Goal: Task Accomplishment & Management: Manage account settings

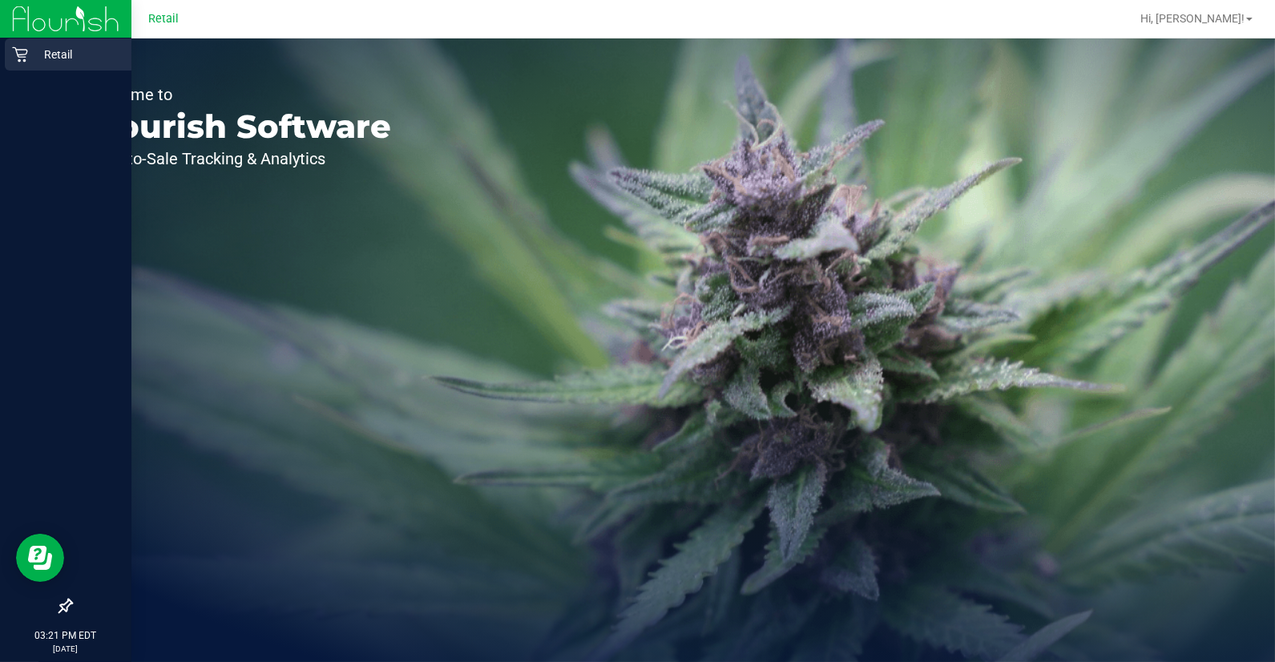
click at [24, 53] on icon at bounding box center [20, 54] width 16 height 16
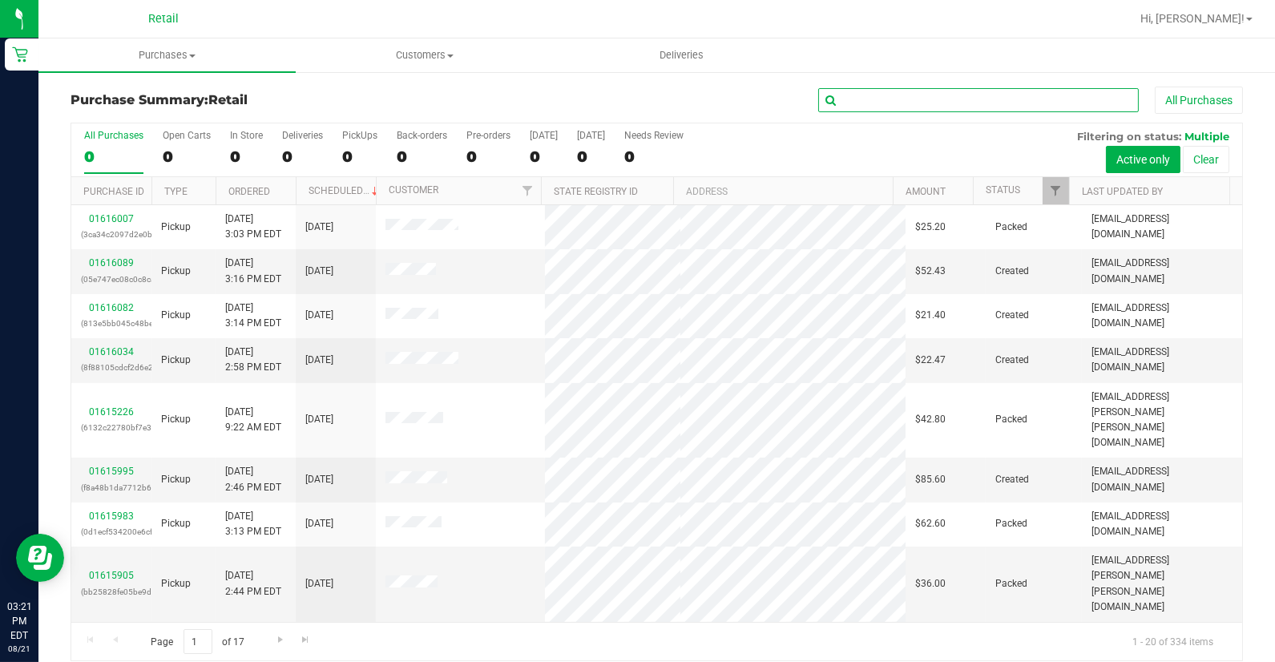
click at [890, 102] on input "text" at bounding box center [978, 100] width 321 height 24
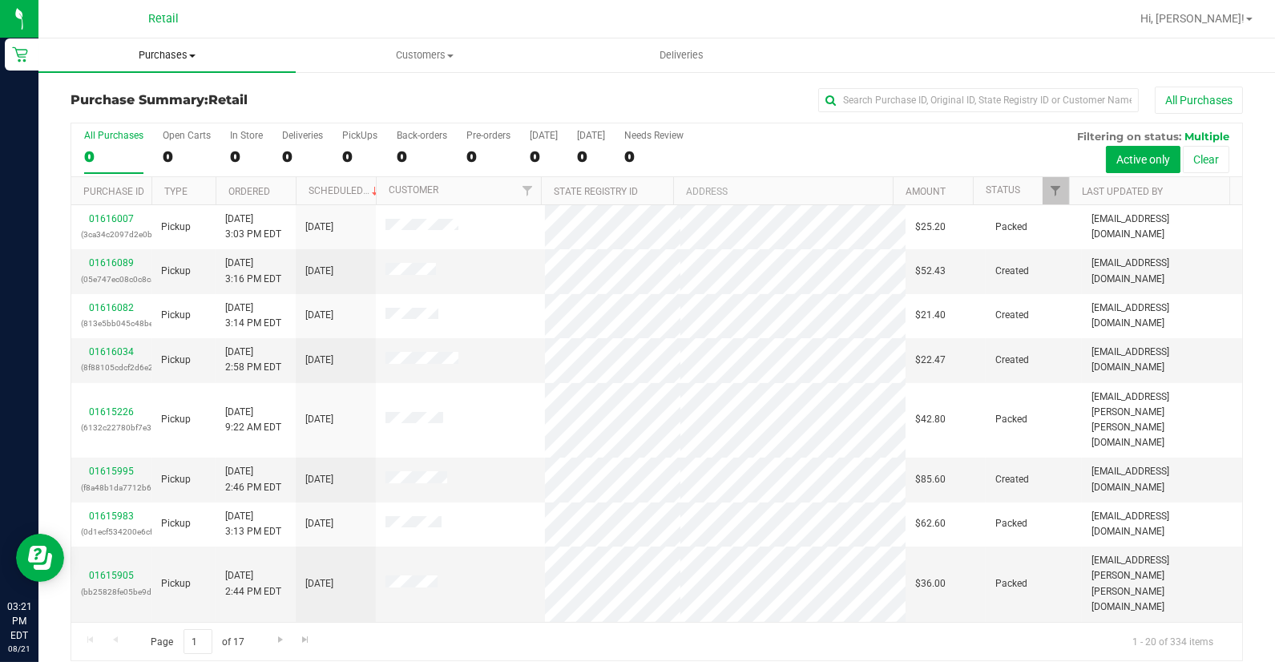
drag, startPoint x: 635, startPoint y: 200, endPoint x: 196, endPoint y: 57, distance: 462.0
click at [196, 57] on span "Purchases" at bounding box center [166, 55] width 257 height 14
click at [141, 131] on span "All purchases" at bounding box center [95, 135] width 114 height 14
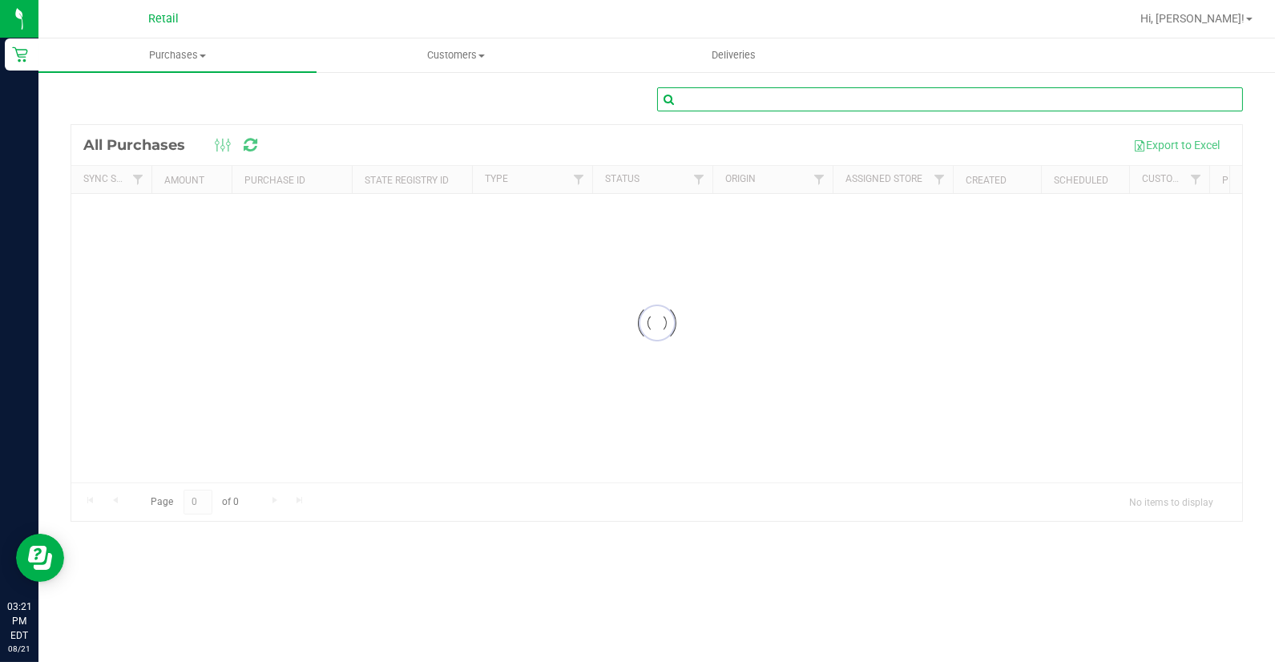
click at [776, 99] on input "text" at bounding box center [950, 99] width 587 height 24
type input "claire"
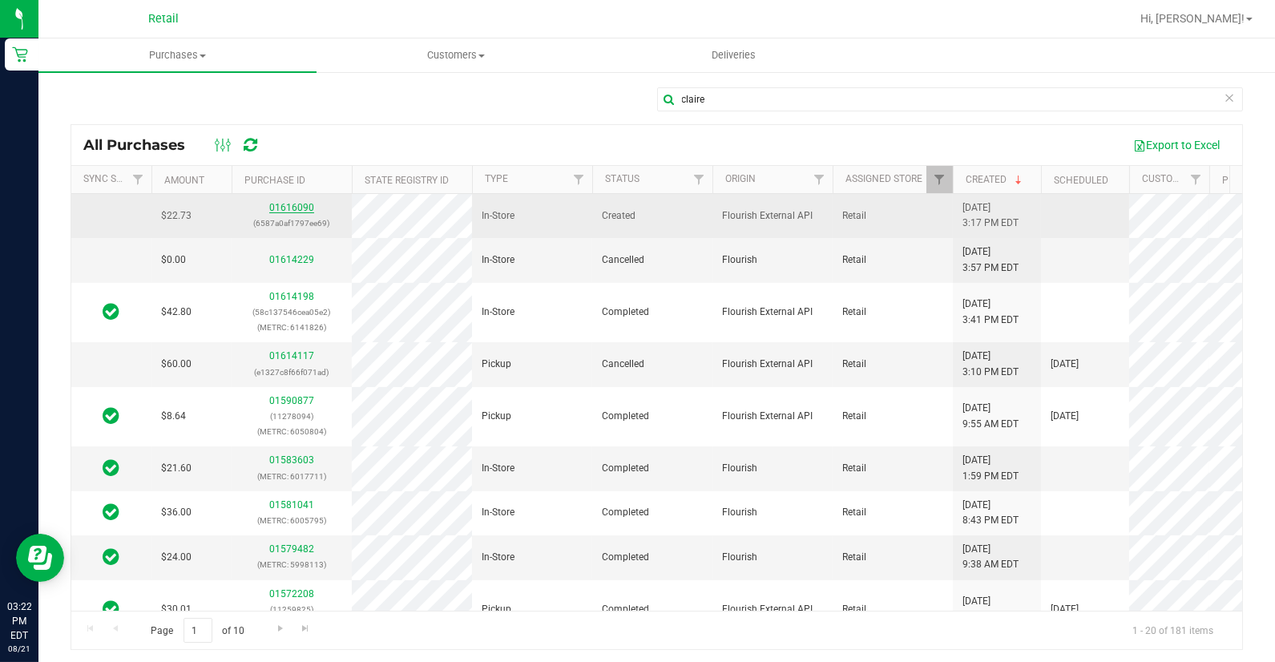
click at [271, 206] on link "01616090" at bounding box center [291, 207] width 45 height 11
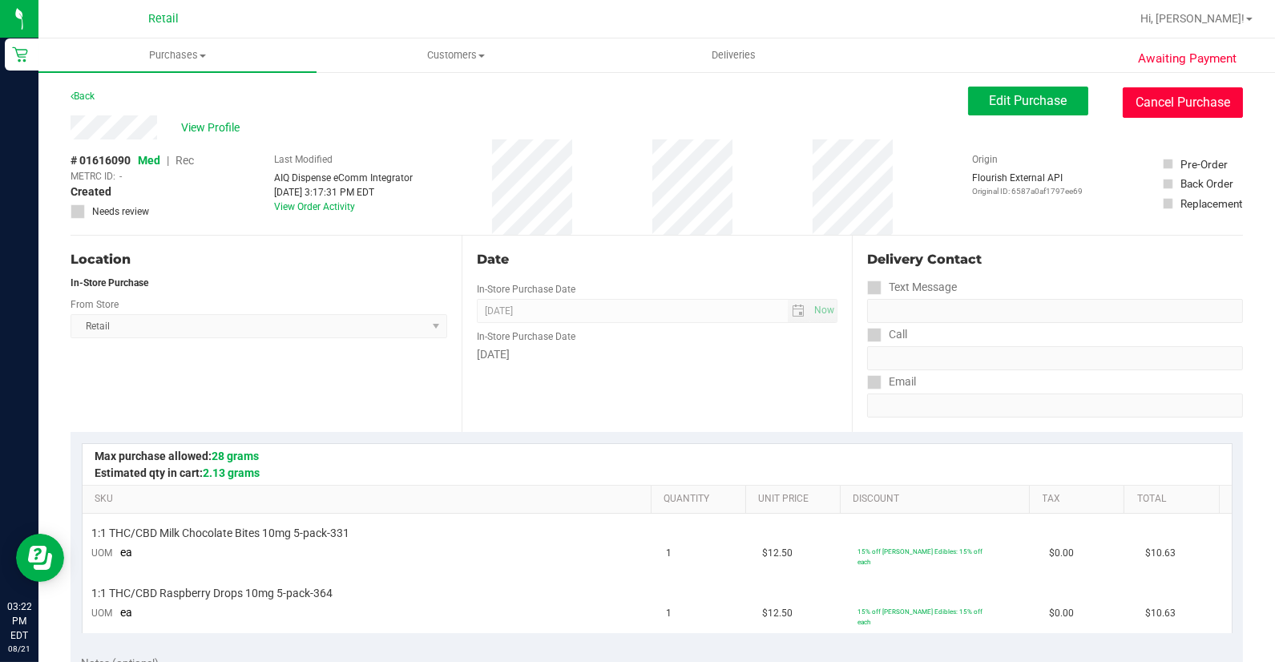
click at [1179, 107] on button "Cancel Purchase" at bounding box center [1183, 102] width 120 height 30
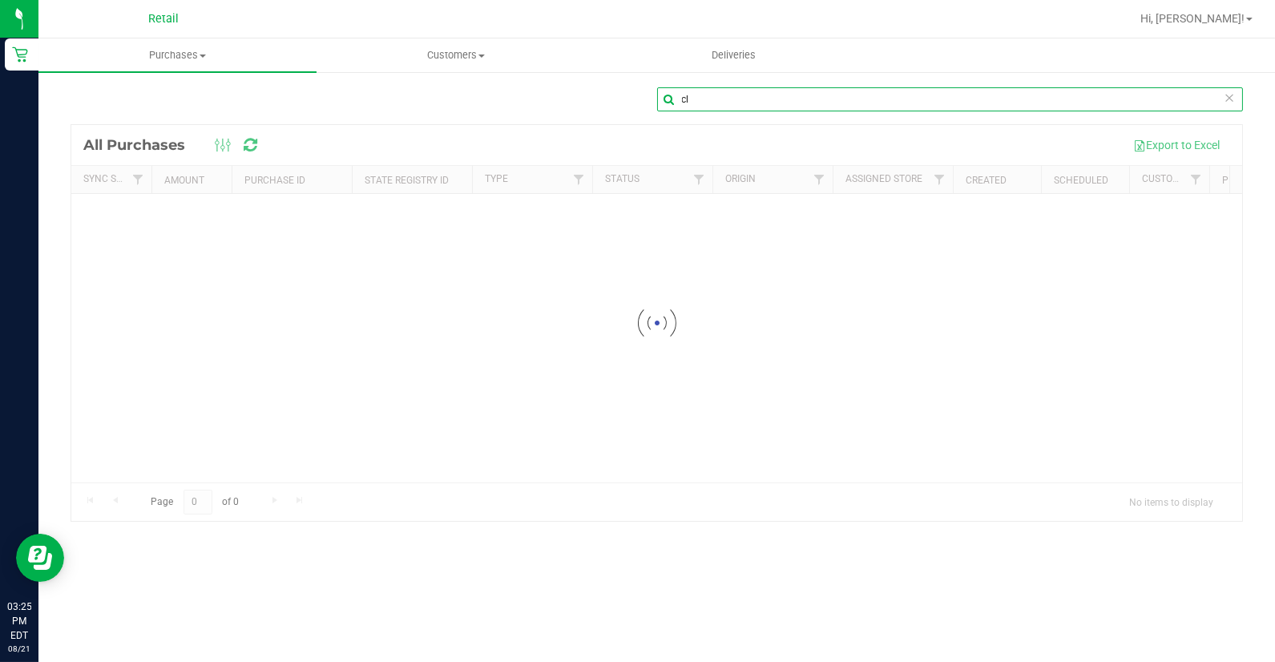
type input "c"
type input "mario"
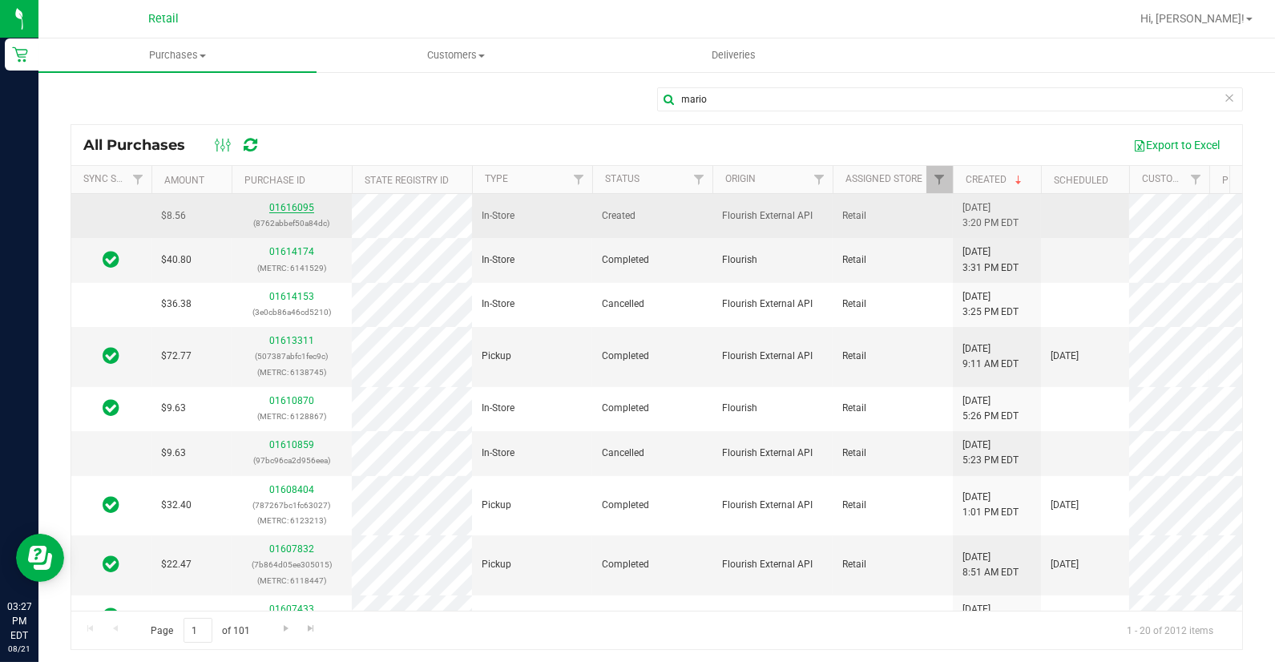
click at [284, 209] on link "01616095" at bounding box center [291, 207] width 45 height 11
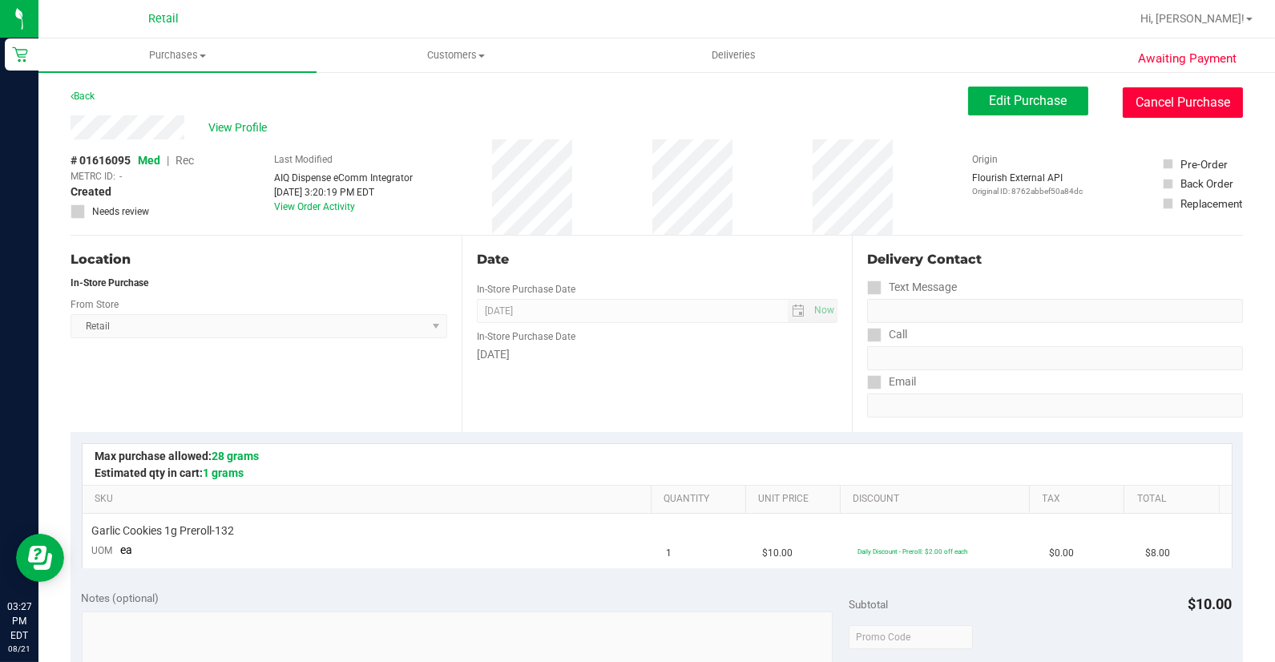
click at [1144, 101] on button "Cancel Purchase" at bounding box center [1183, 102] width 120 height 30
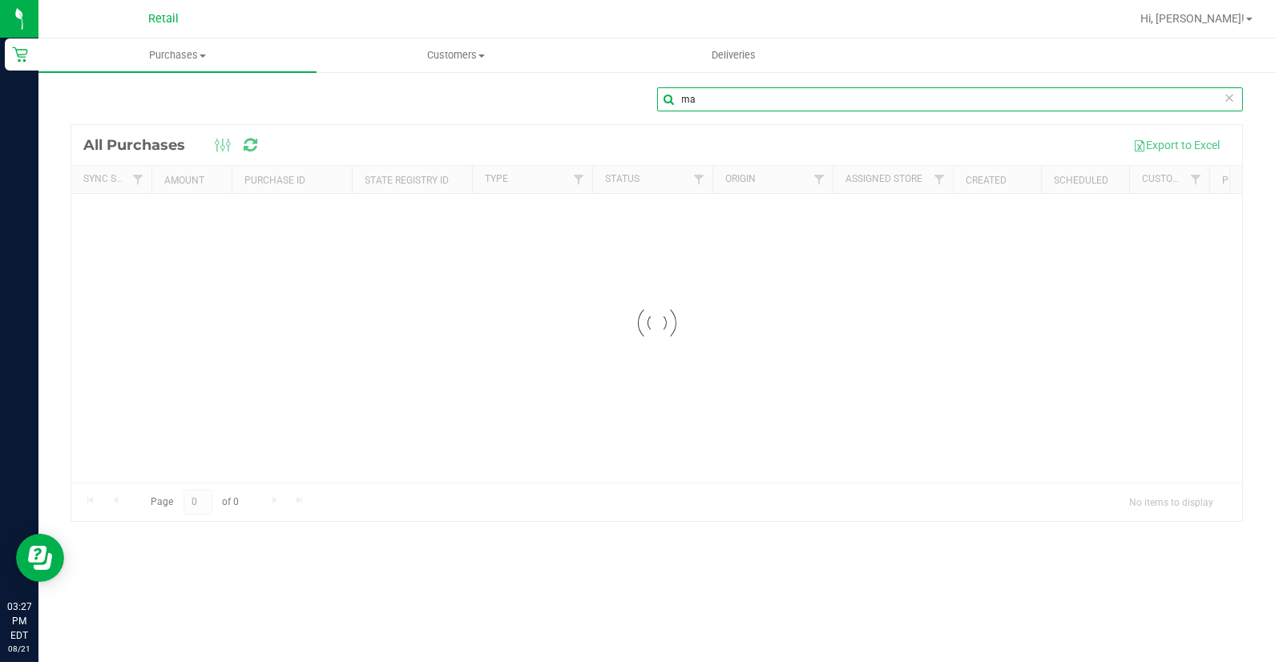
type input "m"
type input "[PERSON_NAME]"
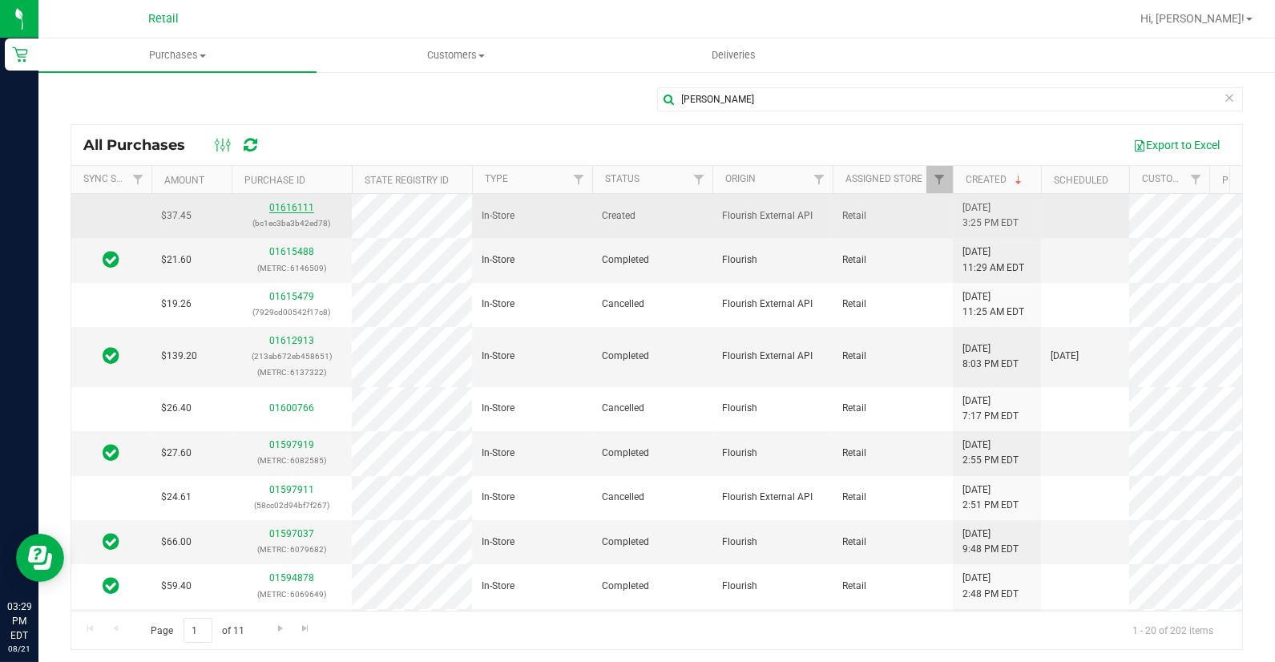
click at [297, 212] on link "01616111" at bounding box center [291, 207] width 45 height 11
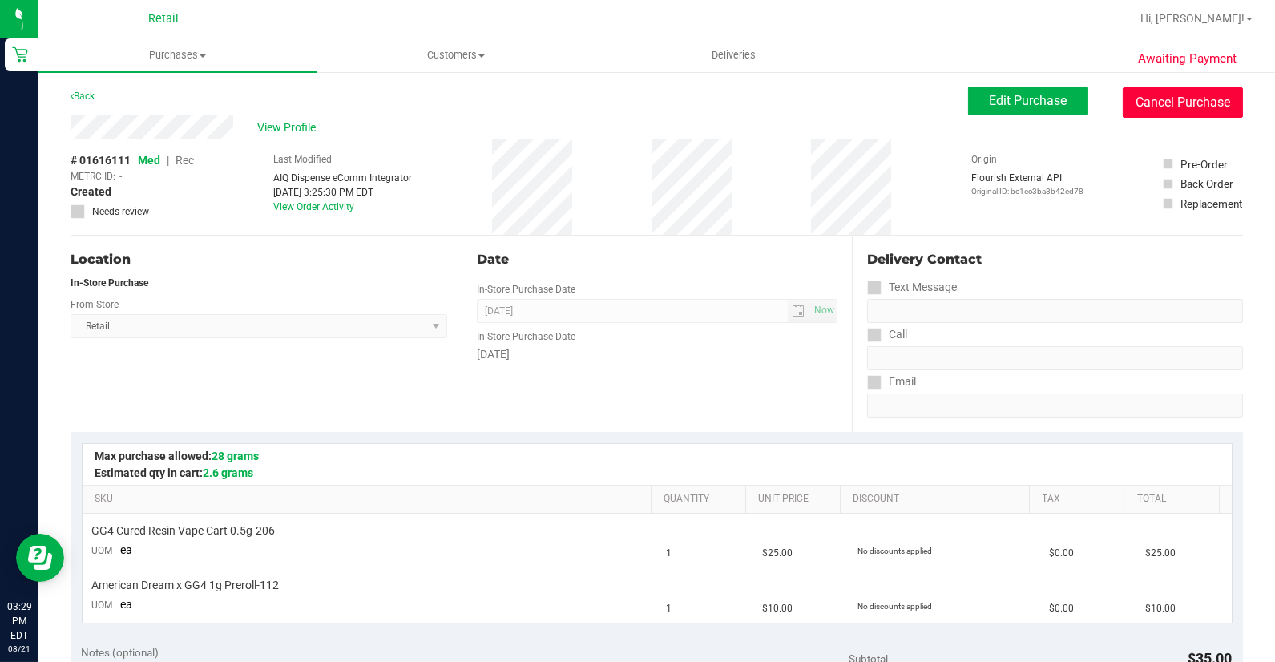
drag, startPoint x: 1218, startPoint y: 107, endPoint x: 729, endPoint y: 87, distance: 489.3
click at [1212, 107] on button "Cancel Purchase" at bounding box center [1183, 102] width 120 height 30
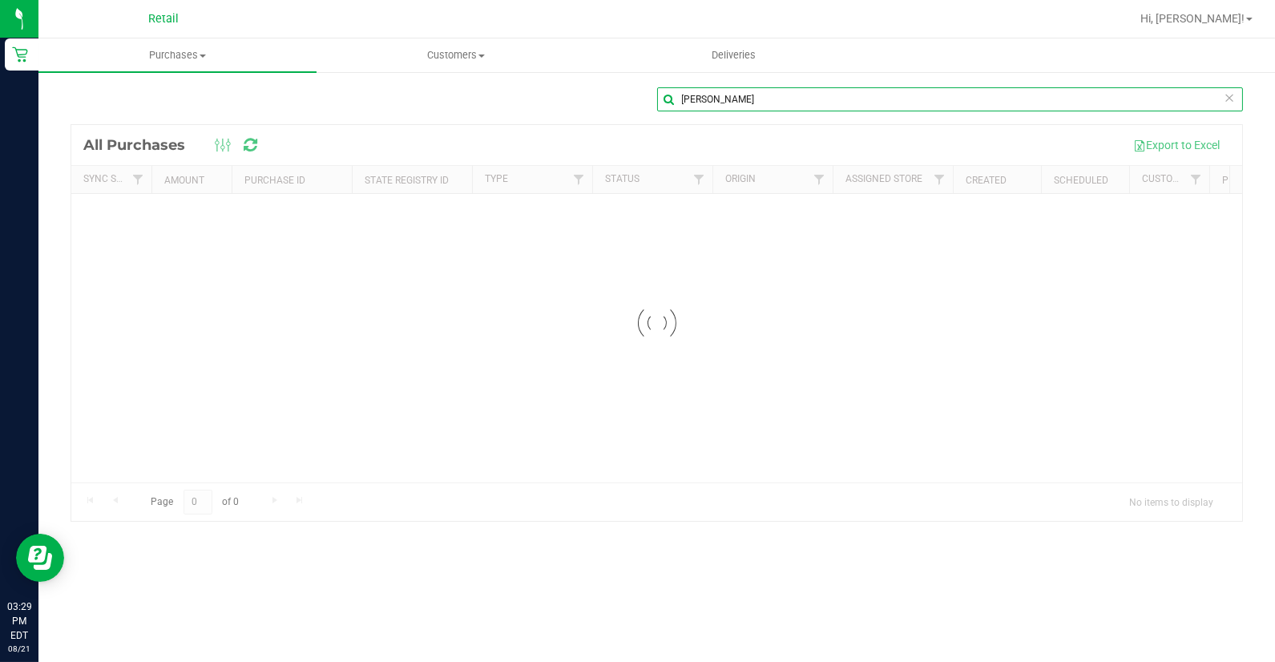
click at [738, 103] on input "[PERSON_NAME]" at bounding box center [950, 99] width 587 height 24
type input "s"
type input "[PERSON_NAME]"
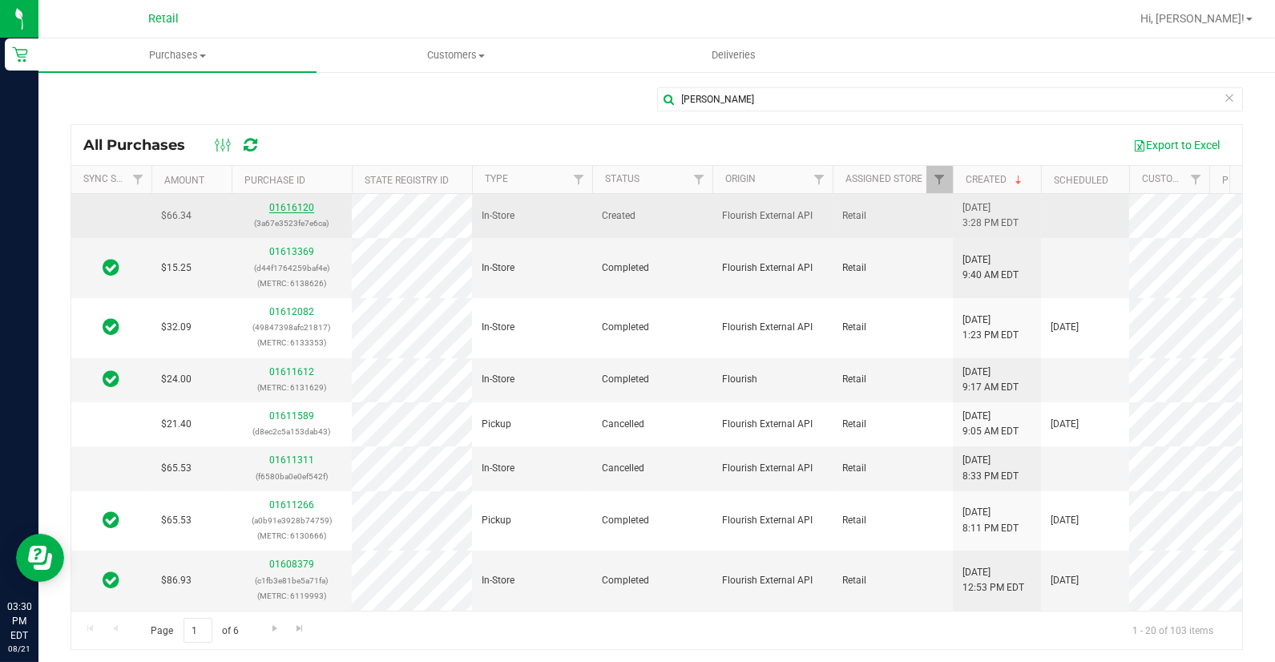
click at [295, 209] on link "01616120" at bounding box center [291, 207] width 45 height 11
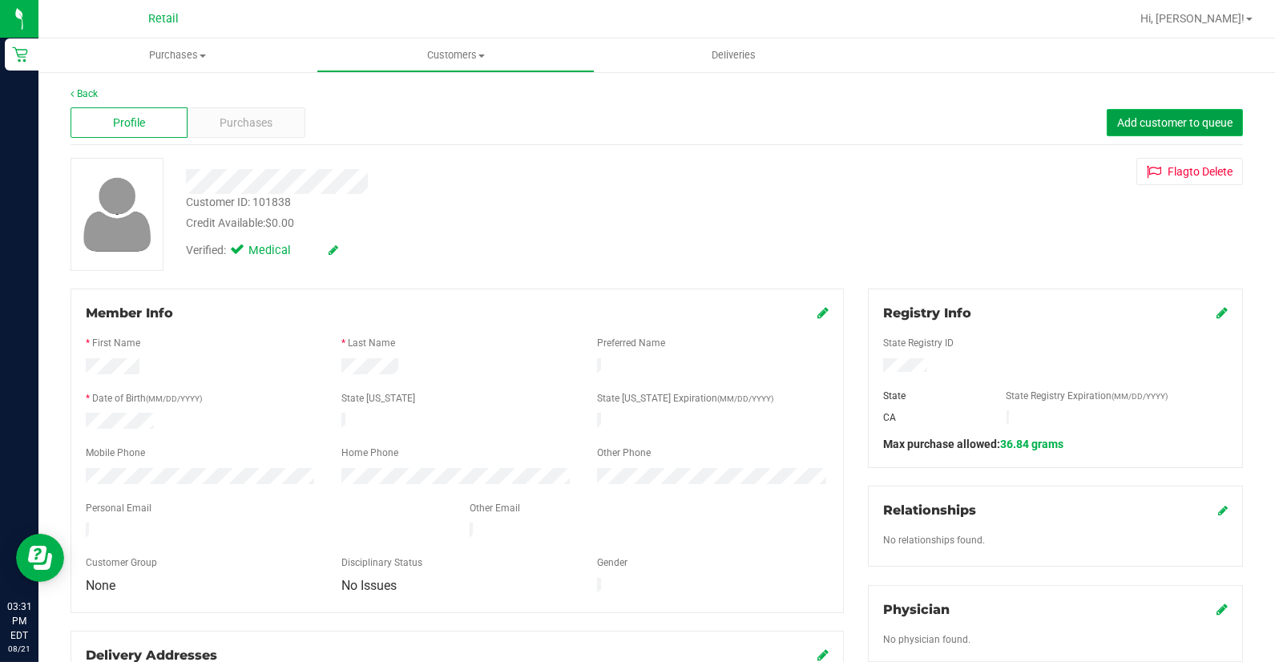
click at [1178, 124] on span "Add customer to queue" at bounding box center [1174, 122] width 115 height 13
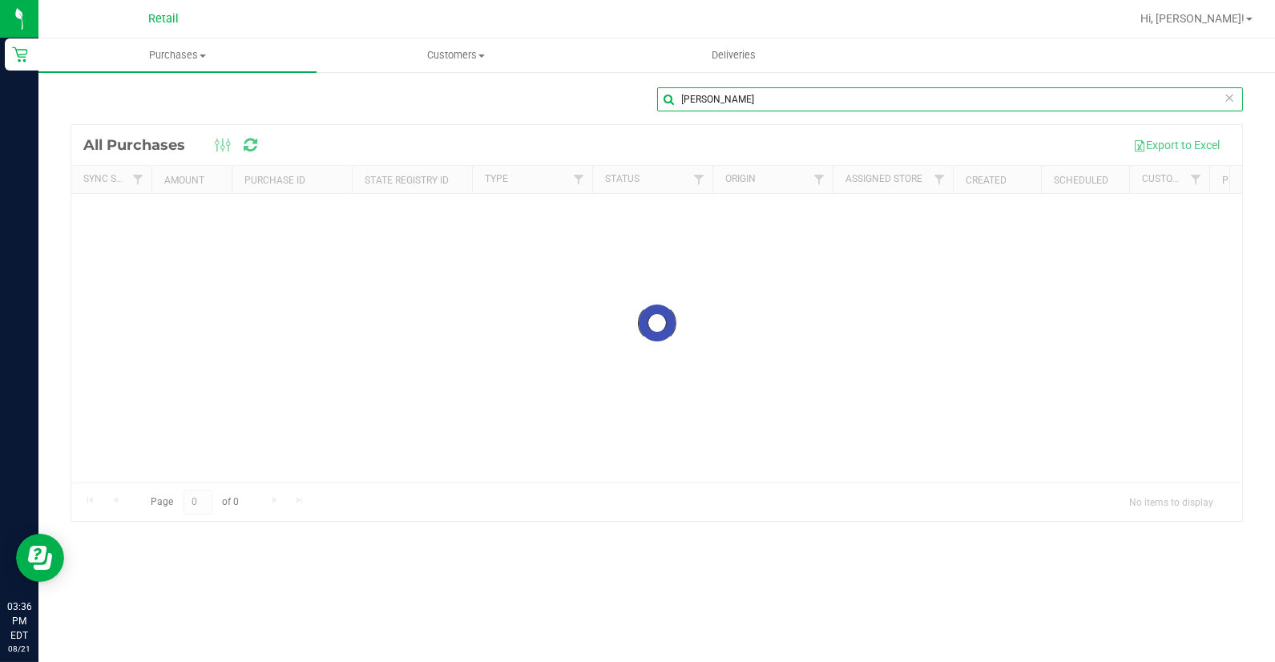
click at [784, 101] on input "[PERSON_NAME]" at bounding box center [950, 99] width 587 height 24
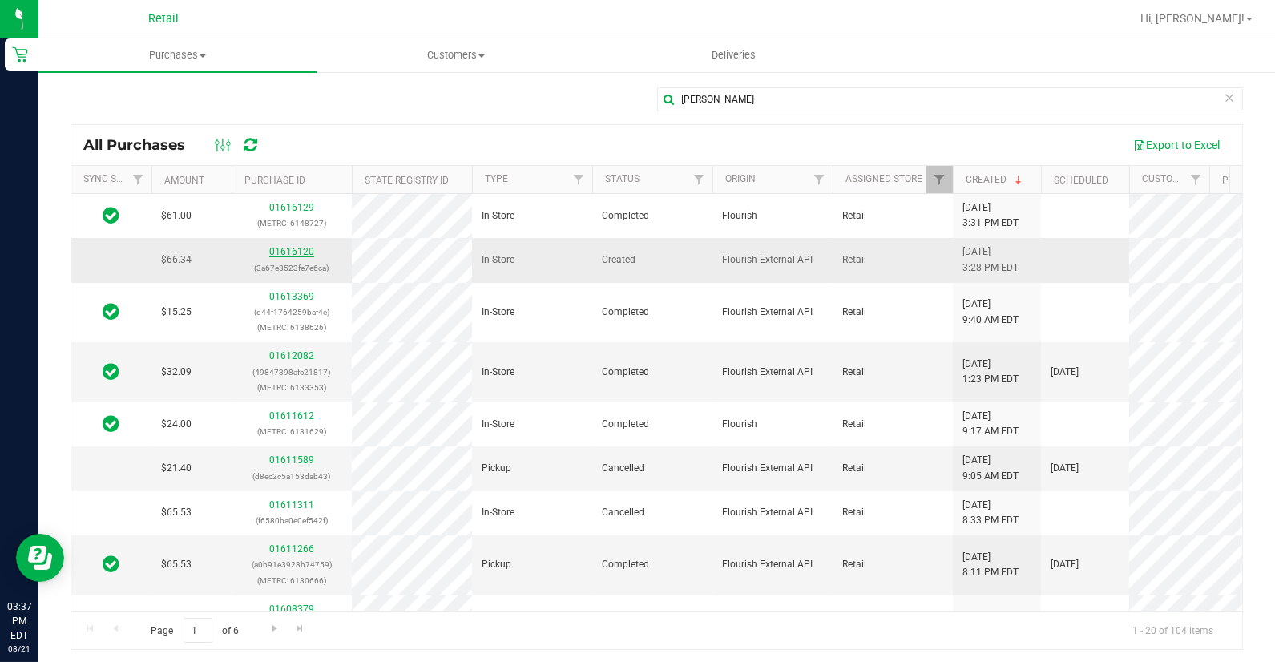
click at [293, 252] on link "01616120" at bounding box center [291, 251] width 45 height 11
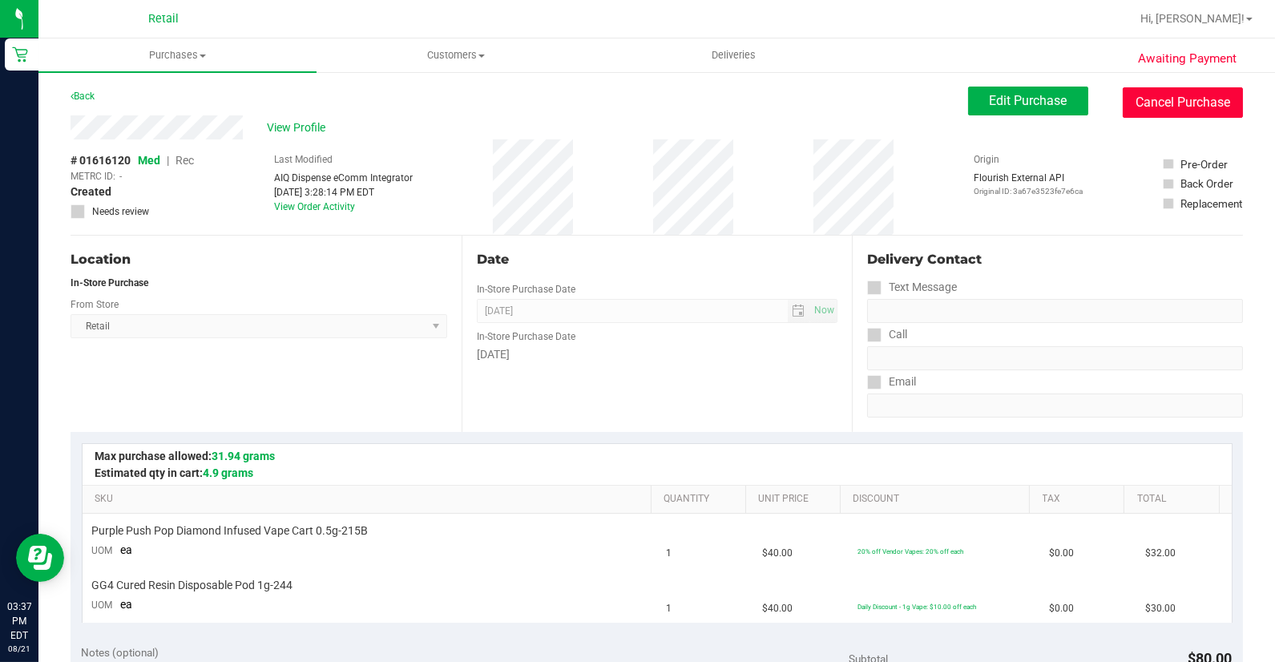
click at [1132, 103] on button "Cancel Purchase" at bounding box center [1183, 102] width 120 height 30
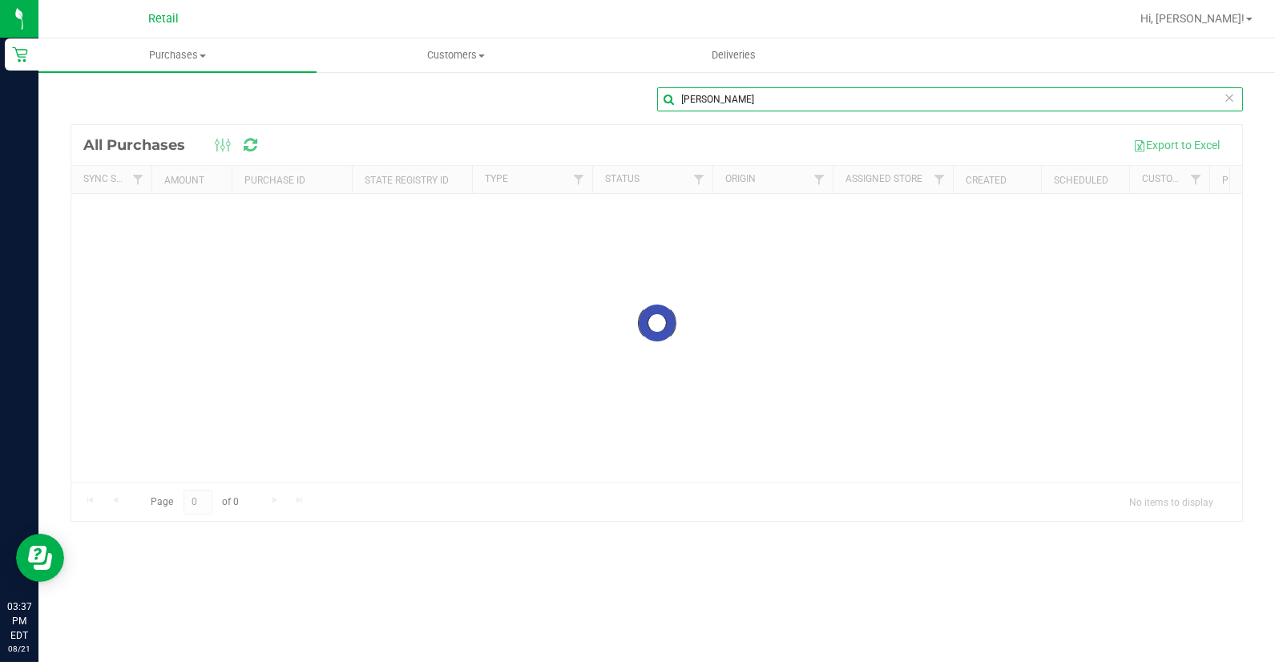
click at [804, 102] on input "[PERSON_NAME]" at bounding box center [950, 99] width 587 height 24
type input "r"
type input "[PERSON_NAME]"
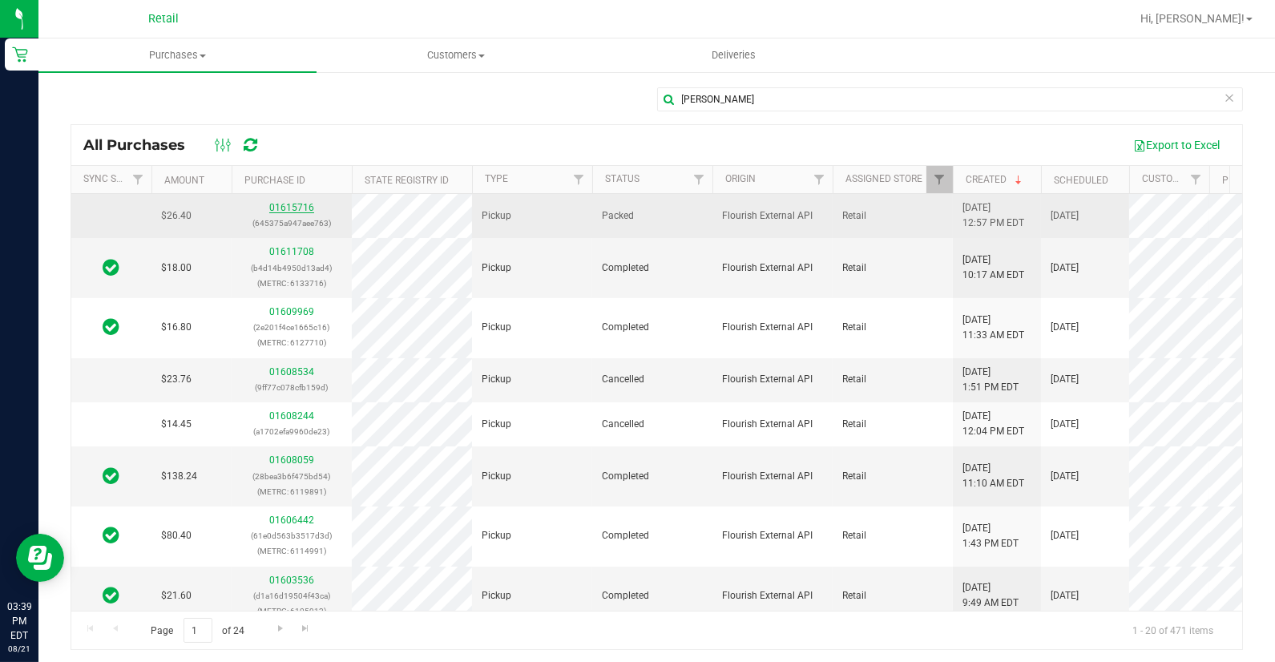
click at [284, 212] on link "01615716" at bounding box center [291, 207] width 45 height 11
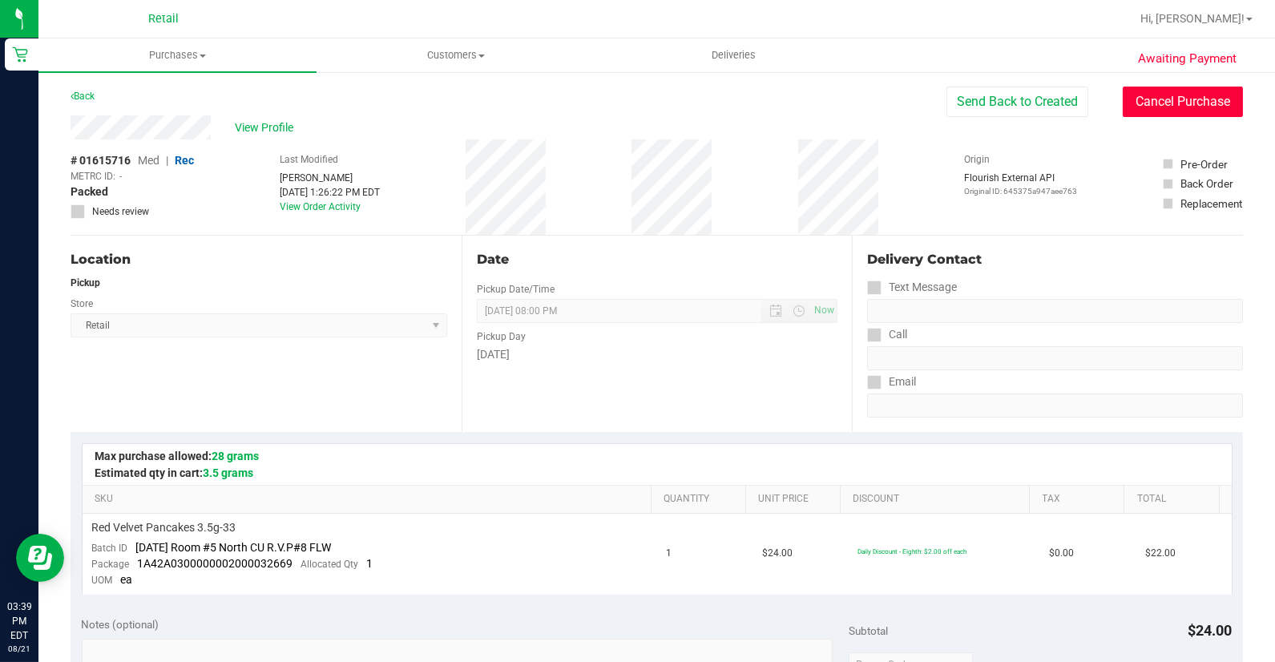
click at [1157, 101] on button "Cancel Purchase" at bounding box center [1183, 102] width 120 height 30
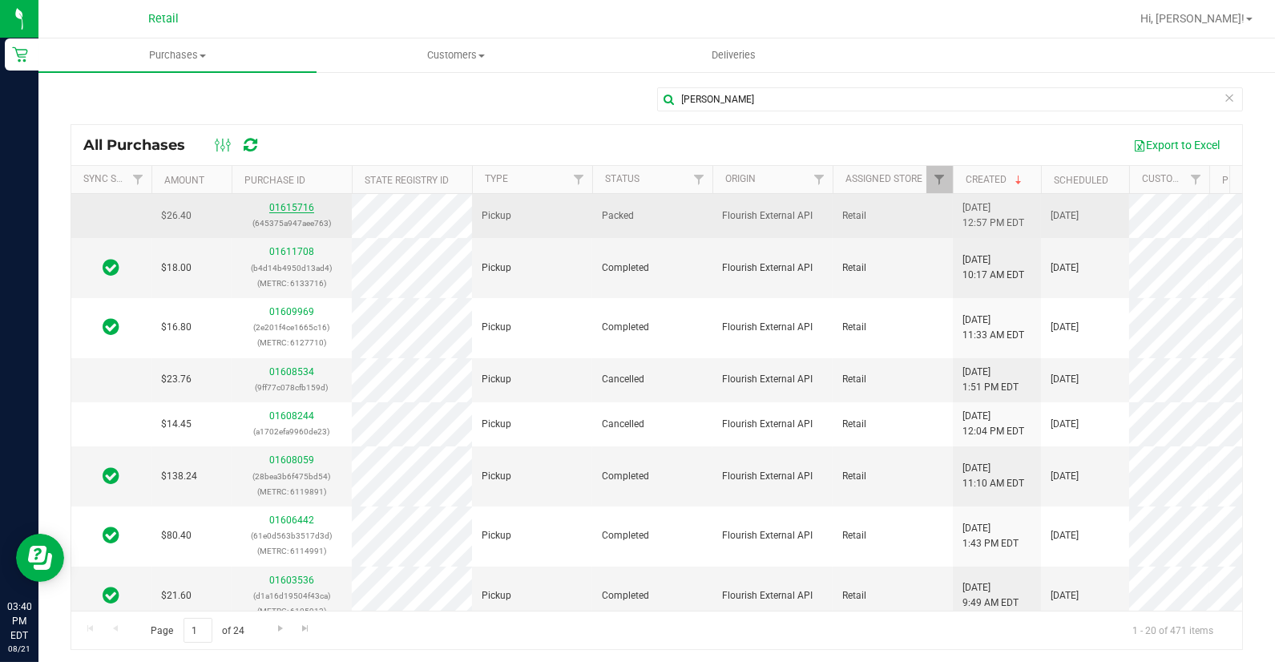
click at [284, 208] on link "01615716" at bounding box center [291, 207] width 45 height 11
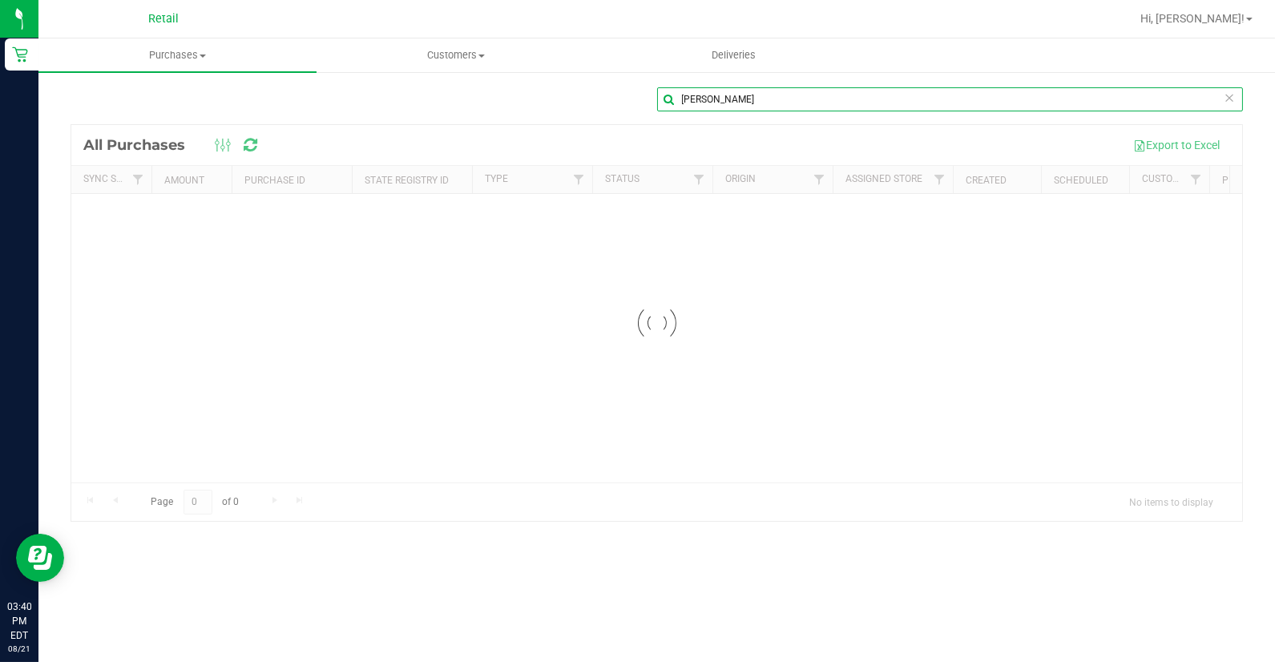
click at [828, 100] on input "[PERSON_NAME]" at bounding box center [950, 99] width 587 height 24
type input "m"
type input "[PERSON_NAME]"
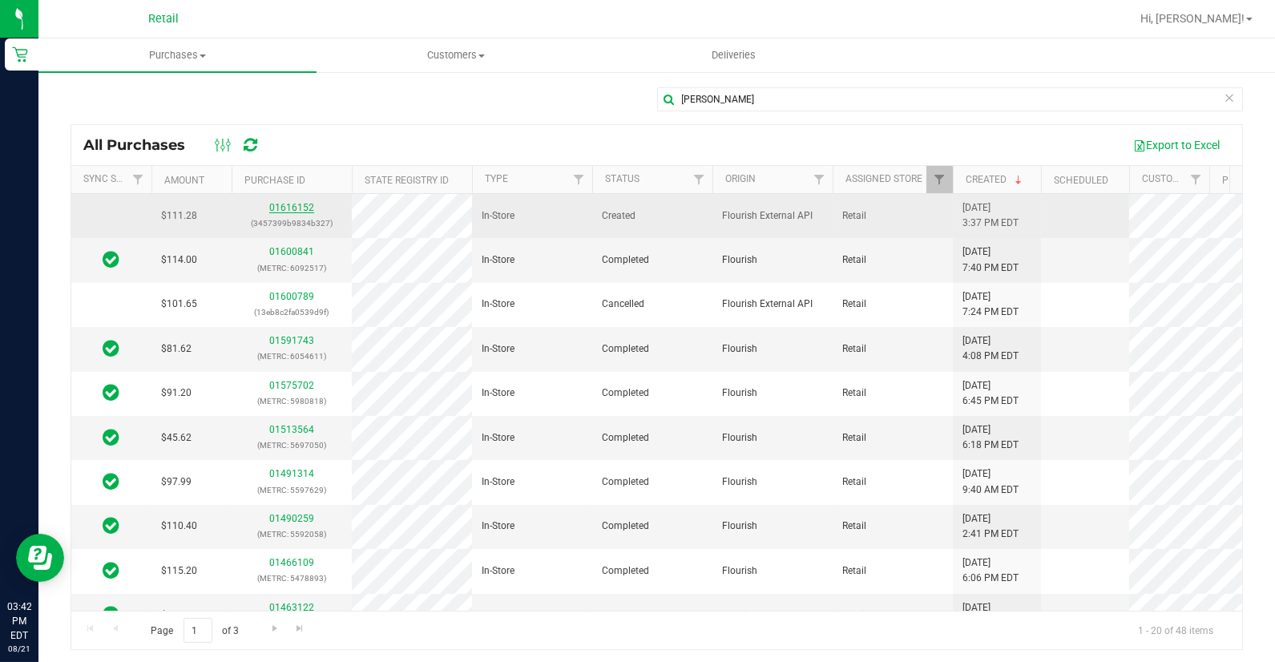
click at [309, 208] on link "01616152" at bounding box center [291, 207] width 45 height 11
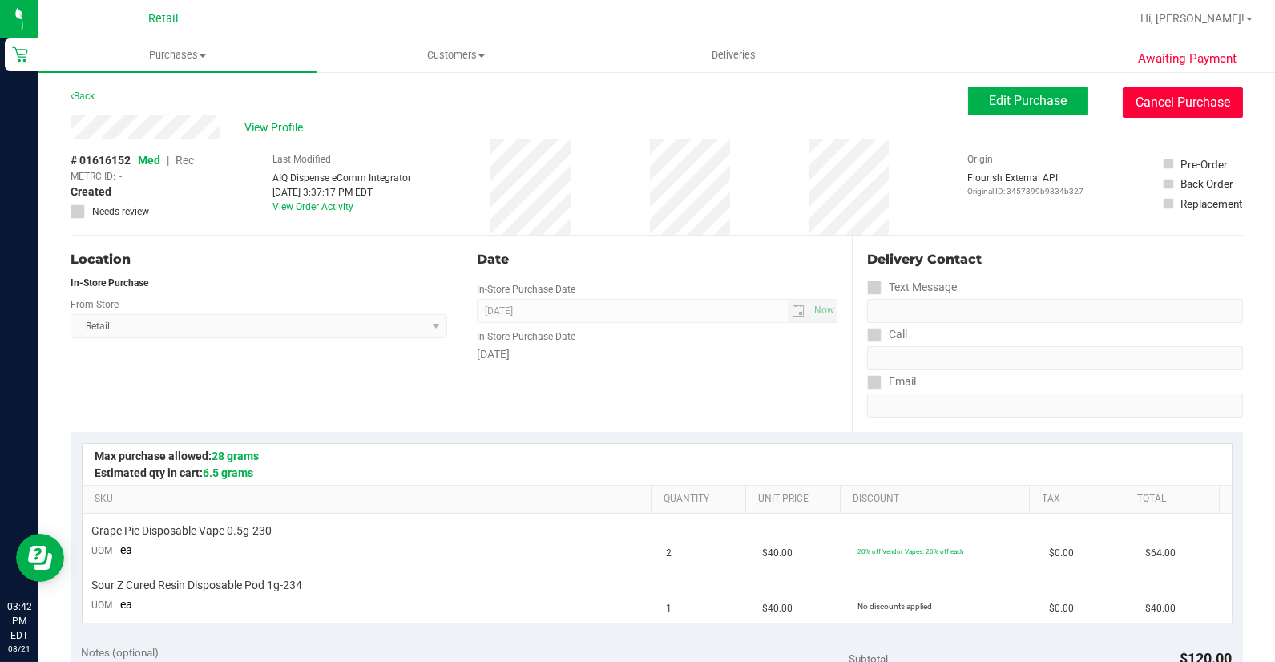
click at [1175, 107] on button "Cancel Purchase" at bounding box center [1183, 102] width 120 height 30
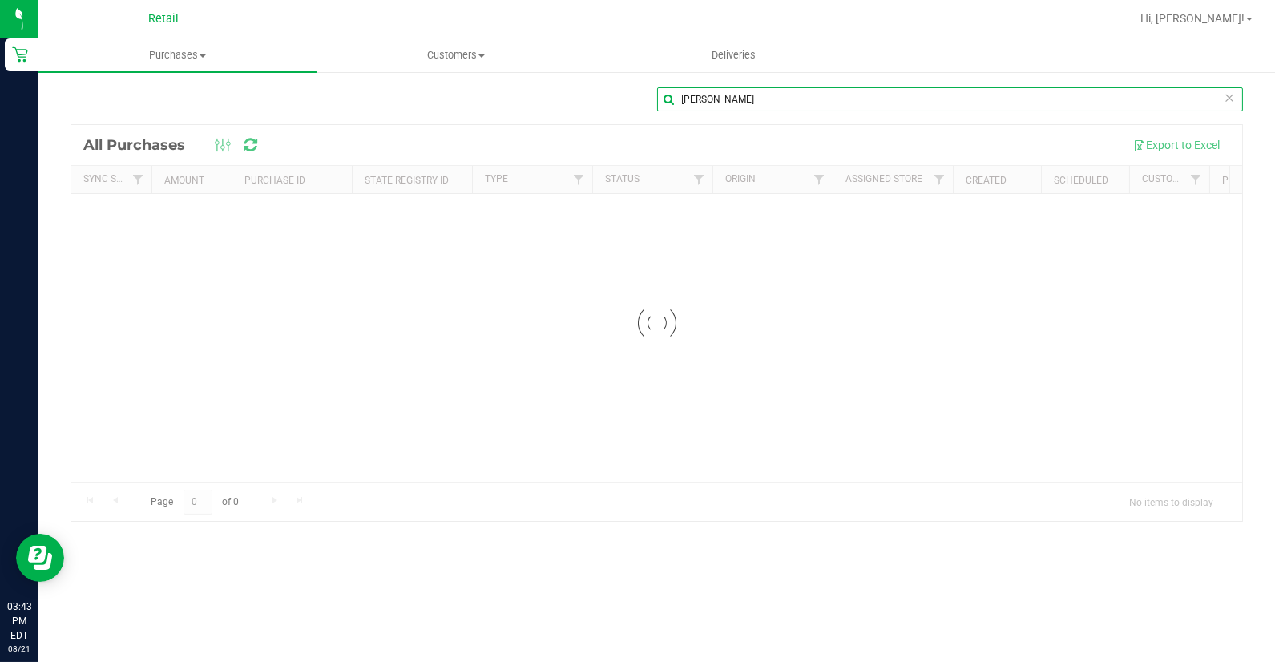
click at [735, 97] on input "[PERSON_NAME]" at bounding box center [950, 99] width 587 height 24
type input "h"
type input "[PERSON_NAME]"
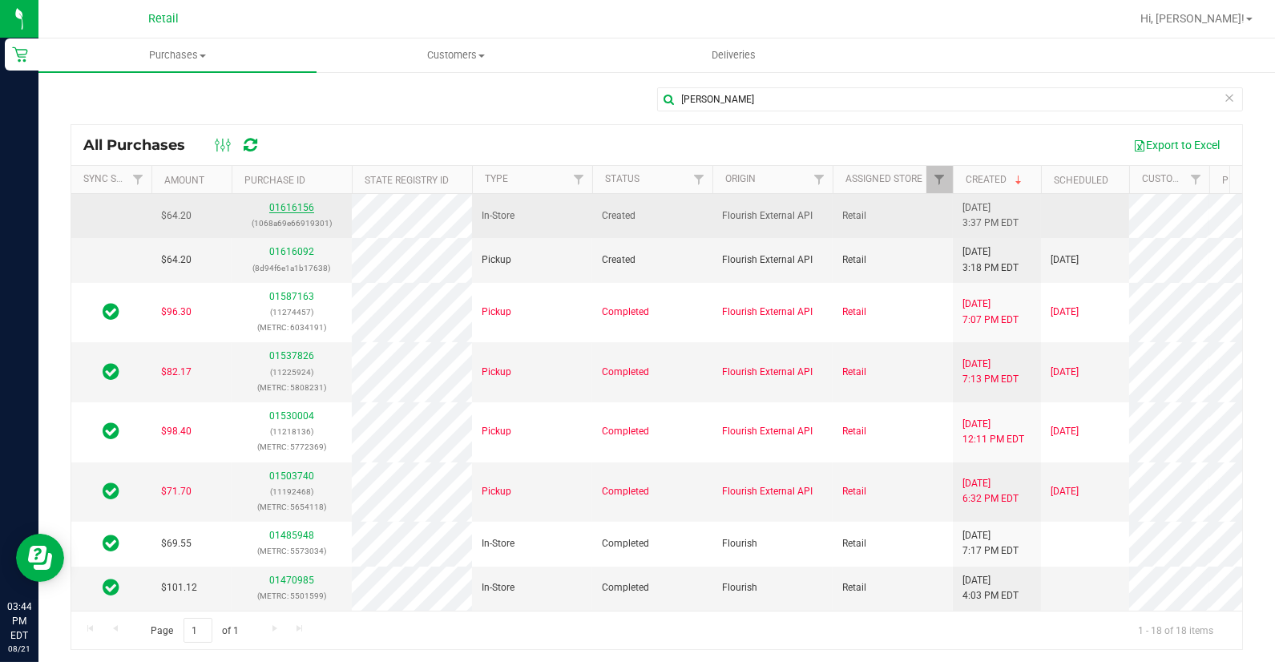
click at [297, 204] on link "01616156" at bounding box center [291, 207] width 45 height 11
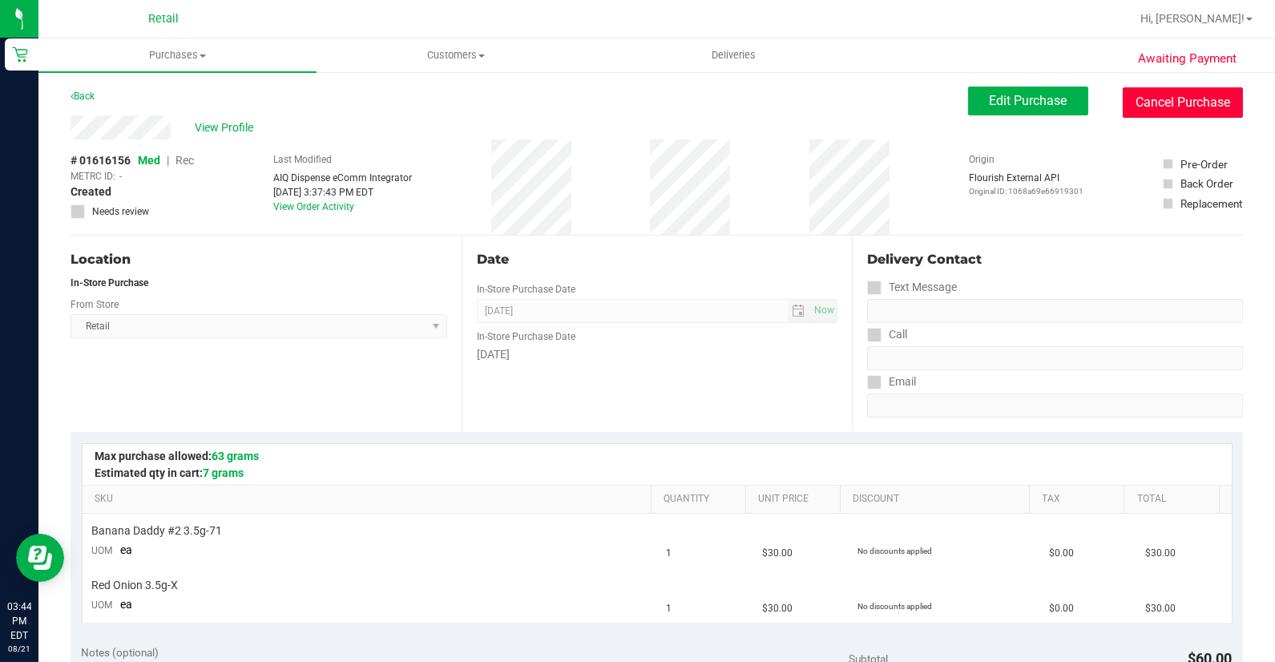
click at [1136, 99] on button "Cancel Purchase" at bounding box center [1183, 102] width 120 height 30
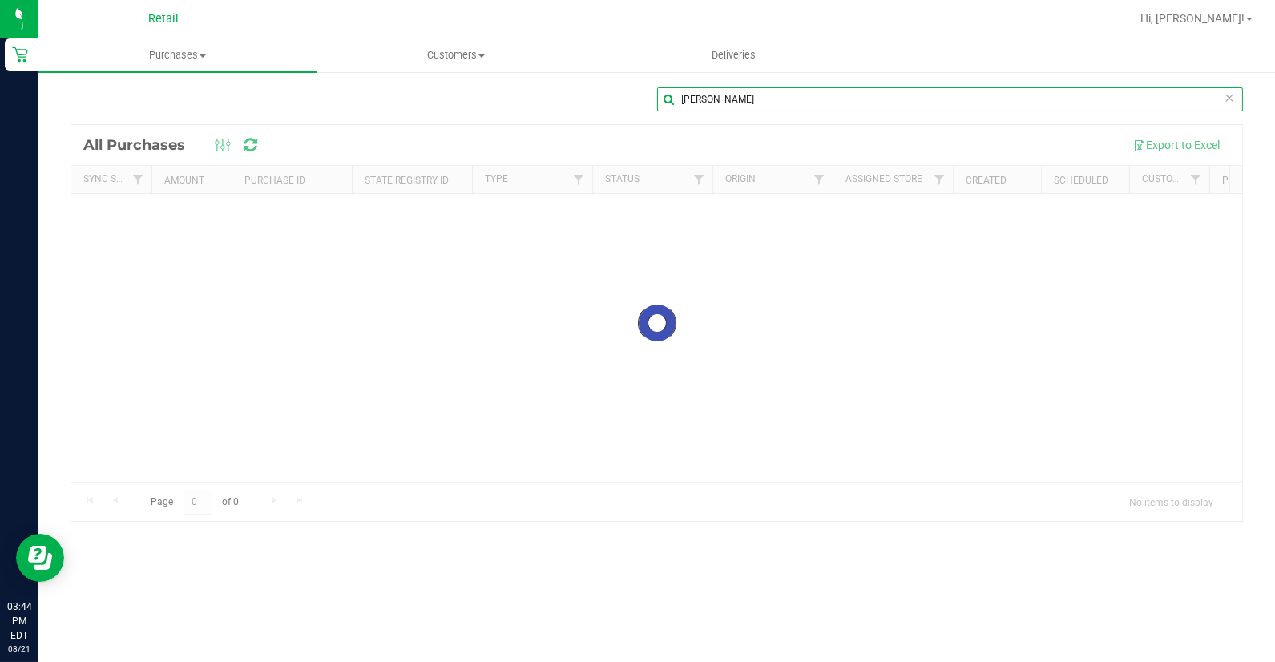
click at [723, 91] on input "[PERSON_NAME]" at bounding box center [950, 99] width 587 height 24
type input "k"
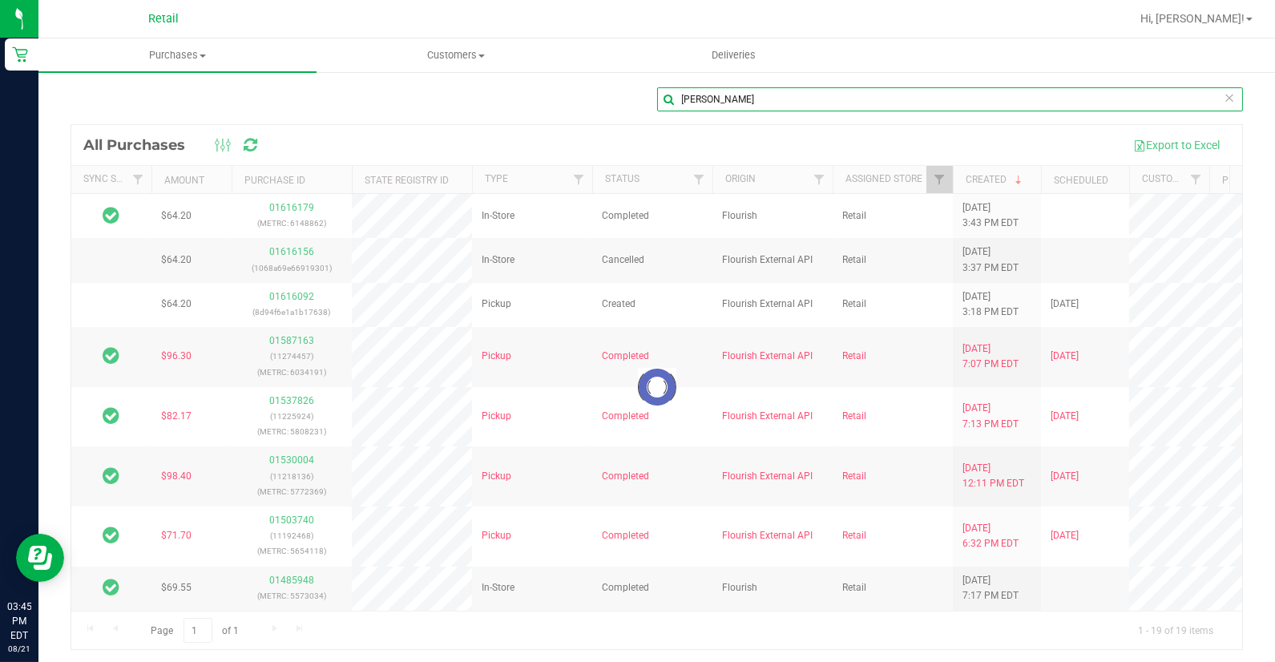
type input "[PERSON_NAME]"
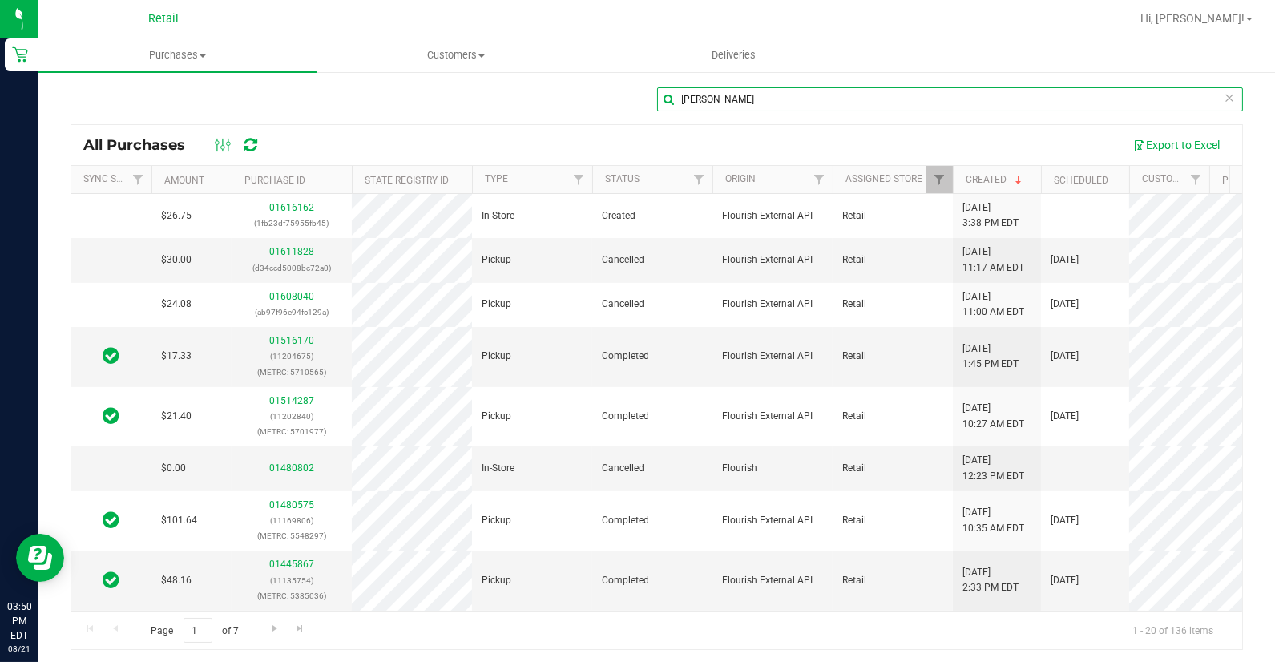
click at [725, 101] on input "[PERSON_NAME]" at bounding box center [950, 99] width 587 height 24
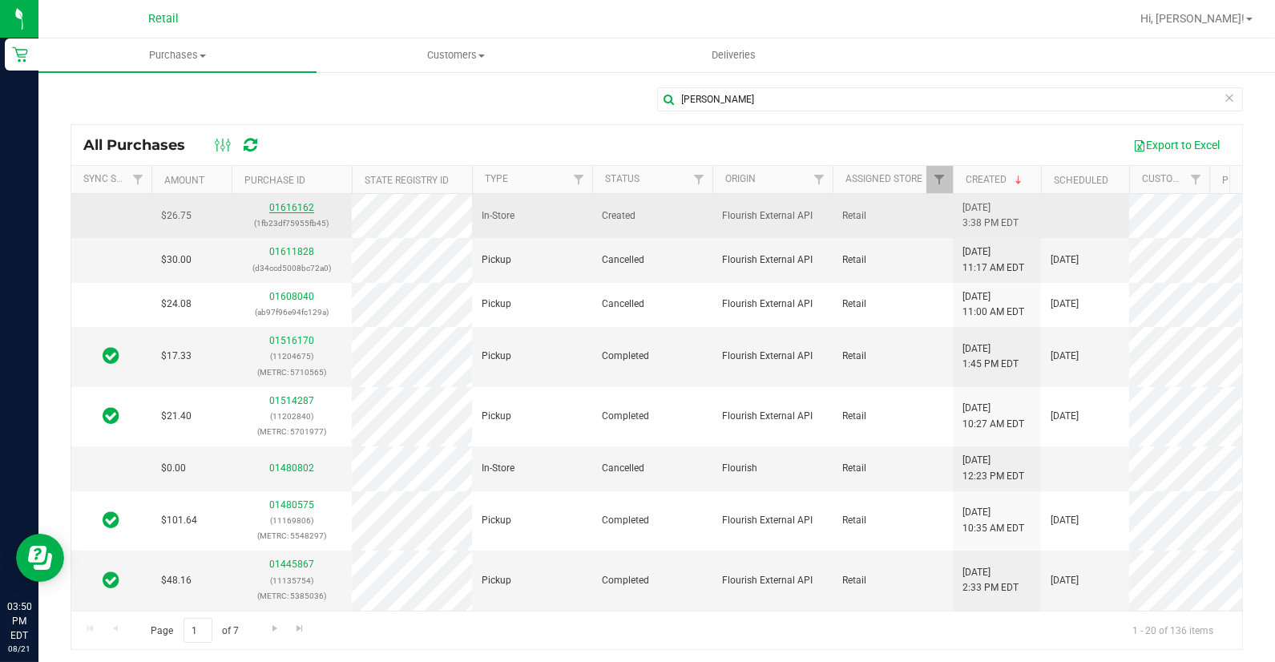
click at [275, 206] on link "01616162" at bounding box center [291, 207] width 45 height 11
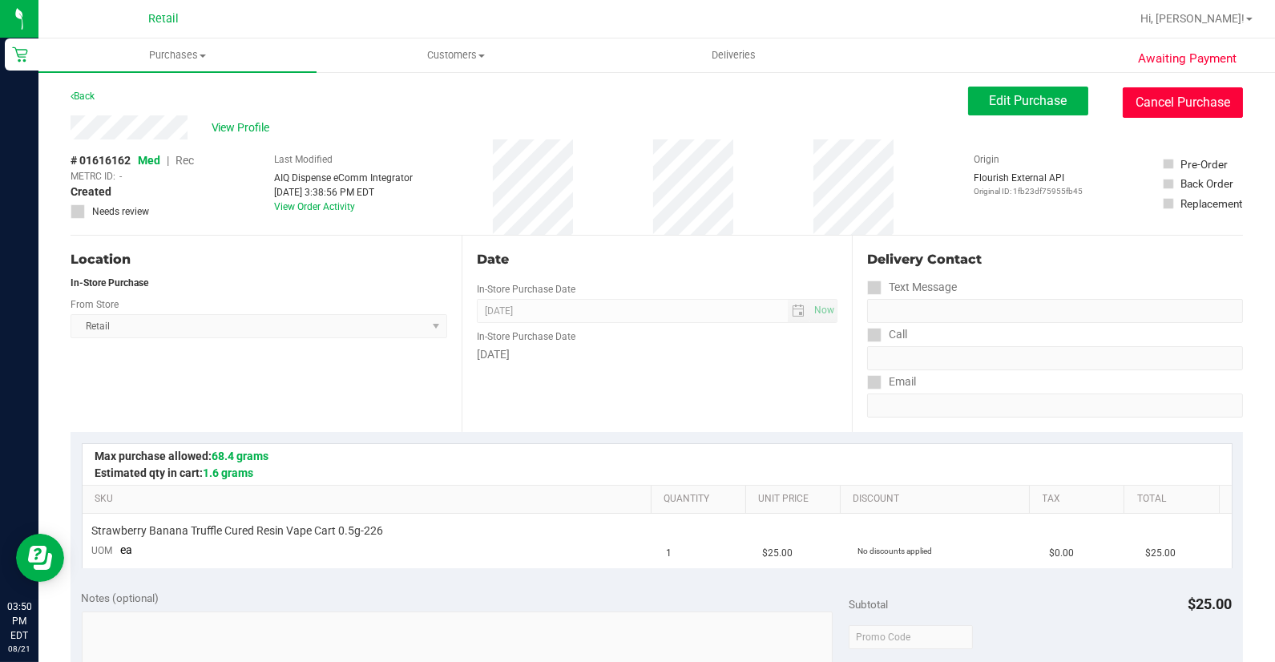
drag, startPoint x: 1204, startPoint y: 104, endPoint x: 740, endPoint y: 84, distance: 463.6
click at [1200, 104] on button "Cancel Purchase" at bounding box center [1183, 102] width 120 height 30
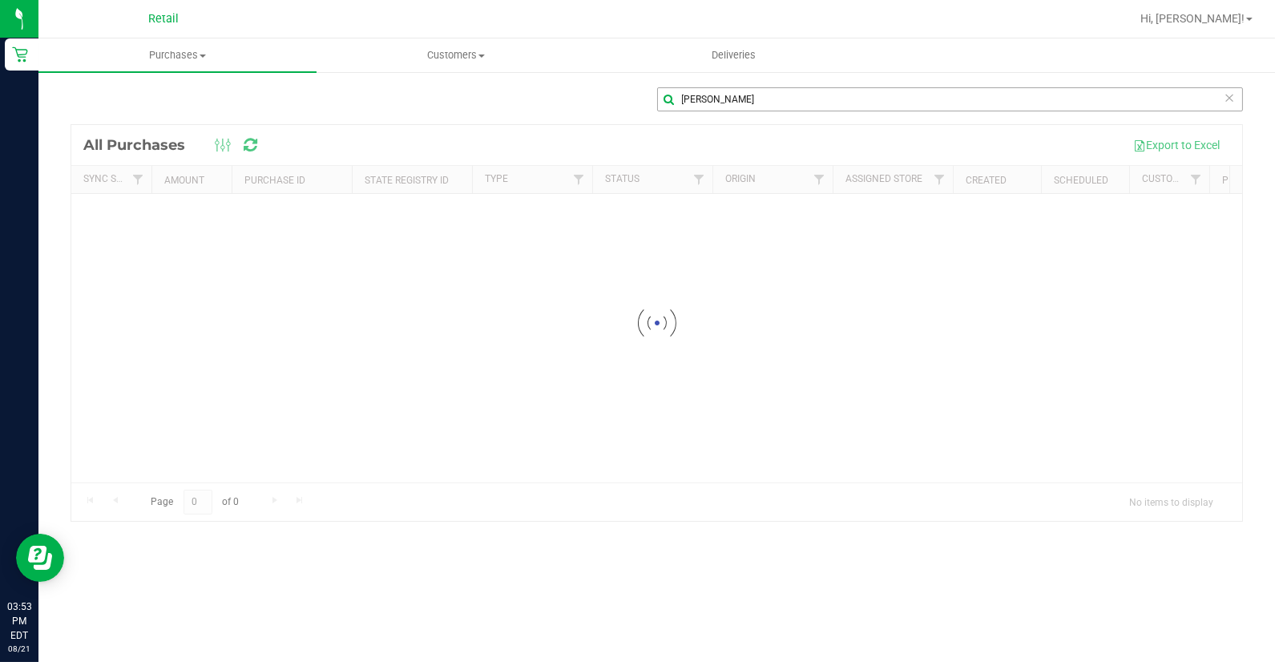
drag, startPoint x: 724, startPoint y: 85, endPoint x: 726, endPoint y: 93, distance: 8.4
click at [724, 88] on div "[PERSON_NAME] Loading... All Purchases Export to Excel Sync Status Amount Purch…" at bounding box center [656, 304] width 1237 height 467
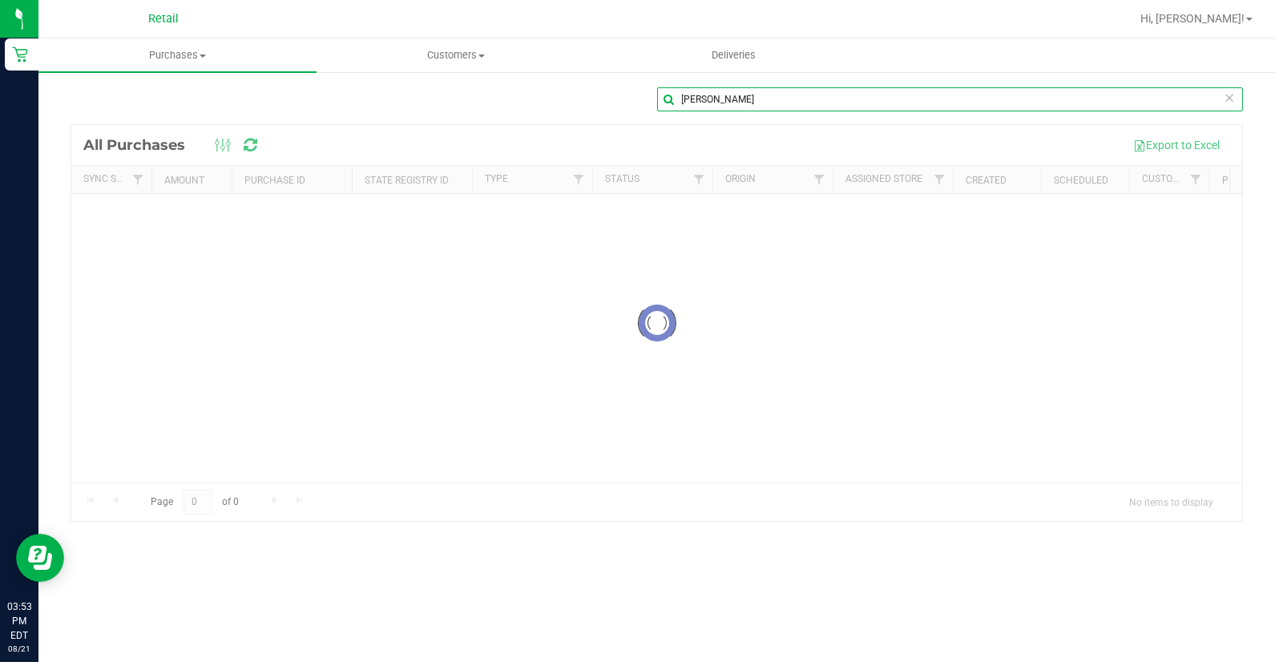
click at [726, 93] on input "[PERSON_NAME]" at bounding box center [950, 99] width 587 height 24
type input "a"
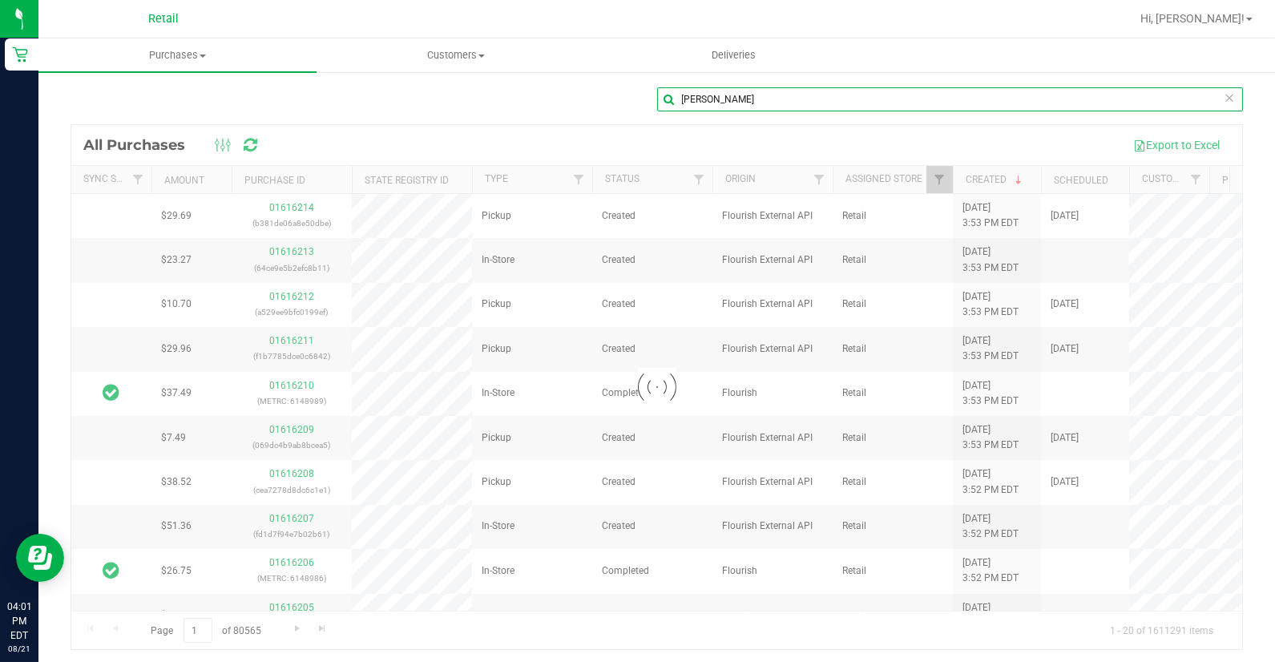
type input "[PERSON_NAME]"
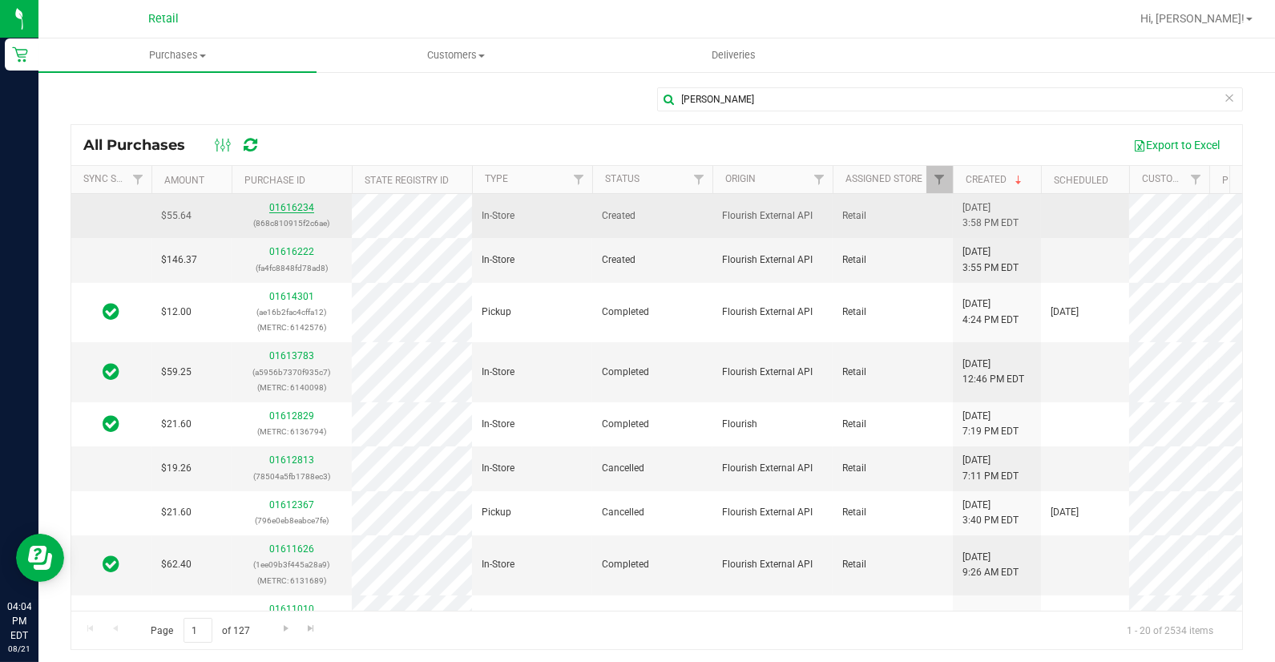
click at [293, 205] on link "01616234" at bounding box center [291, 207] width 45 height 11
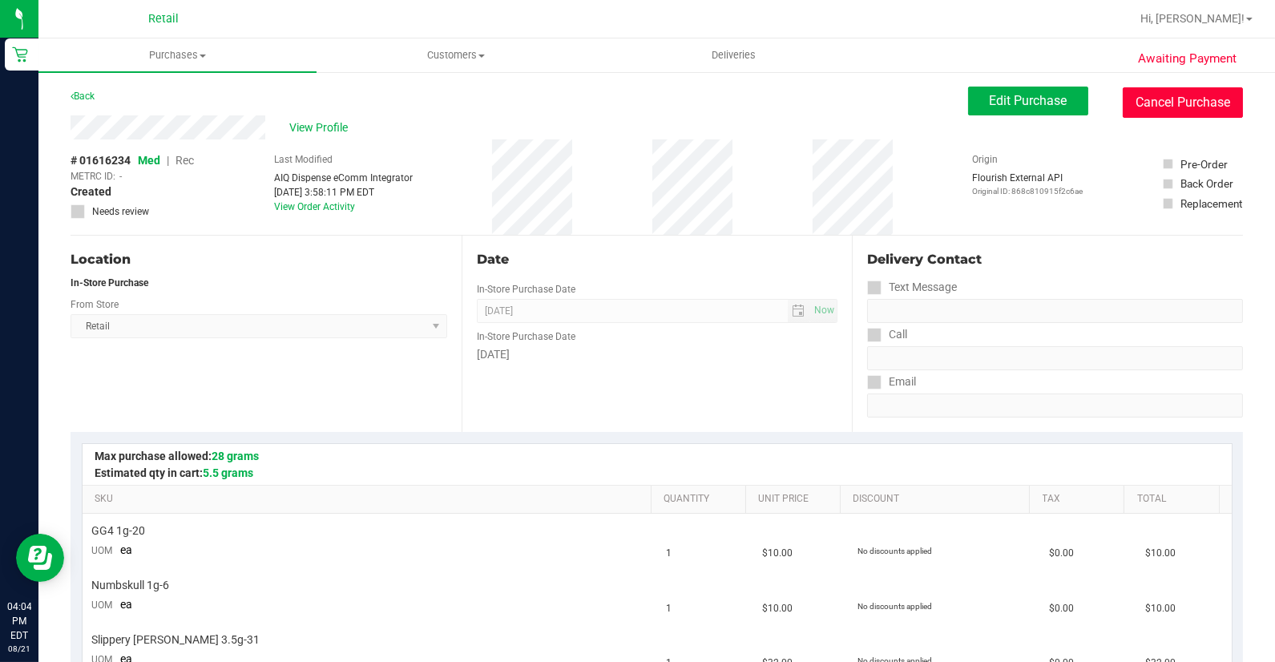
click at [1155, 107] on button "Cancel Purchase" at bounding box center [1183, 102] width 120 height 30
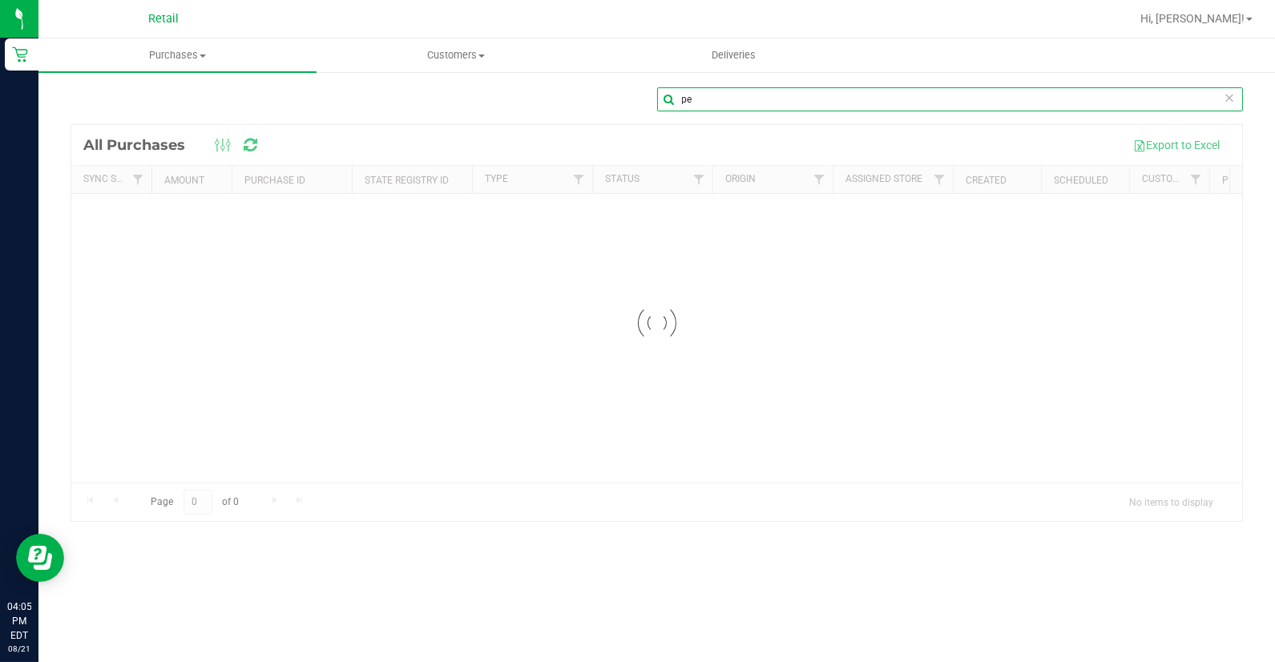
type input "p"
type input "crystal m"
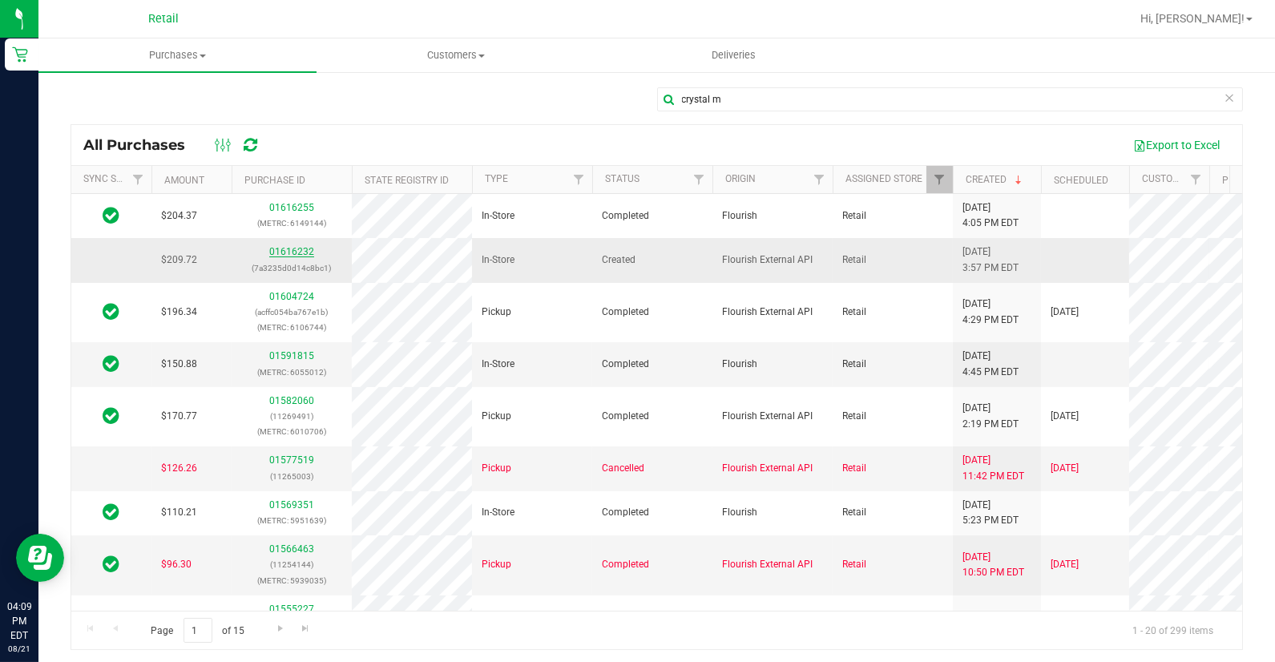
click at [294, 250] on link "01616232" at bounding box center [291, 251] width 45 height 11
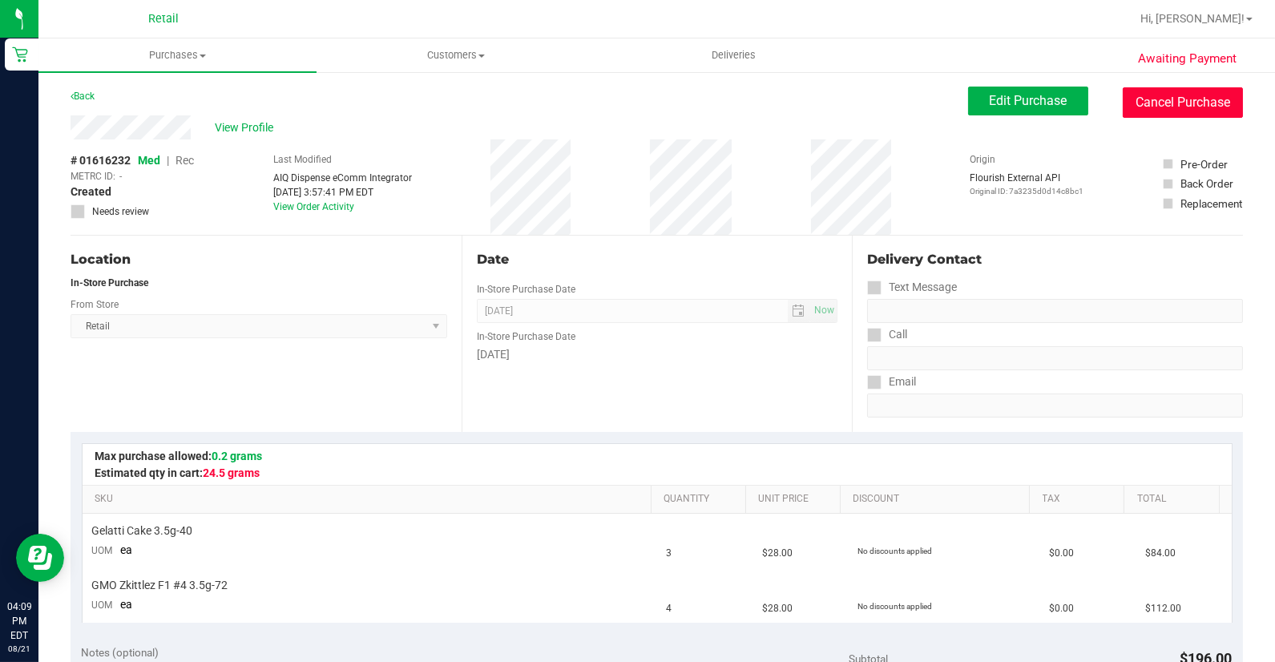
click at [1128, 99] on button "Cancel Purchase" at bounding box center [1183, 102] width 120 height 30
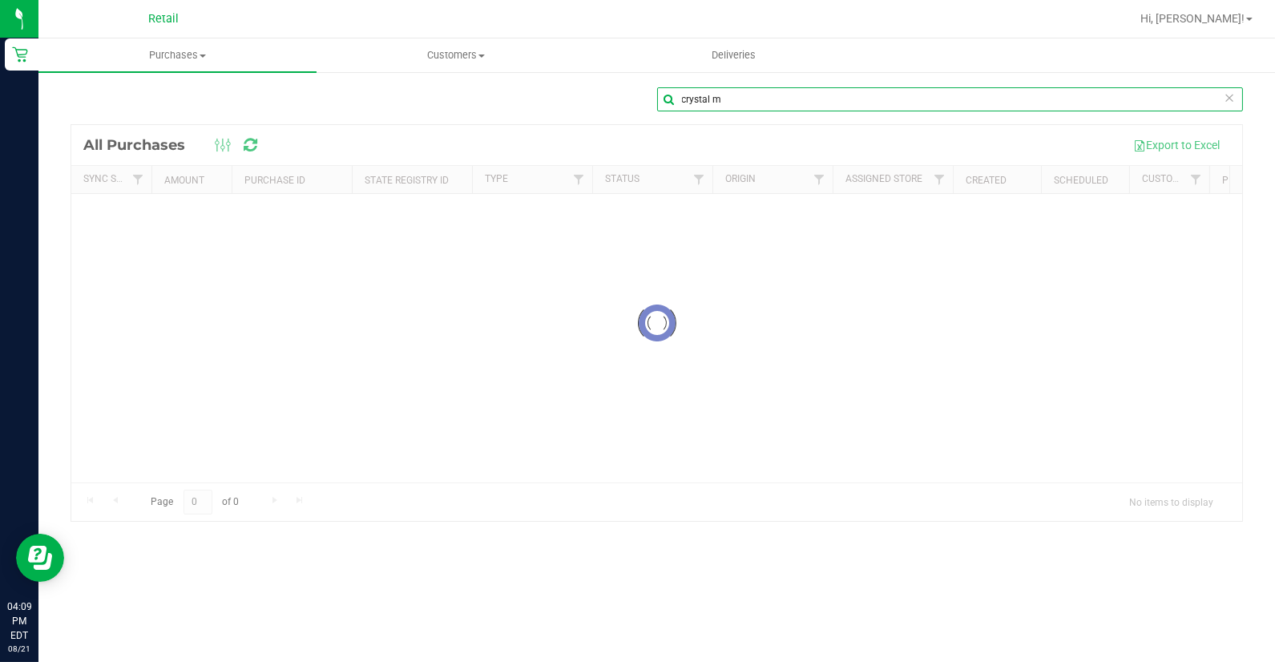
click at [732, 100] on input "crystal m" at bounding box center [950, 99] width 587 height 24
type input "c"
click at [710, 96] on input "[PERSON_NAME]" at bounding box center [950, 99] width 587 height 24
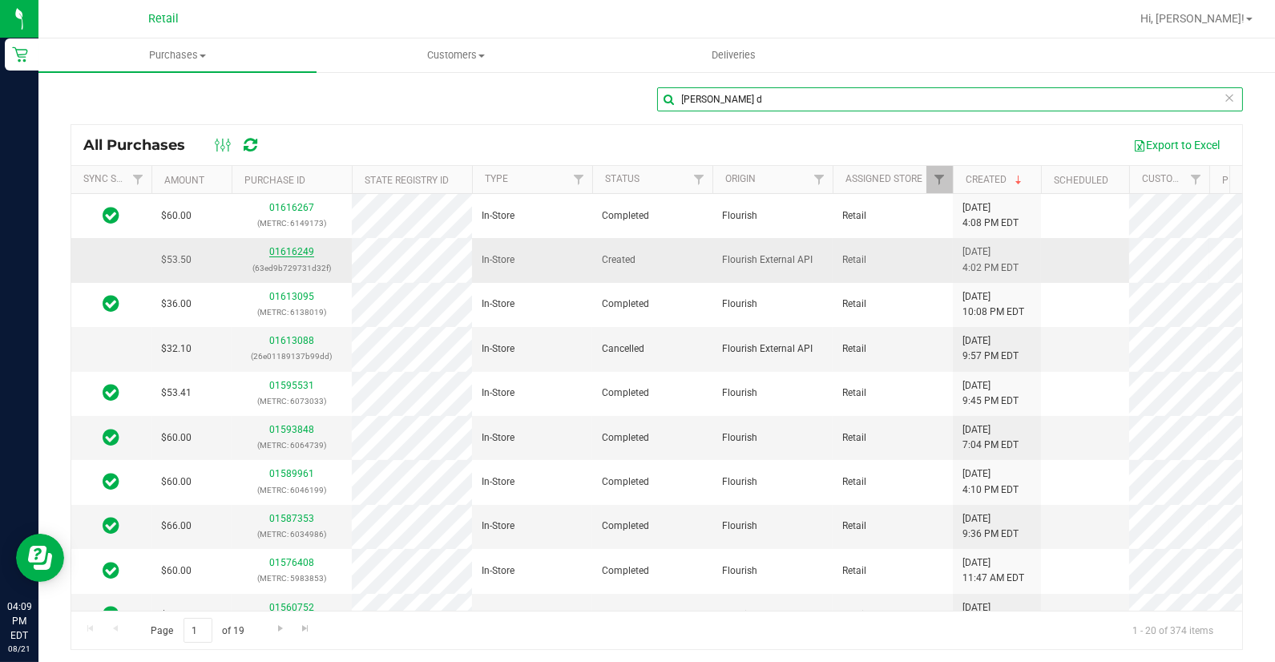
type input "[PERSON_NAME] d"
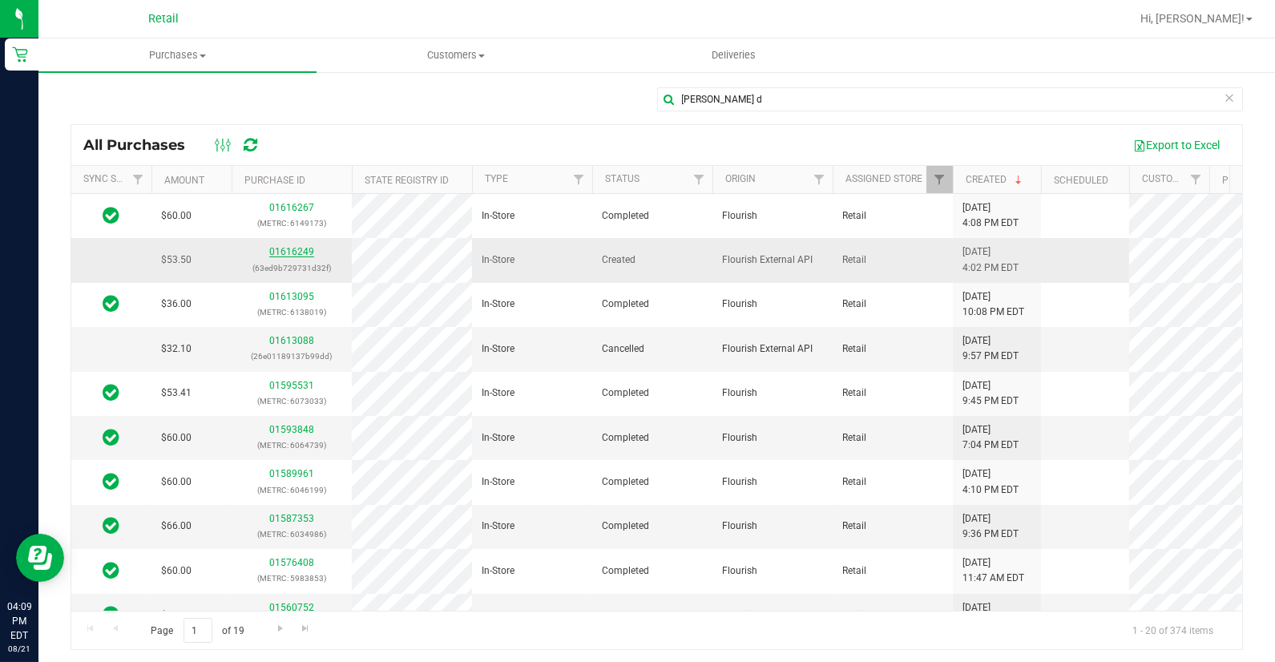
click at [293, 254] on link "01616249" at bounding box center [291, 251] width 45 height 11
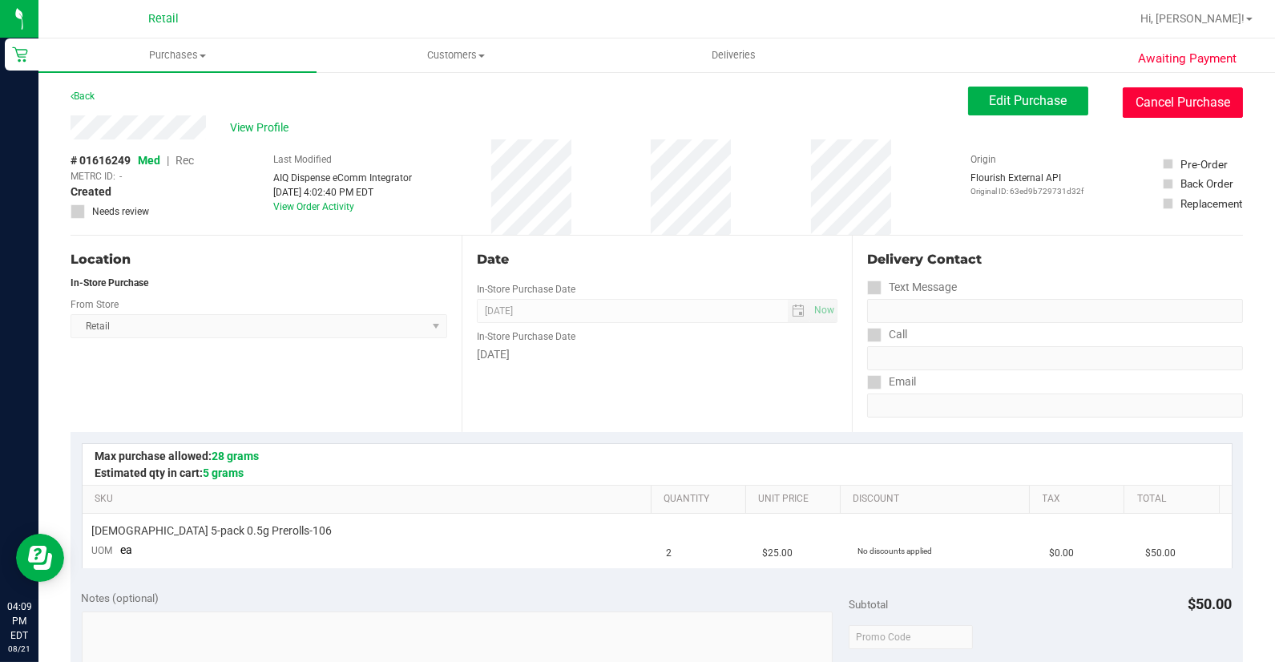
click at [1123, 105] on button "Cancel Purchase" at bounding box center [1183, 102] width 120 height 30
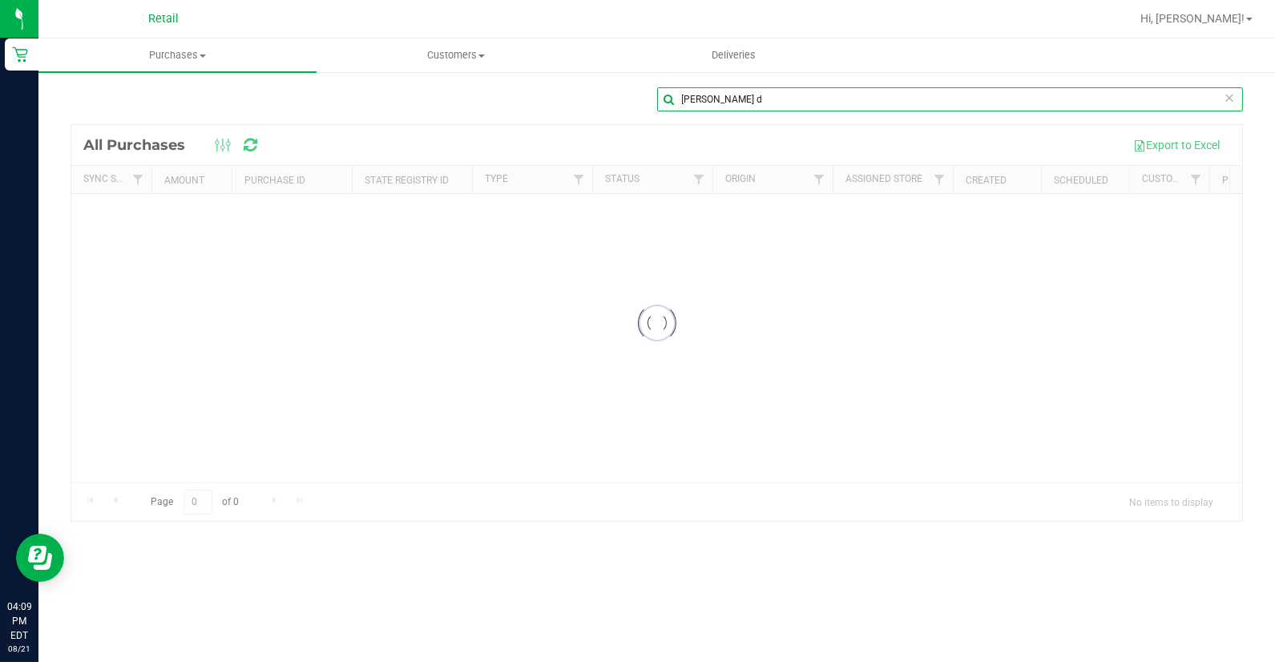
click at [813, 101] on input "[PERSON_NAME] d" at bounding box center [950, 99] width 587 height 24
type input "r"
type input "[PERSON_NAME]"
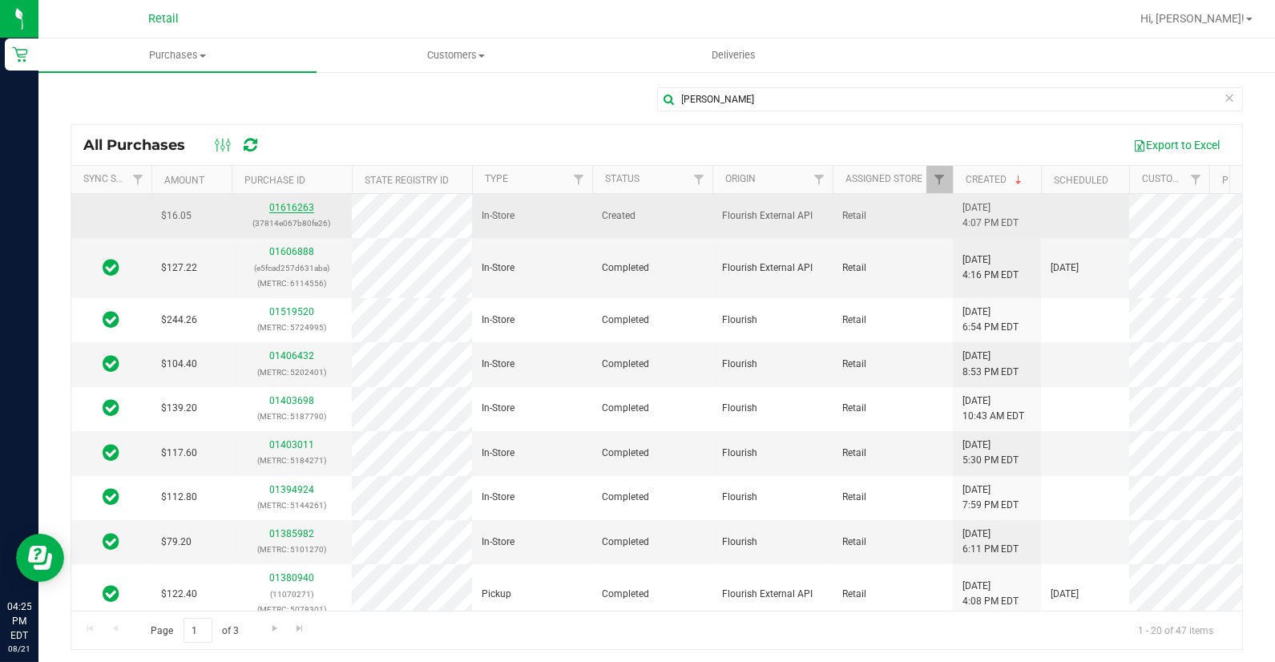
click at [293, 205] on link "01616263" at bounding box center [291, 207] width 45 height 11
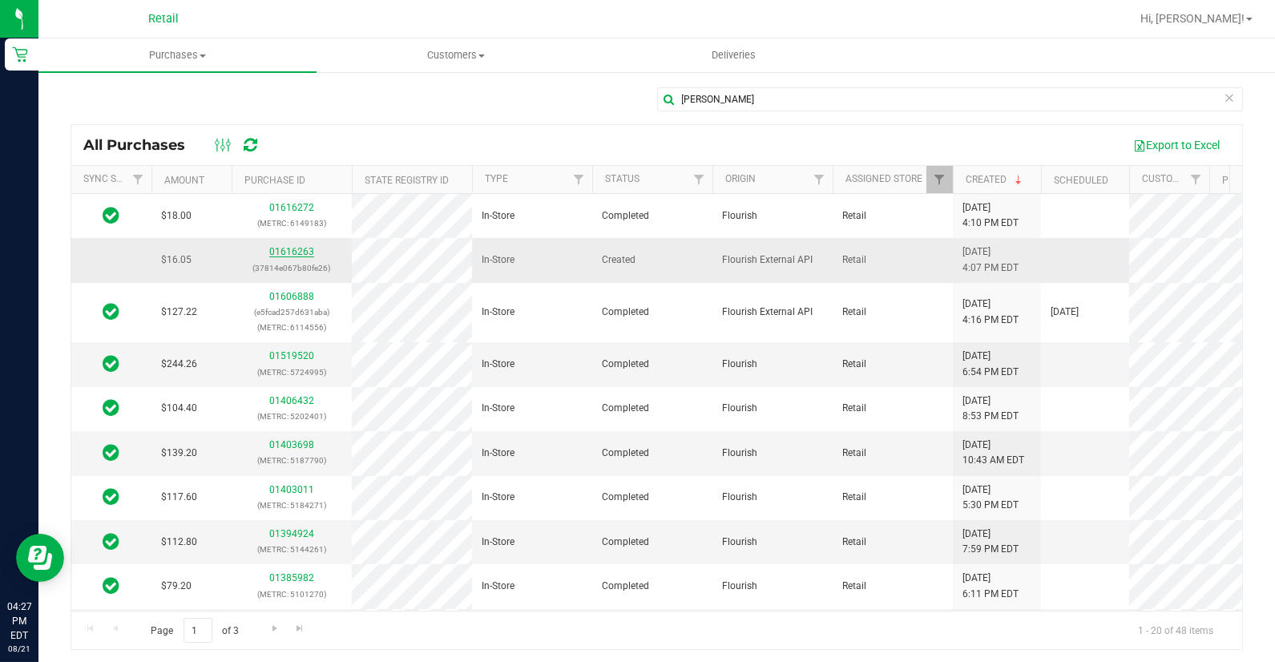
click at [293, 252] on link "01616263" at bounding box center [291, 251] width 45 height 11
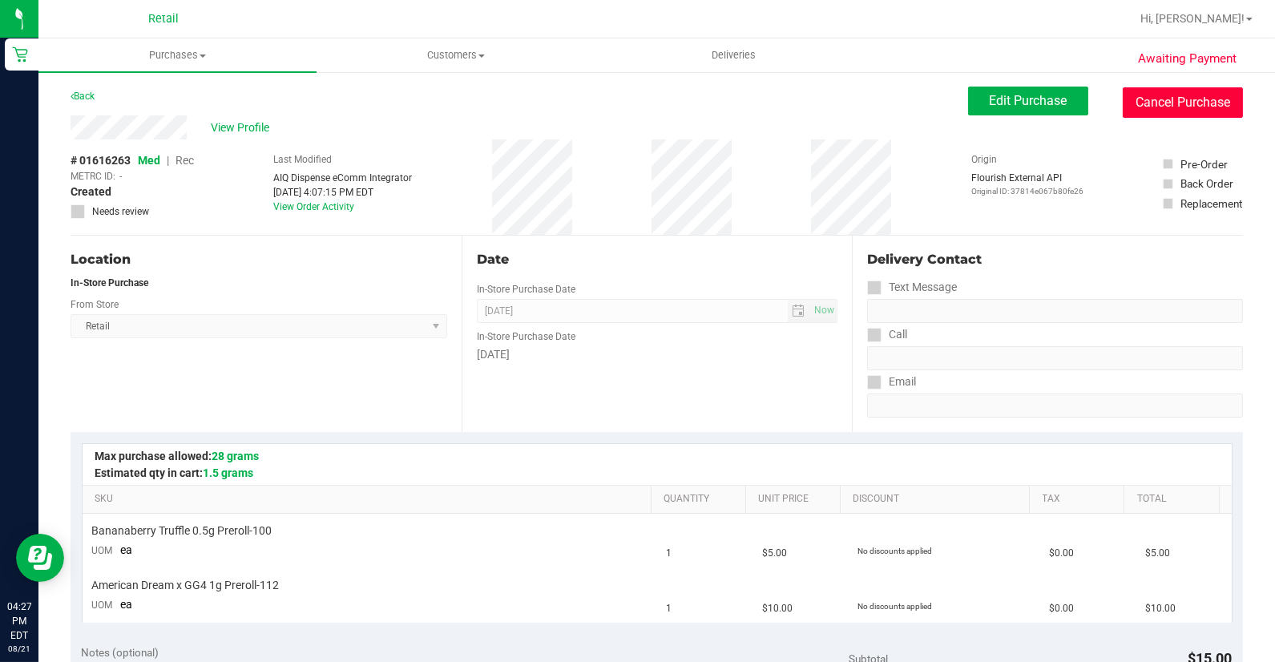
click at [1134, 92] on button "Cancel Purchase" at bounding box center [1183, 102] width 120 height 30
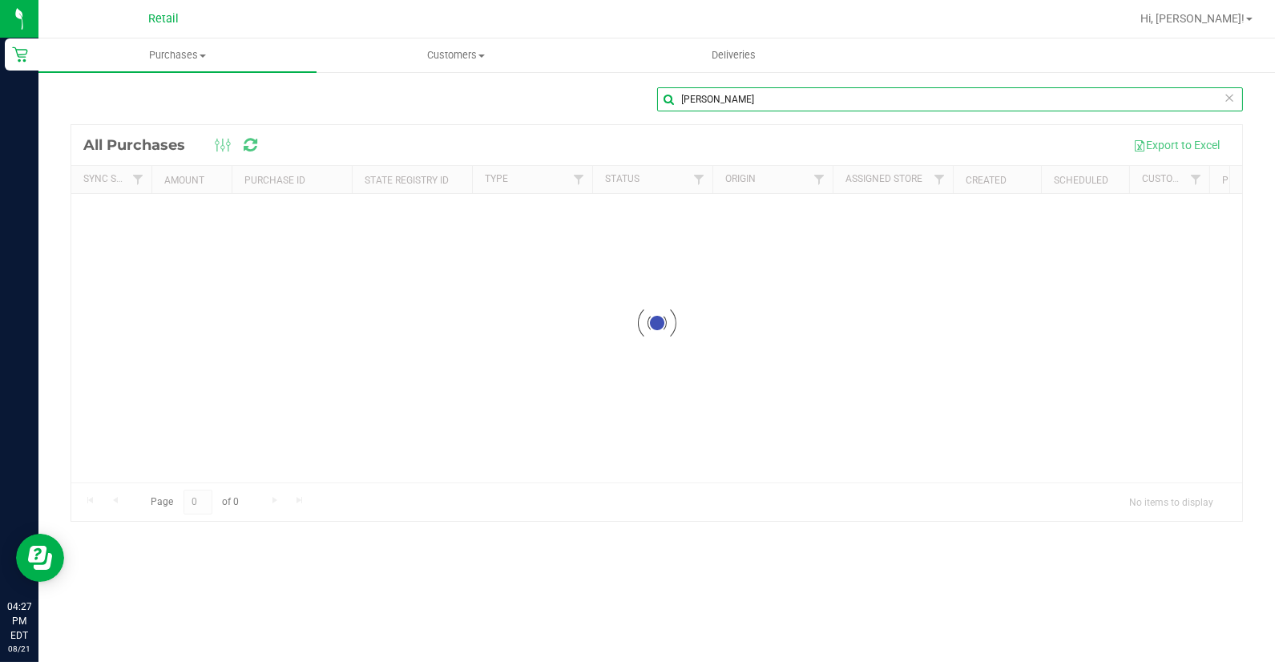
click at [752, 99] on input "[PERSON_NAME]" at bounding box center [950, 99] width 587 height 24
type input "s"
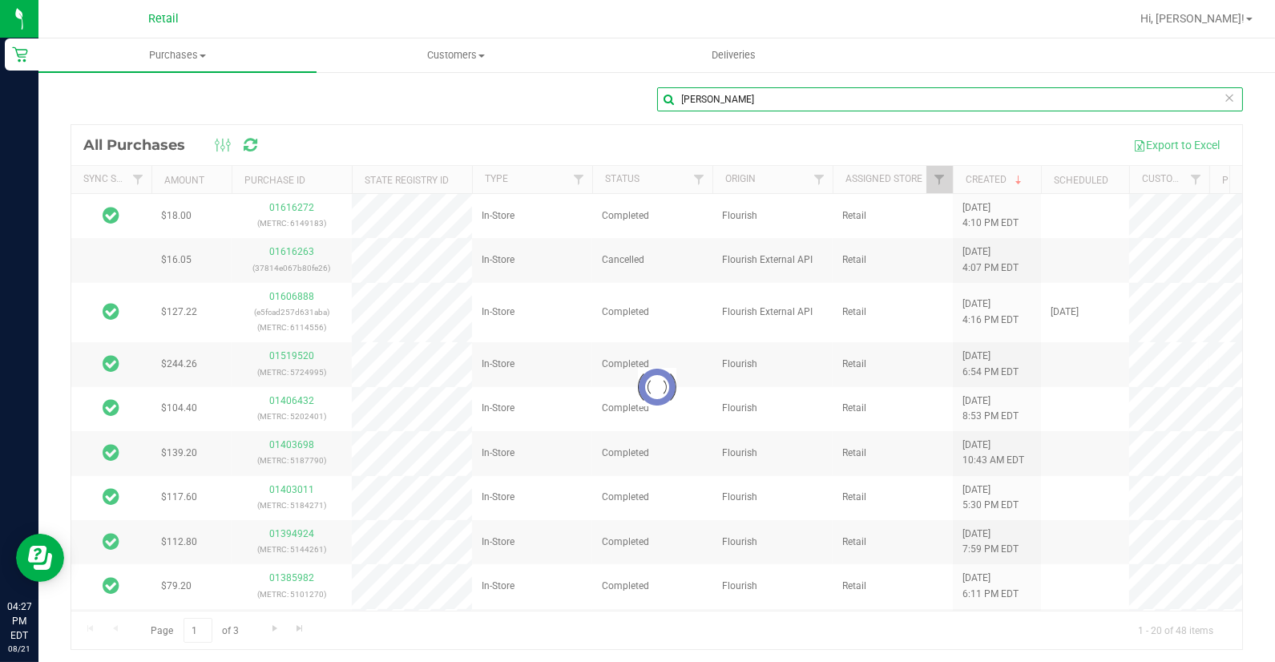
type input "[PERSON_NAME]"
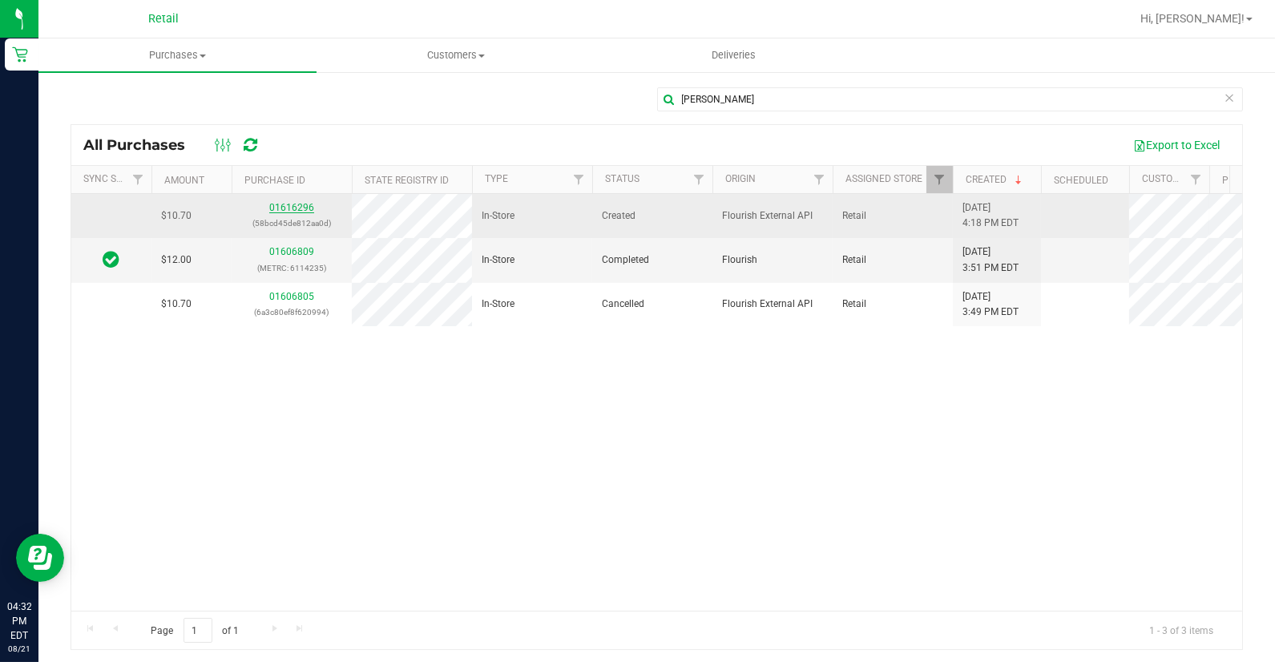
click at [273, 204] on link "01616296" at bounding box center [291, 207] width 45 height 11
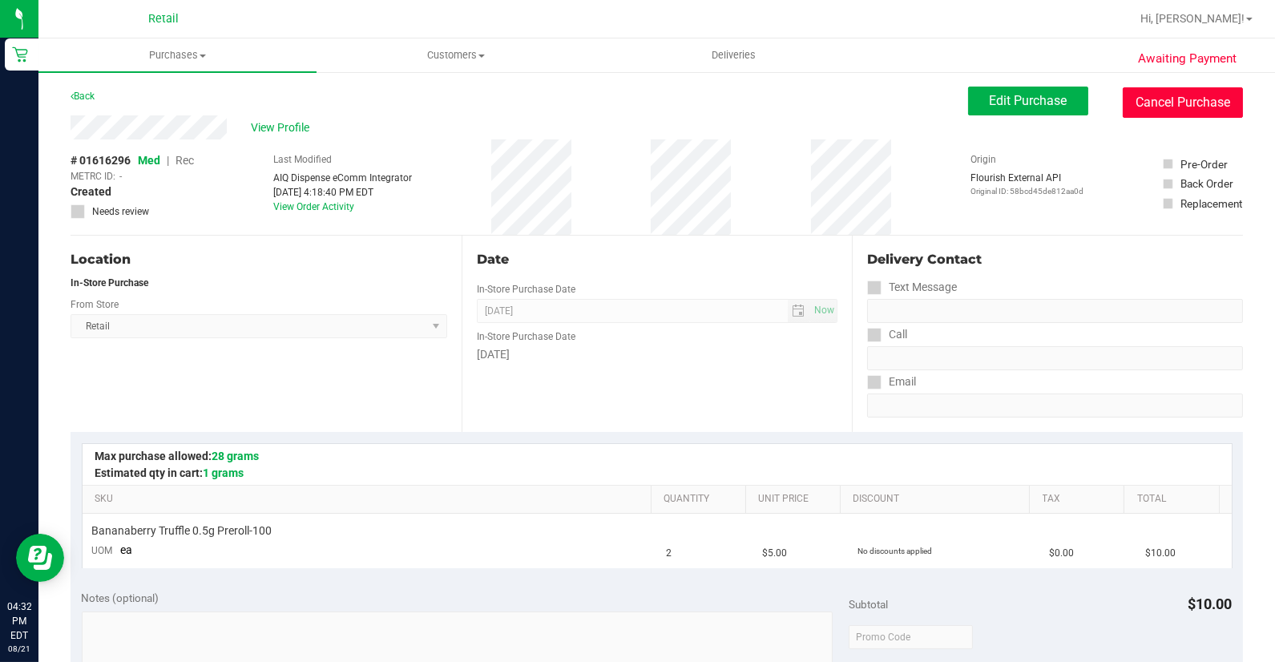
drag, startPoint x: 1120, startPoint y: 102, endPoint x: 703, endPoint y: 92, distance: 416.8
click at [1123, 104] on button "Cancel Purchase" at bounding box center [1183, 102] width 120 height 30
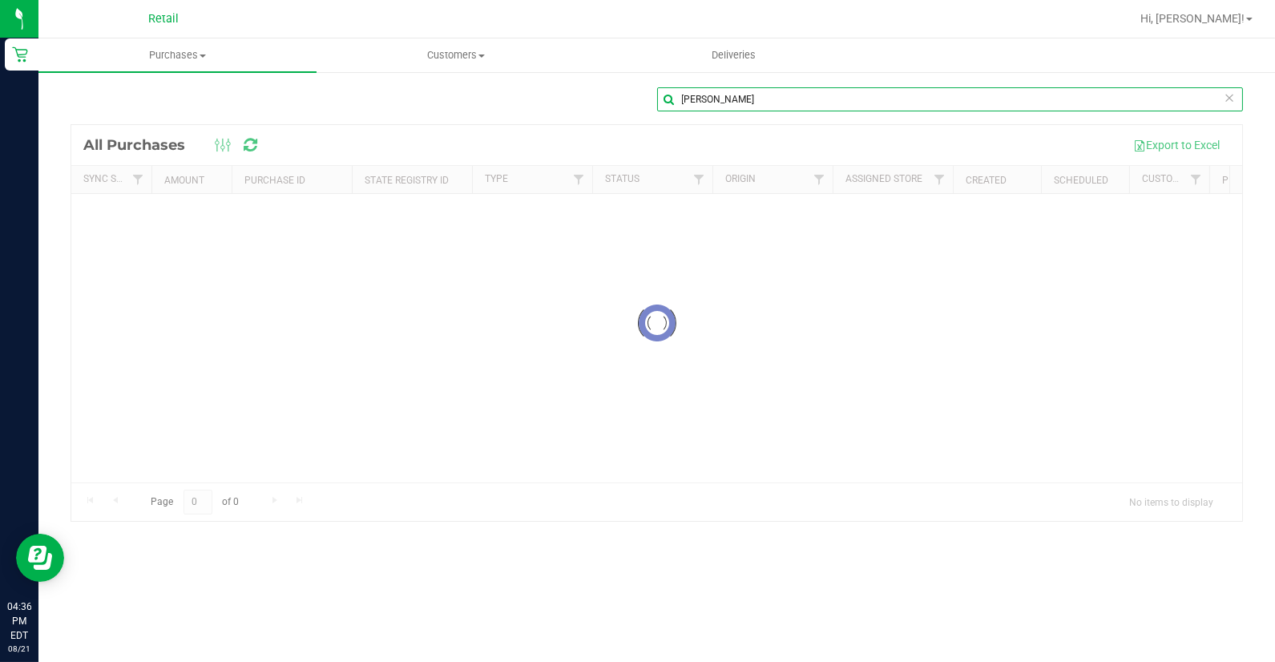
click at [778, 92] on input "[PERSON_NAME]" at bounding box center [950, 99] width 587 height 24
type input "j"
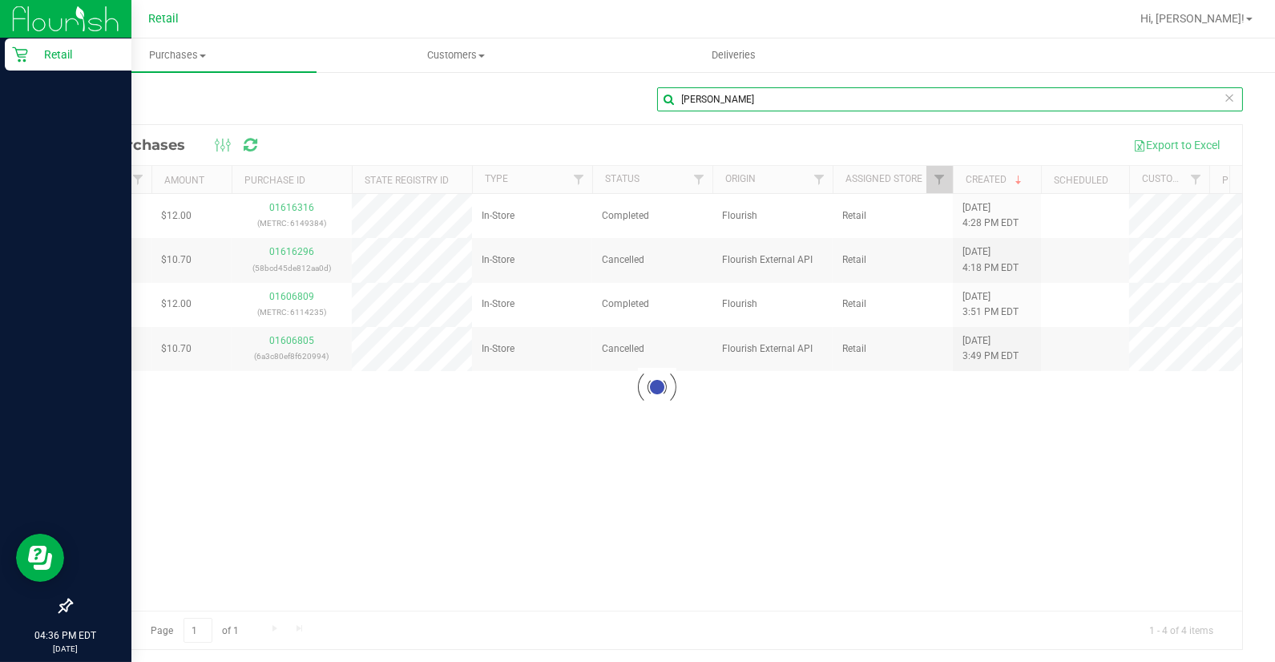
type input "[PERSON_NAME]"
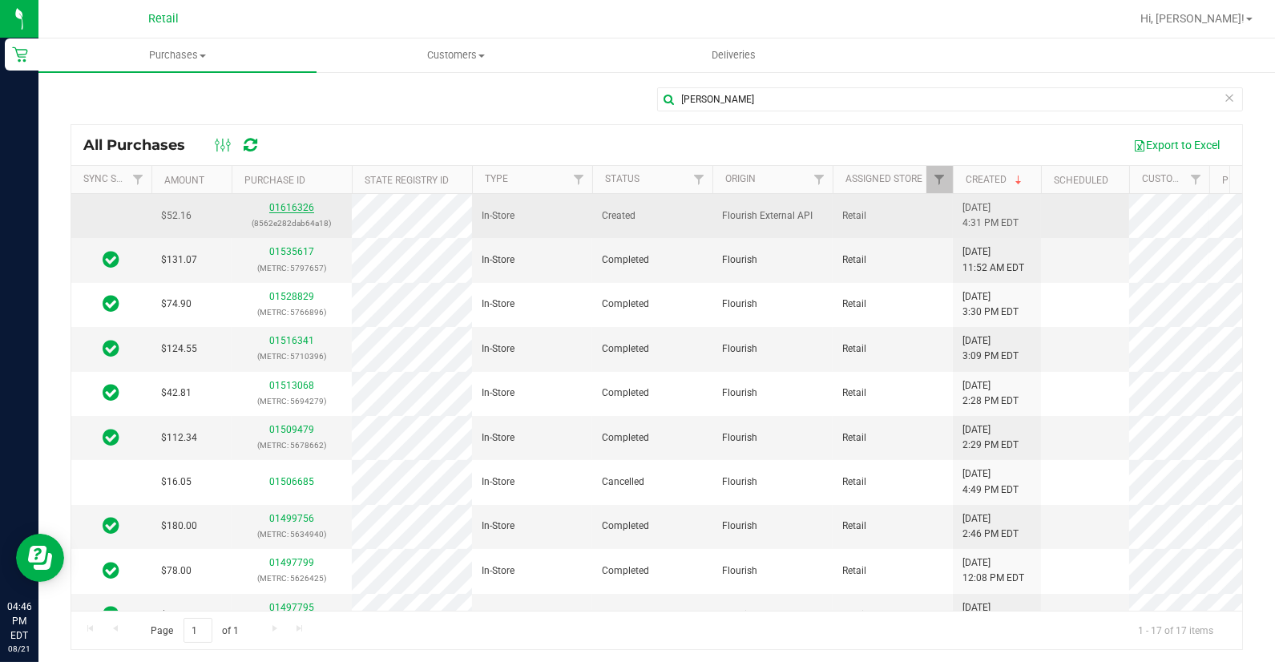
click at [279, 204] on link "01616326" at bounding box center [291, 207] width 45 height 11
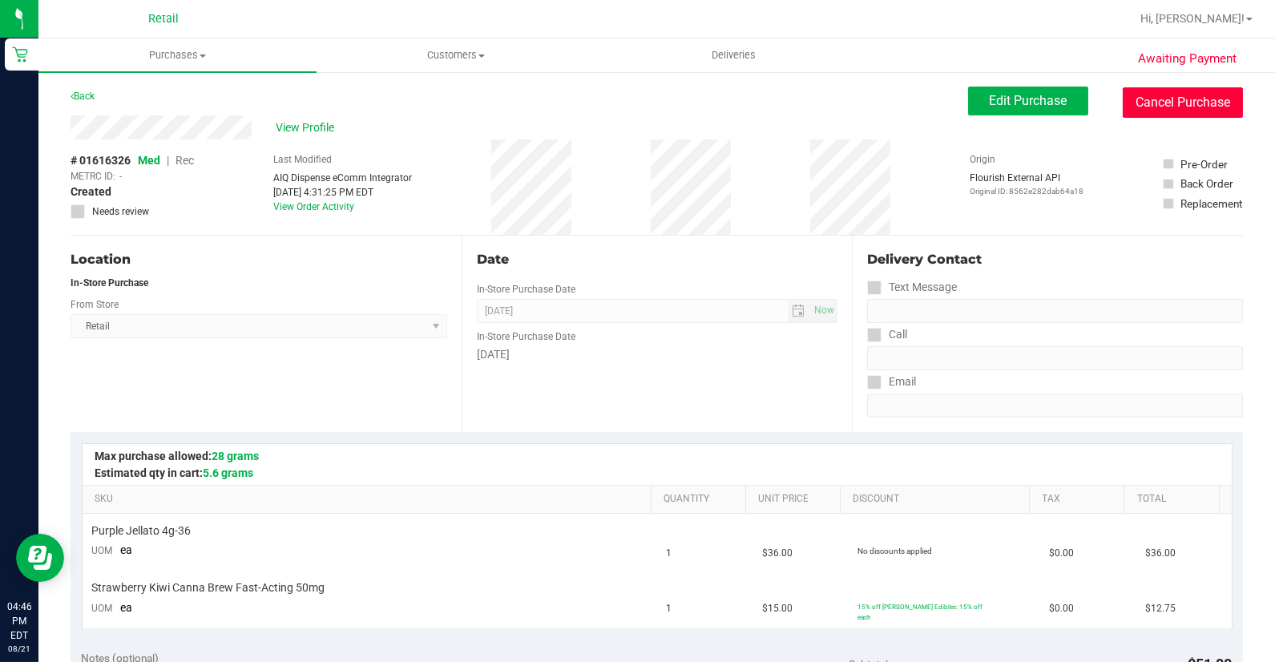
click at [1168, 109] on button "Cancel Purchase" at bounding box center [1183, 102] width 120 height 30
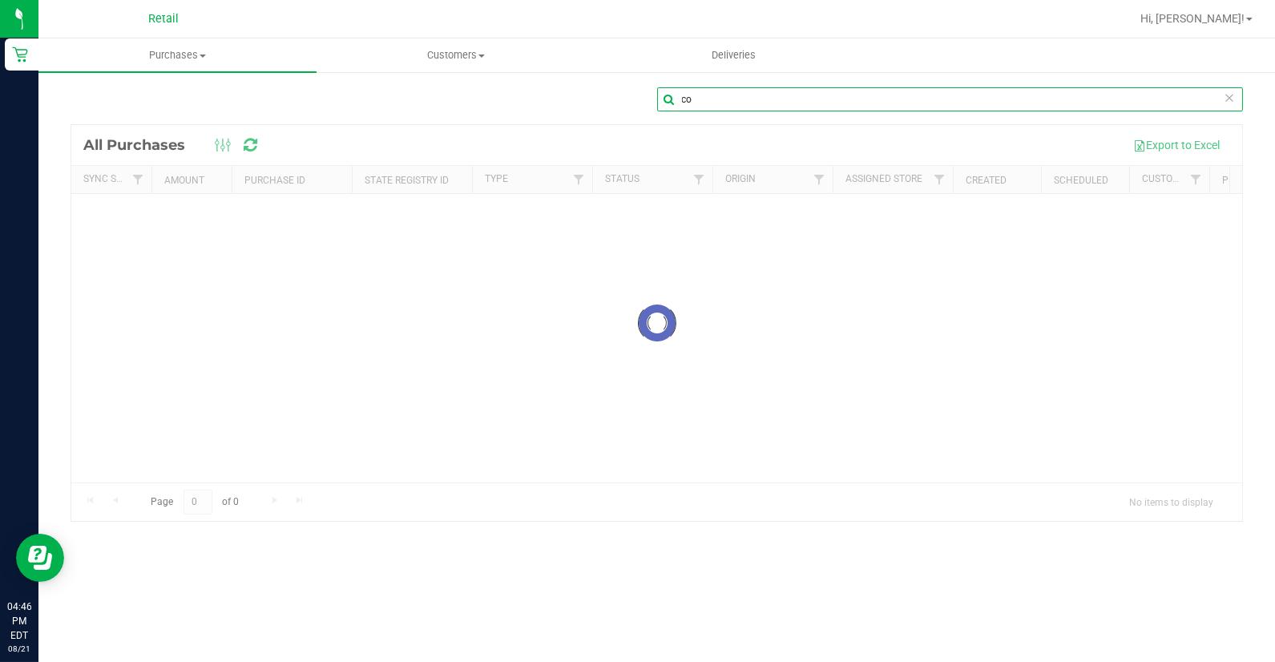
type input "c"
type input "[PERSON_NAME]"
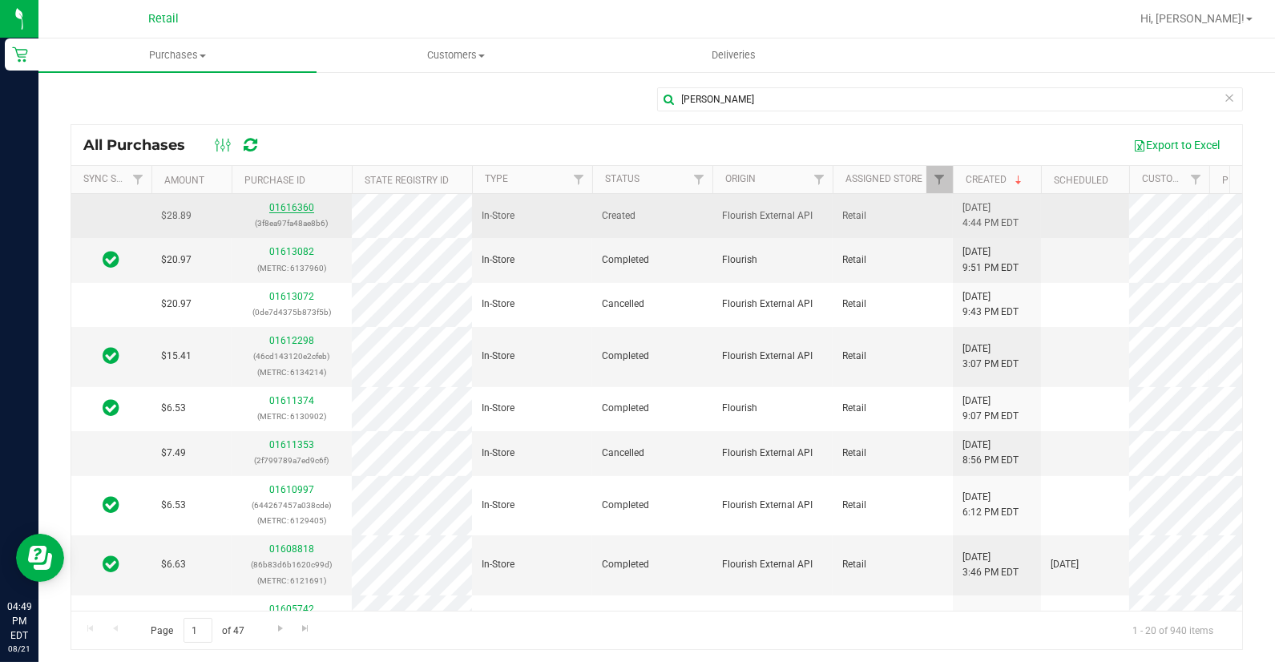
click at [290, 208] on link "01616360" at bounding box center [291, 207] width 45 height 11
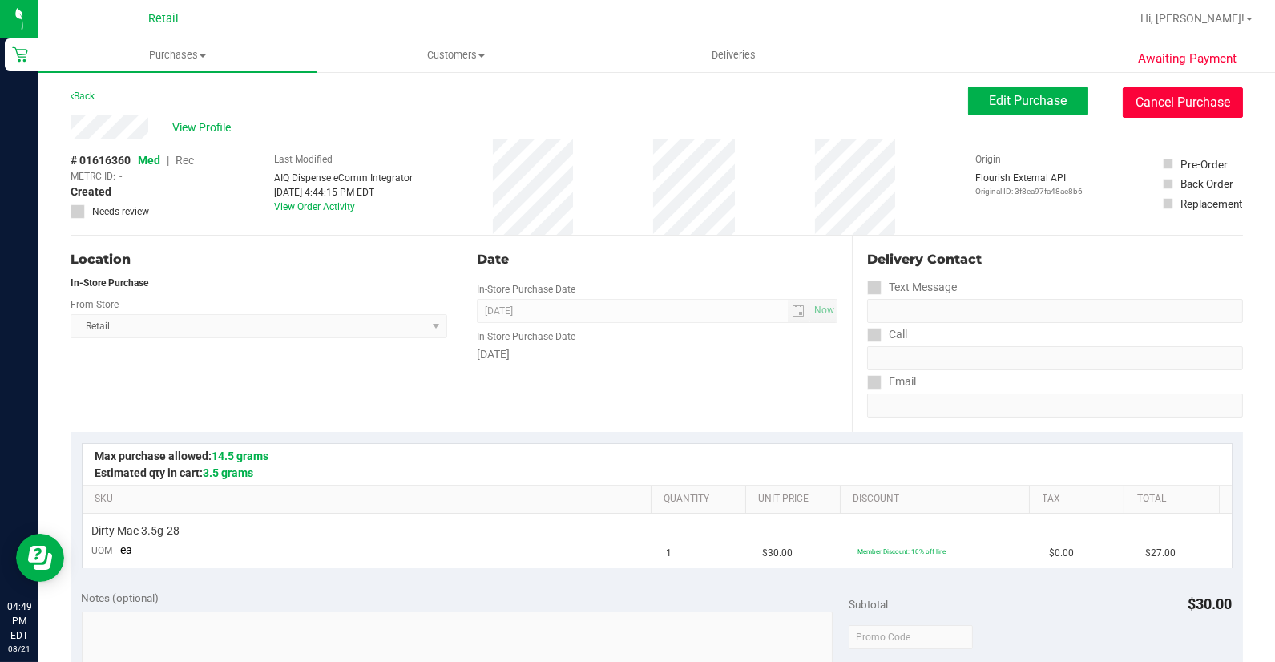
click at [1164, 101] on button "Cancel Purchase" at bounding box center [1183, 102] width 120 height 30
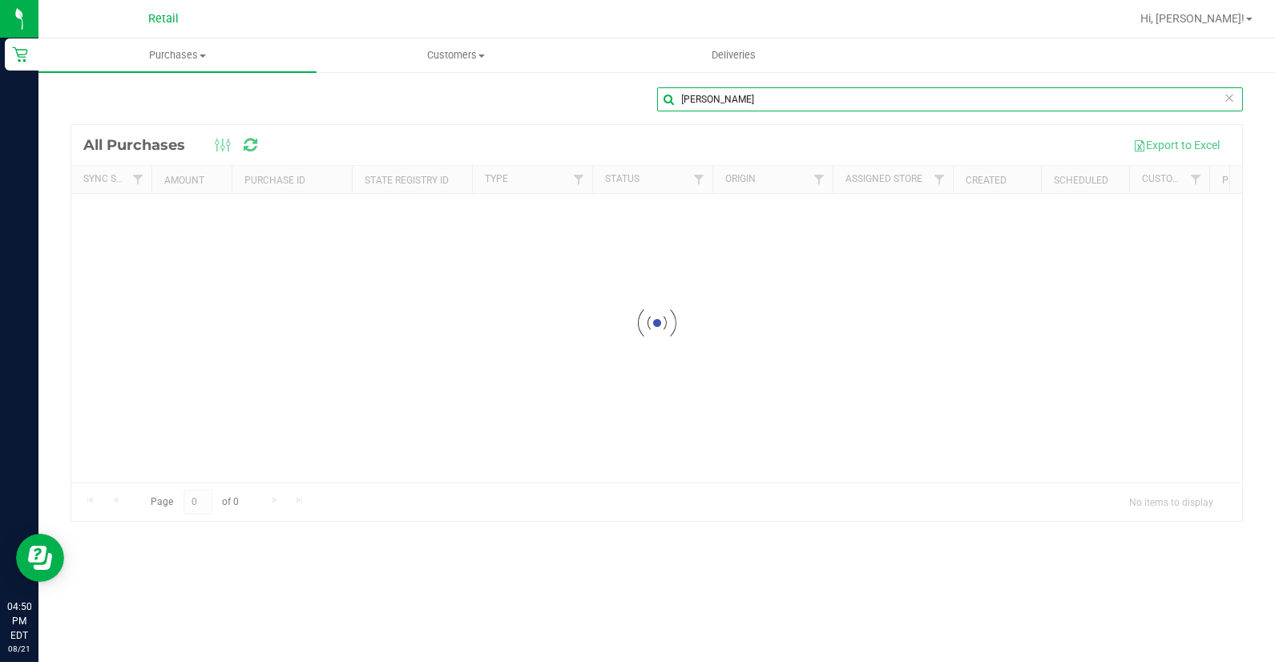
click at [749, 99] on input "[PERSON_NAME]" at bounding box center [950, 99] width 587 height 24
type input "h"
type input "trashawn"
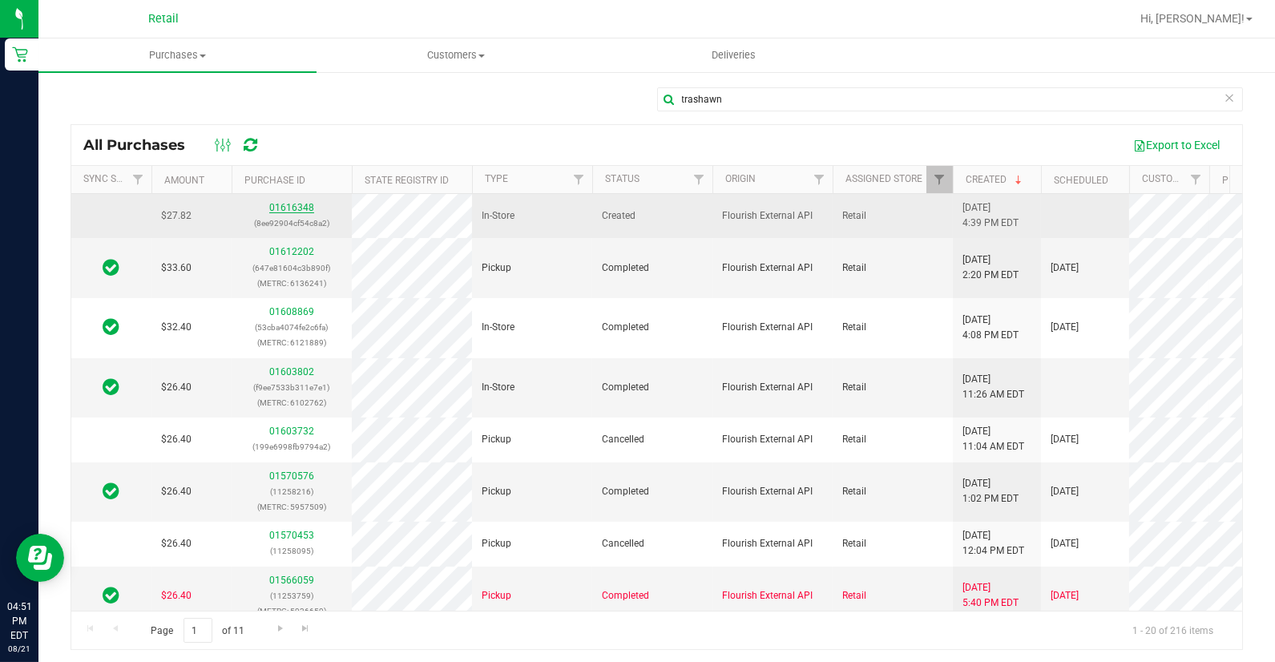
click at [280, 204] on link "01616348" at bounding box center [291, 207] width 45 height 11
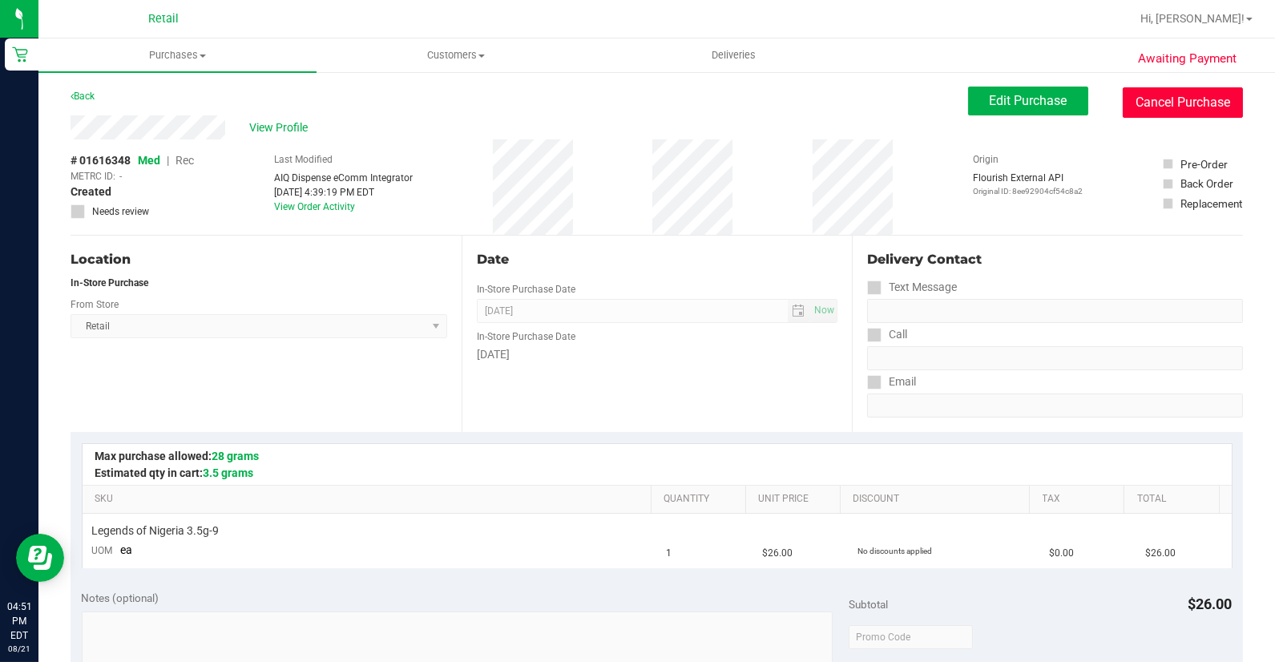
click at [1124, 95] on button "Cancel Purchase" at bounding box center [1183, 102] width 120 height 30
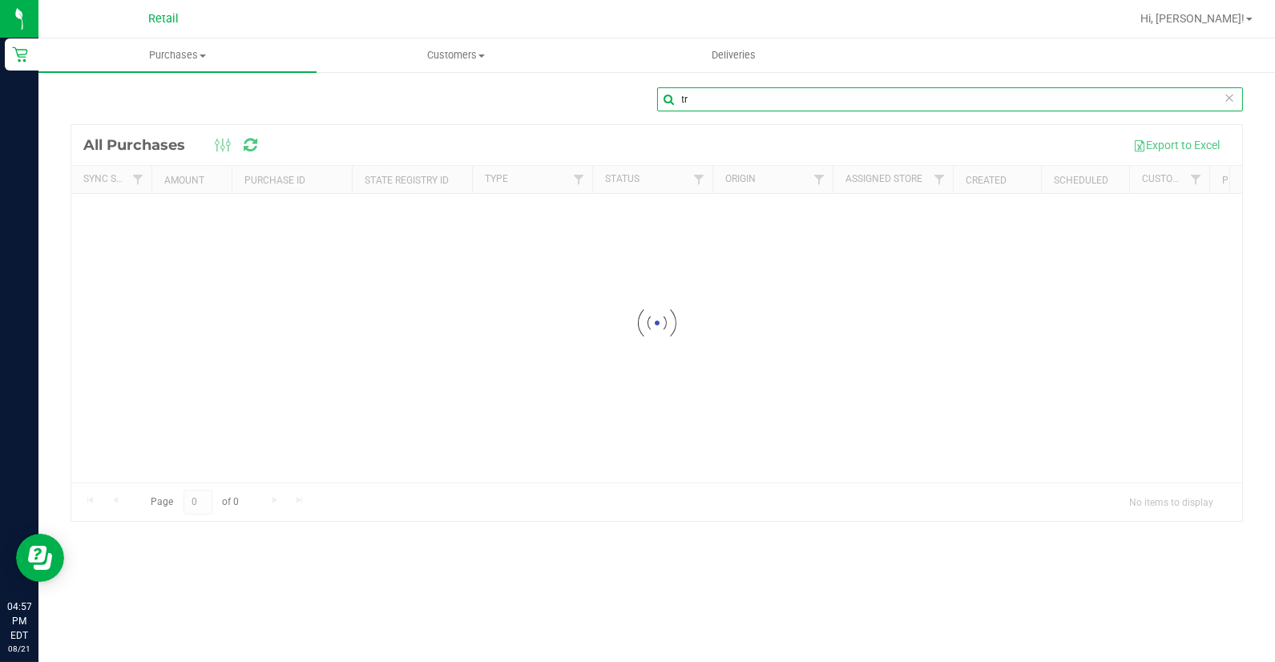
type input "t"
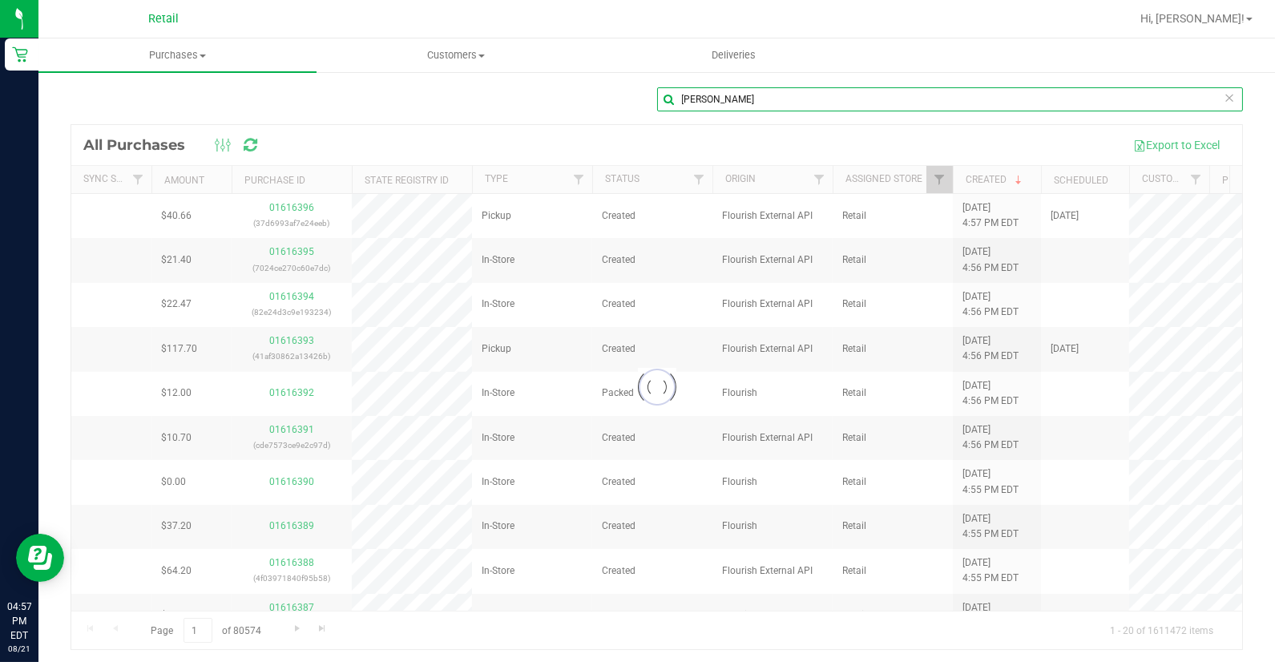
type input "[PERSON_NAME]"
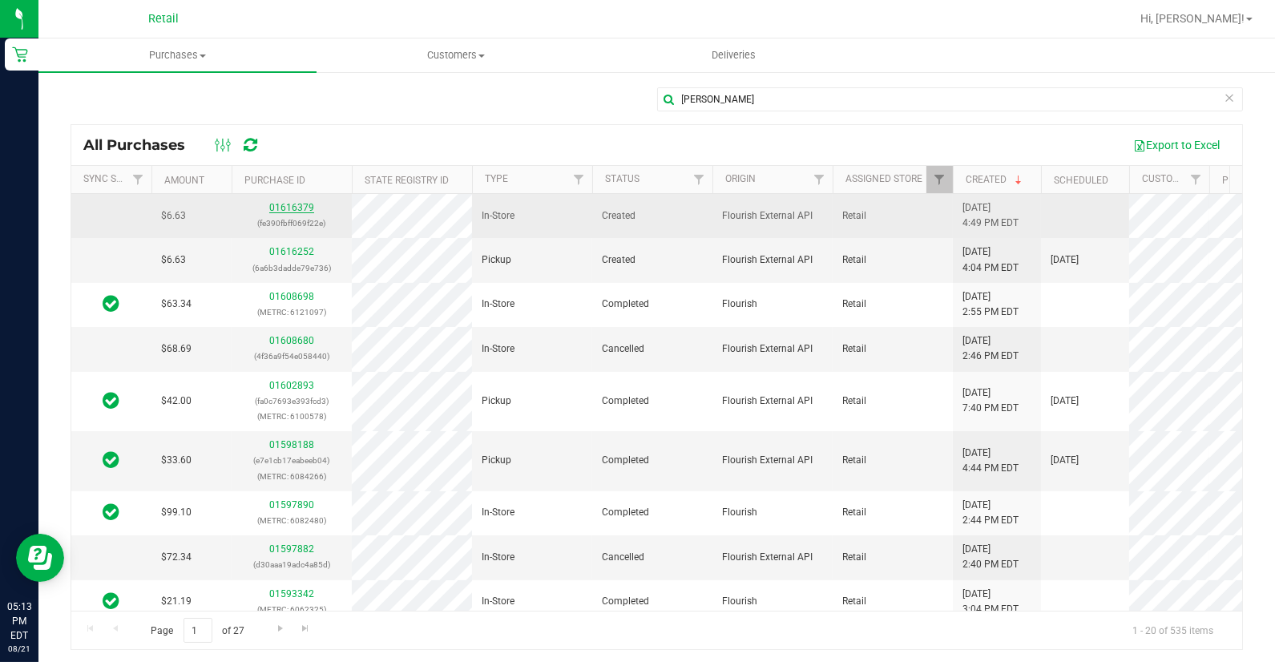
click at [293, 208] on link "01616379" at bounding box center [291, 207] width 45 height 11
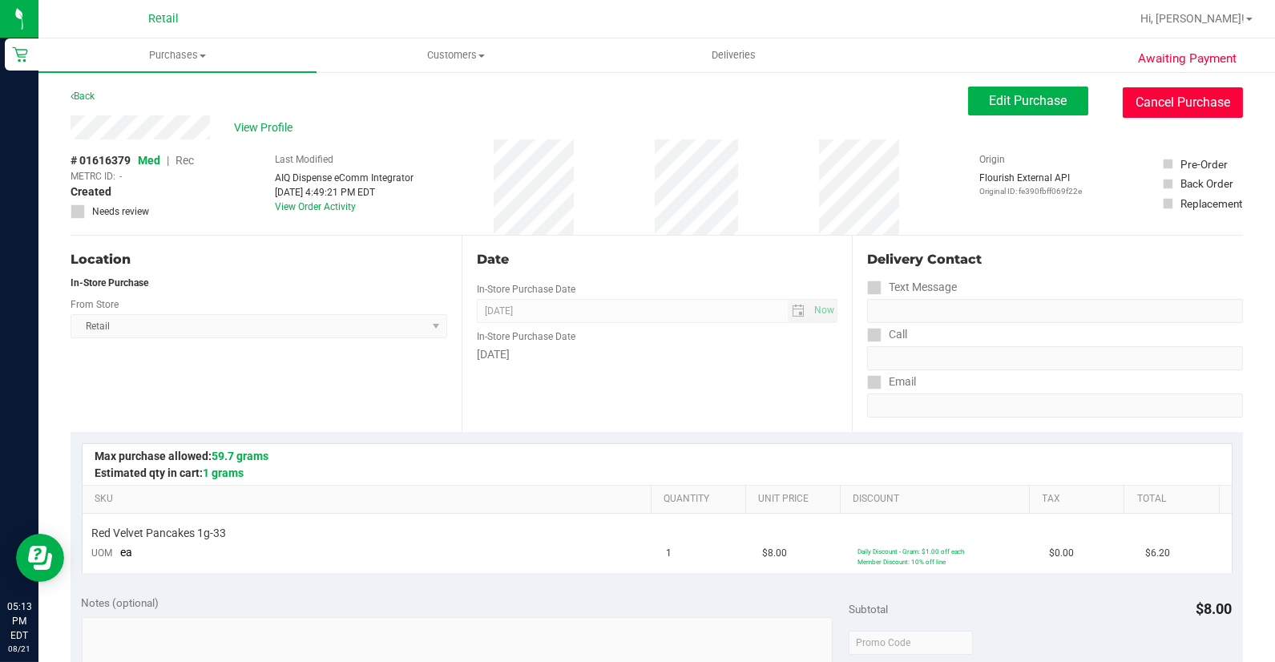
click at [1168, 101] on button "Cancel Purchase" at bounding box center [1183, 102] width 120 height 30
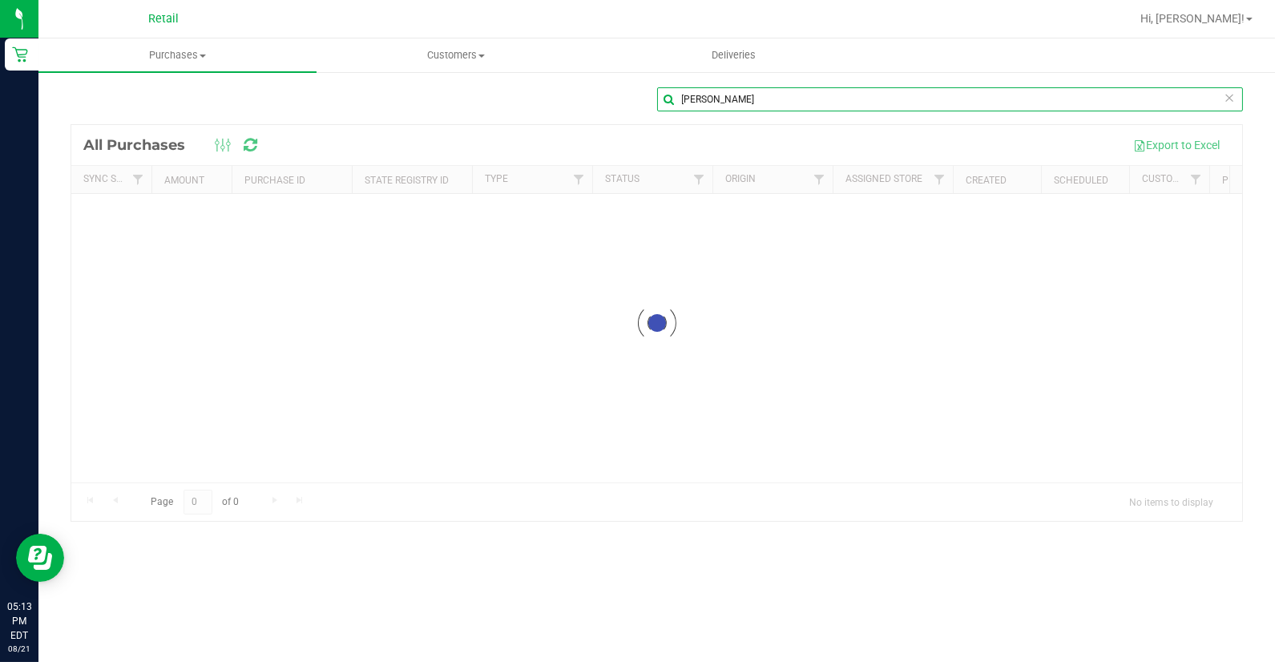
click at [761, 108] on input "[PERSON_NAME]" at bounding box center [950, 99] width 587 height 24
type input "j"
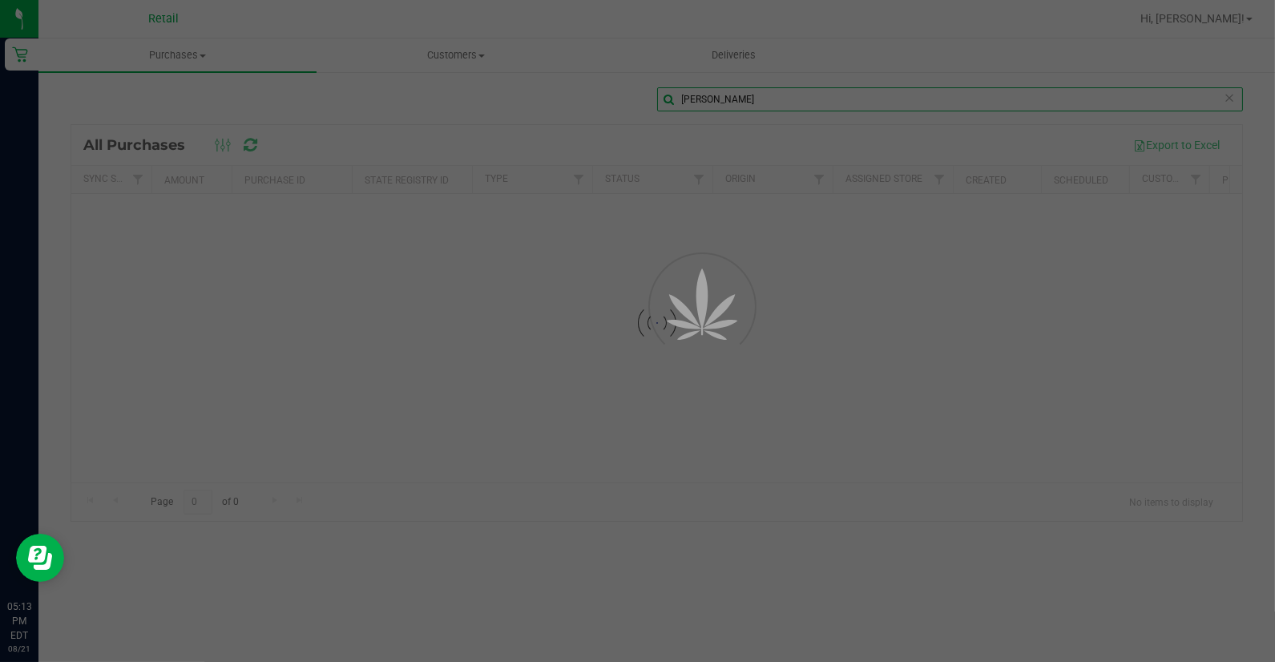
type input "[PERSON_NAME]"
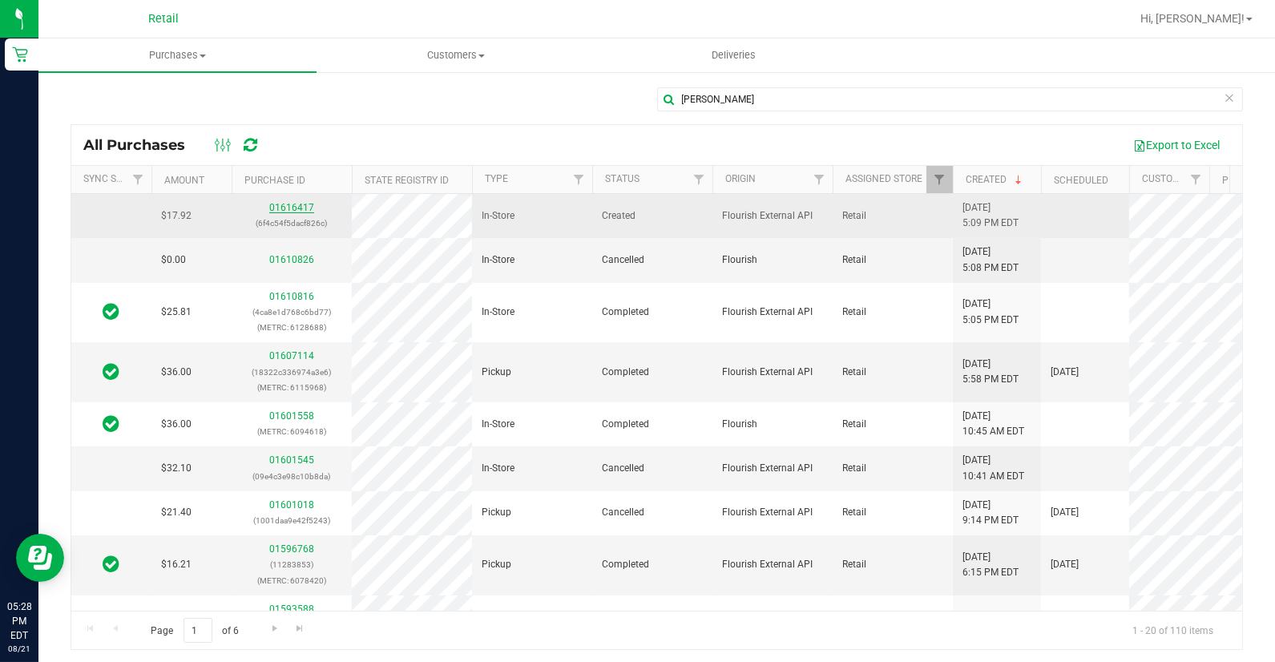
click at [293, 207] on link "01616417" at bounding box center [291, 207] width 45 height 11
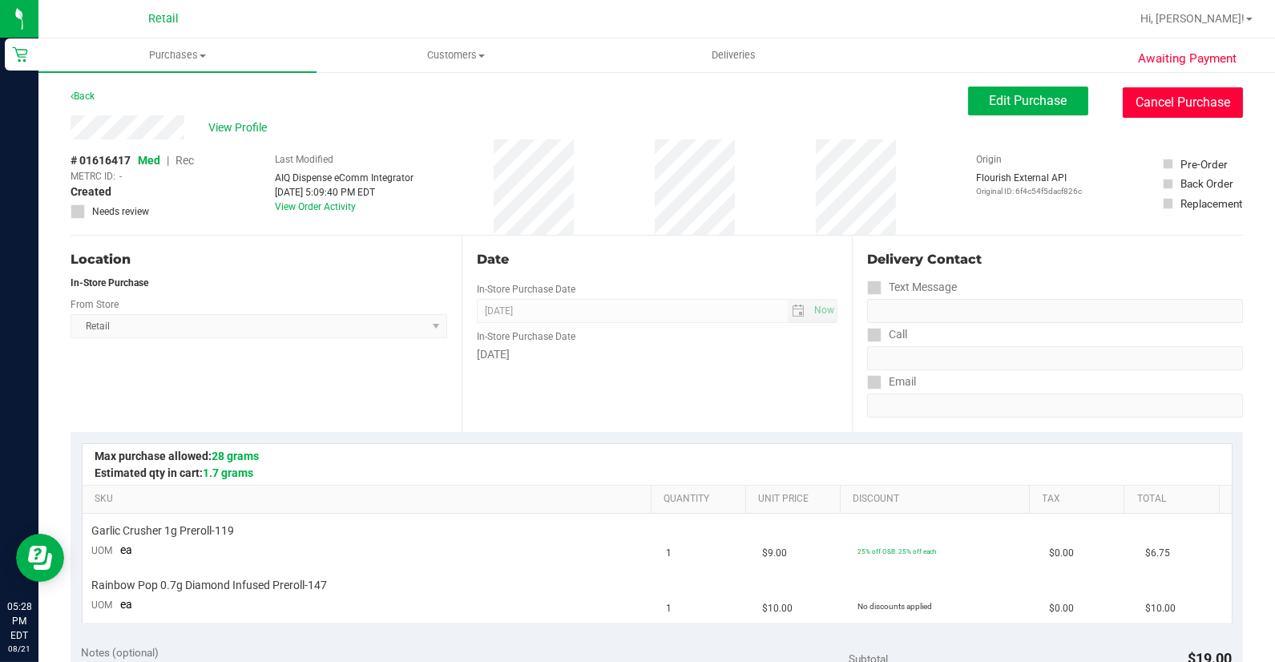
click at [1158, 91] on button "Cancel Purchase" at bounding box center [1183, 102] width 120 height 30
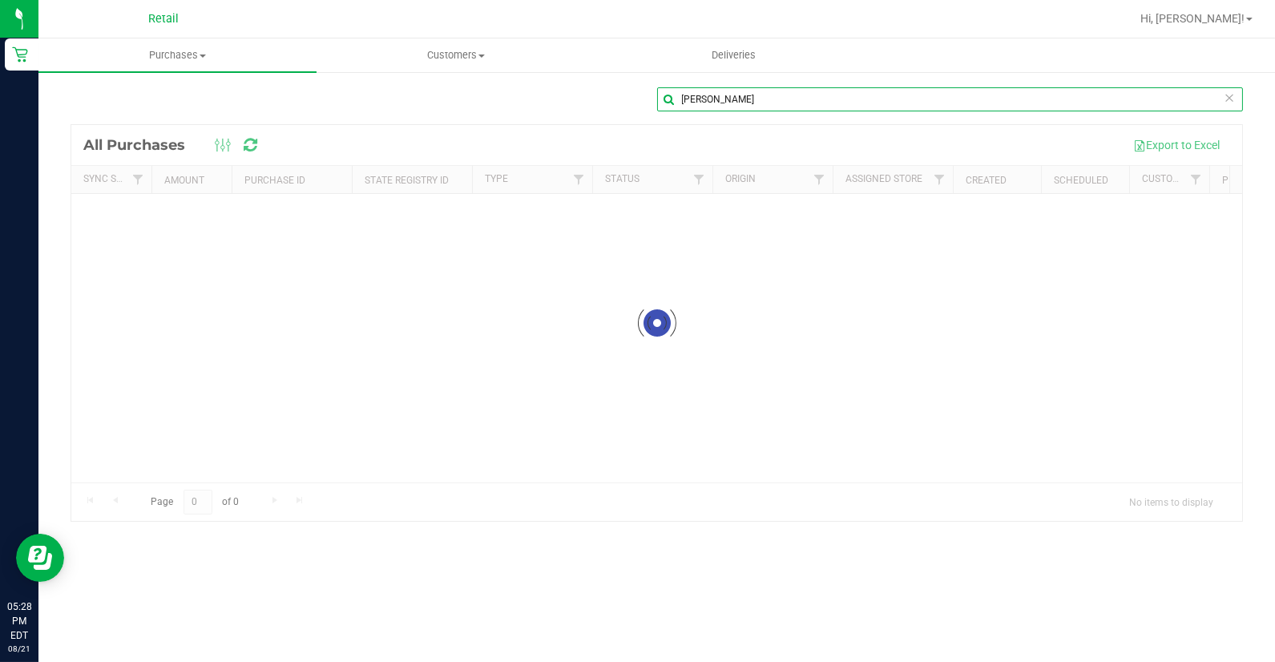
click at [726, 93] on input "[PERSON_NAME]" at bounding box center [950, 99] width 587 height 24
type input "r"
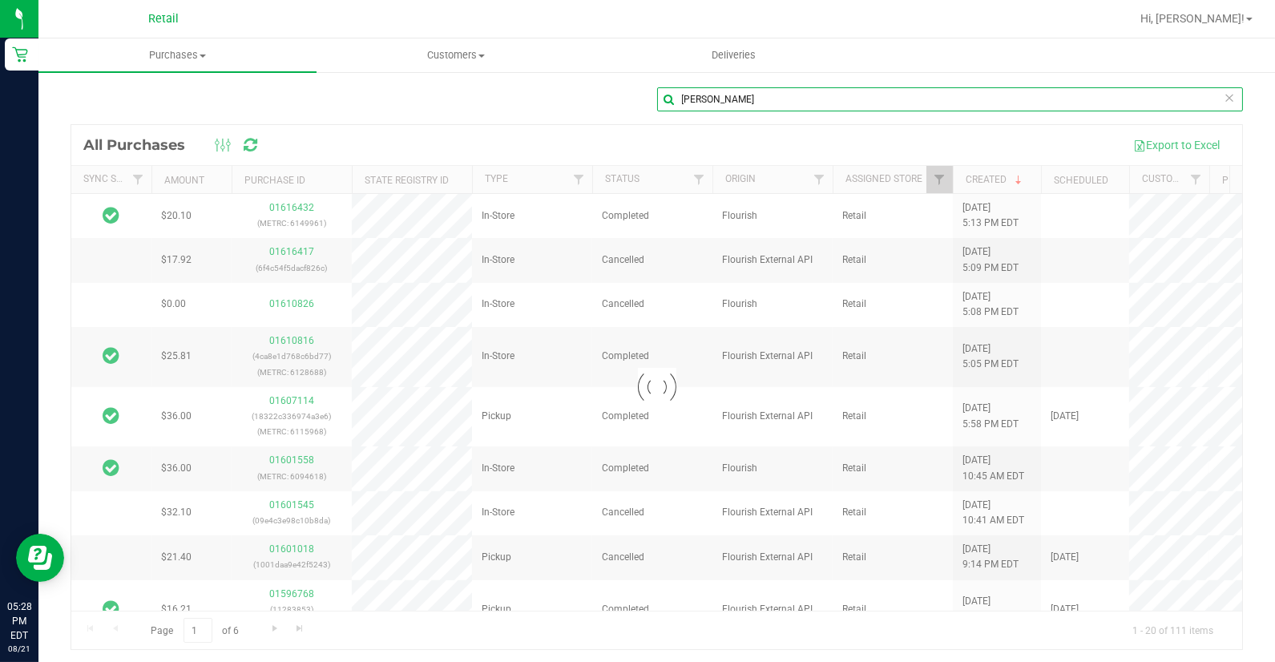
type input "[PERSON_NAME]"
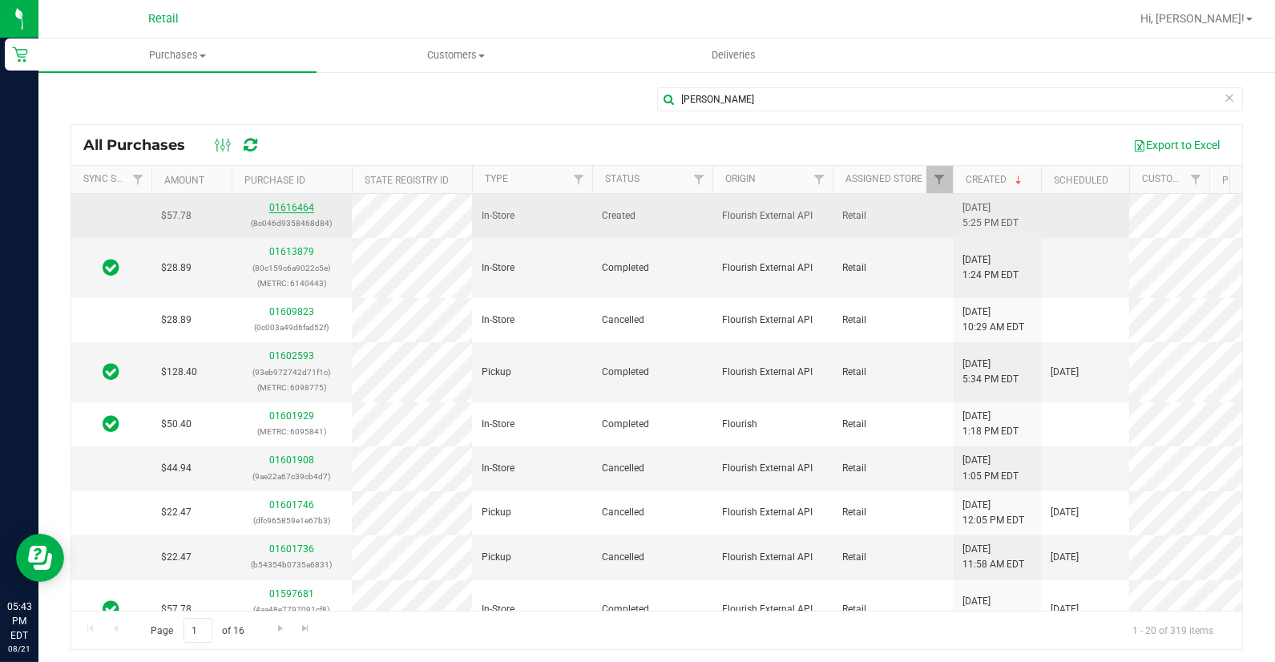
click at [286, 206] on link "01616464" at bounding box center [291, 207] width 45 height 11
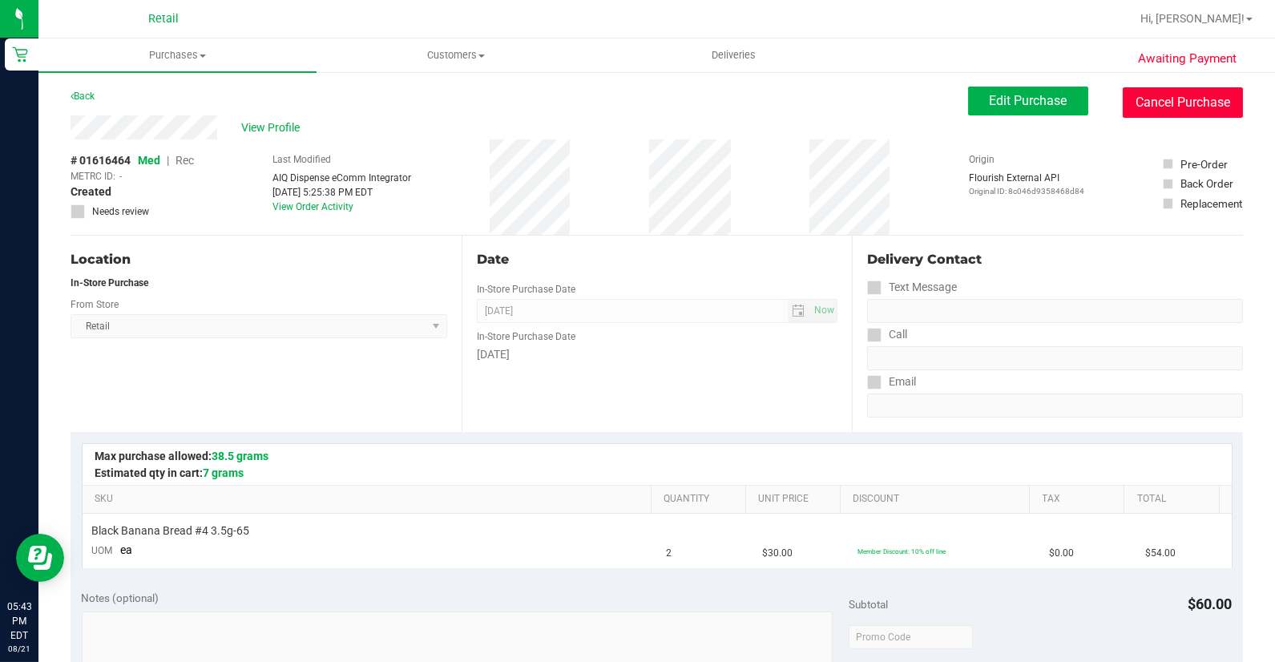
click at [1132, 98] on button "Cancel Purchase" at bounding box center [1183, 102] width 120 height 30
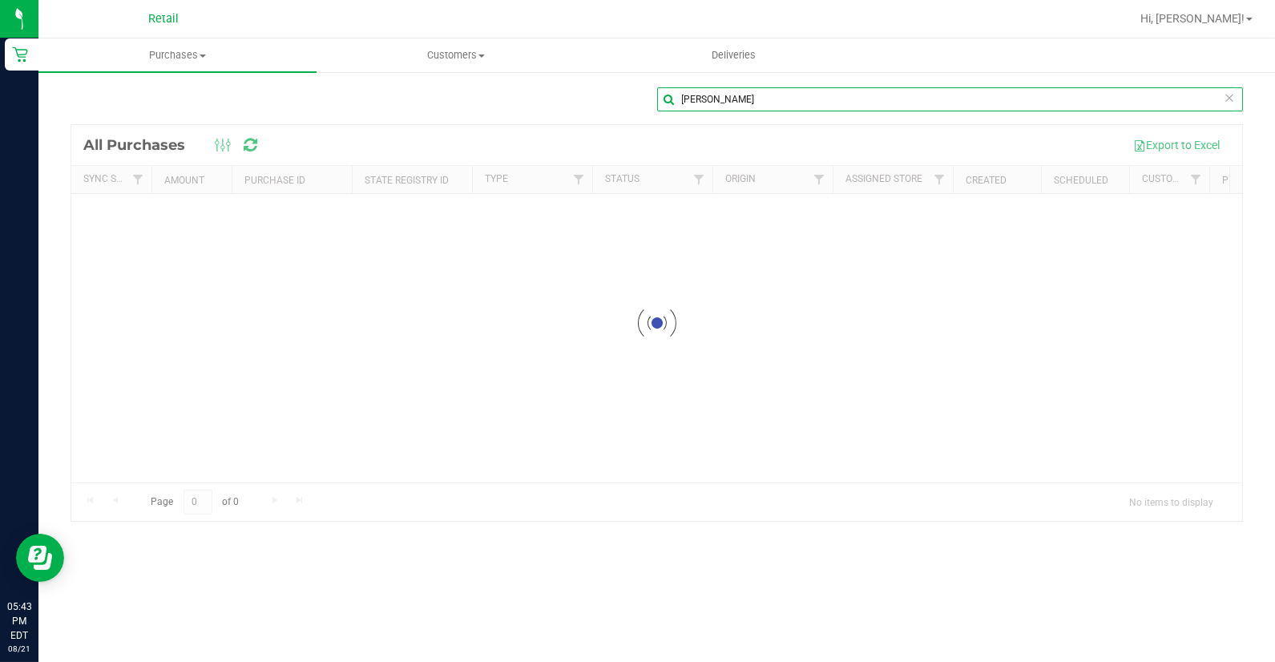
click at [810, 107] on input "[PERSON_NAME]" at bounding box center [950, 99] width 587 height 24
type input "w"
type input "[PERSON_NAME]"
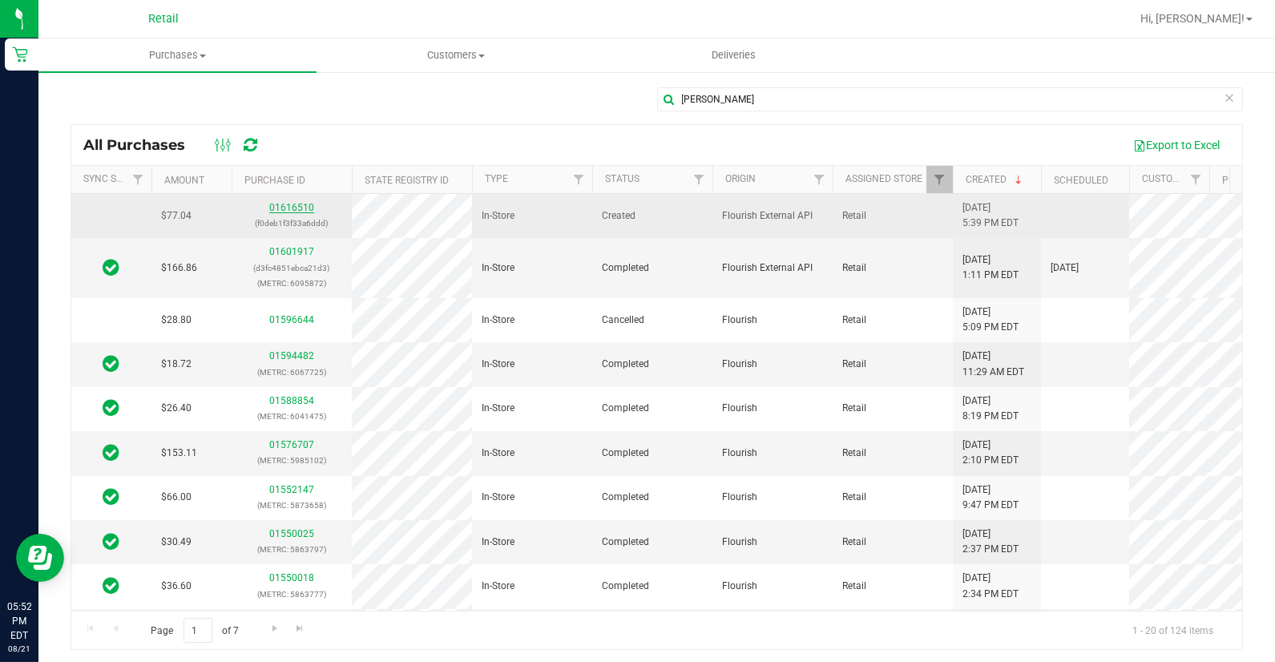
click at [297, 203] on link "01616510" at bounding box center [291, 207] width 45 height 11
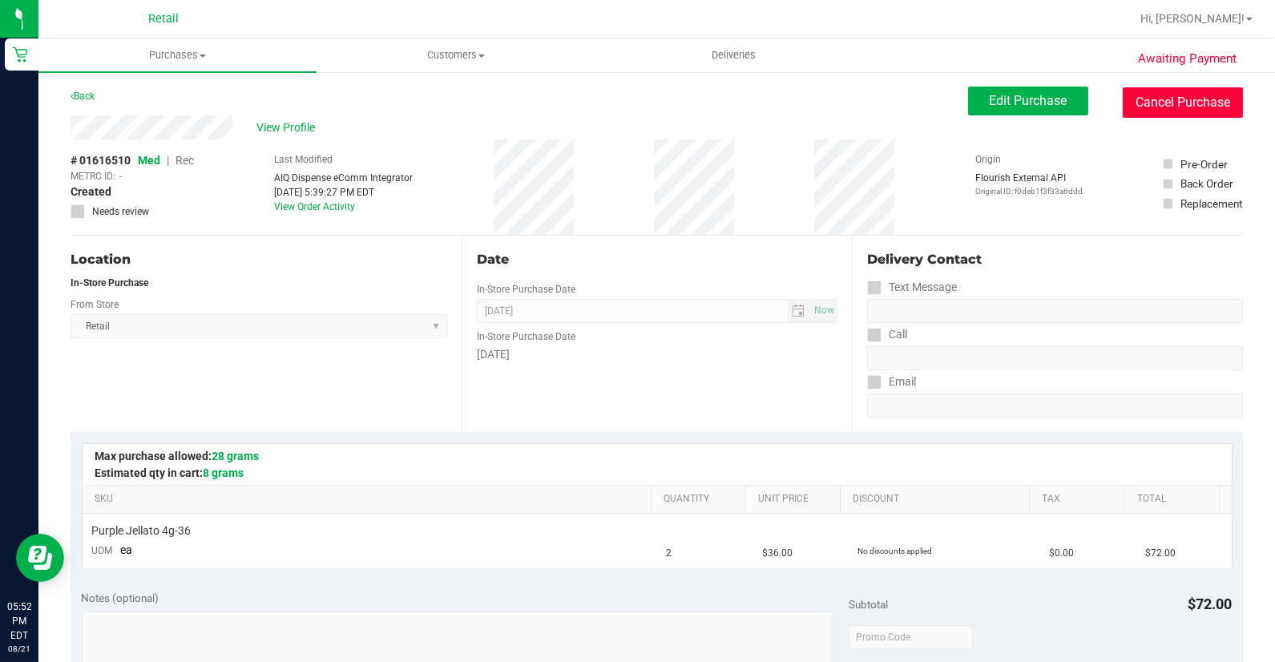
click at [1143, 110] on button "Cancel Purchase" at bounding box center [1183, 102] width 120 height 30
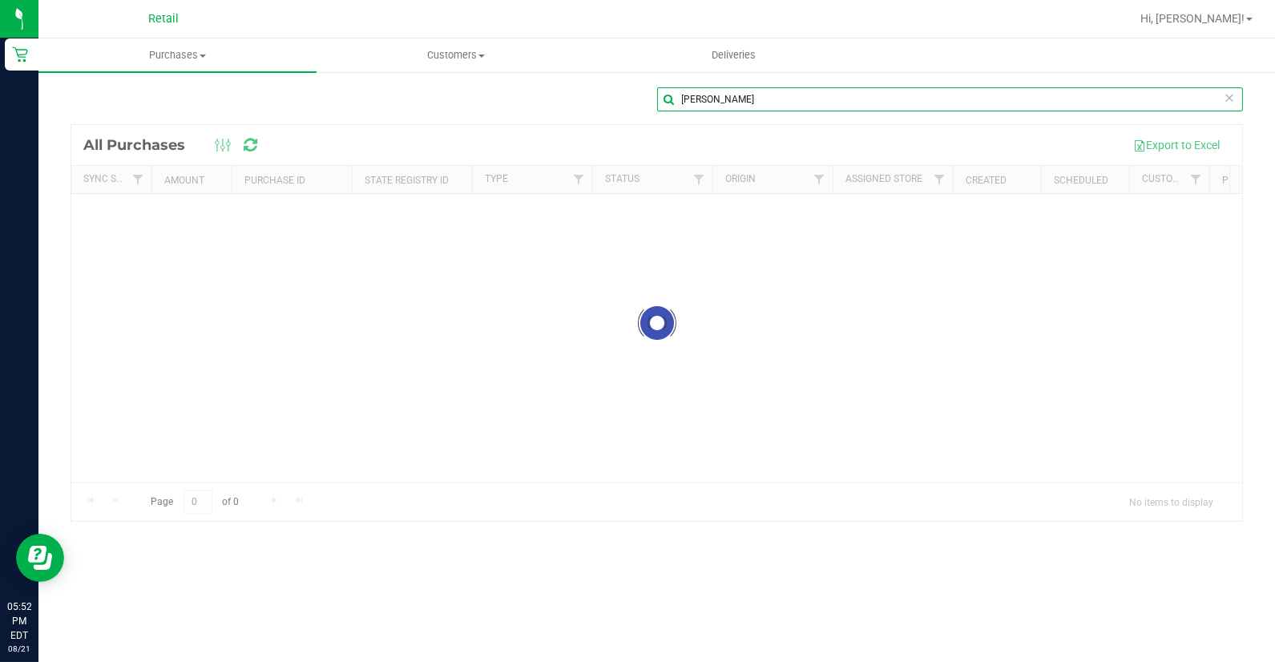
click at [757, 95] on input "[PERSON_NAME]" at bounding box center [950, 99] width 587 height 24
type input "d"
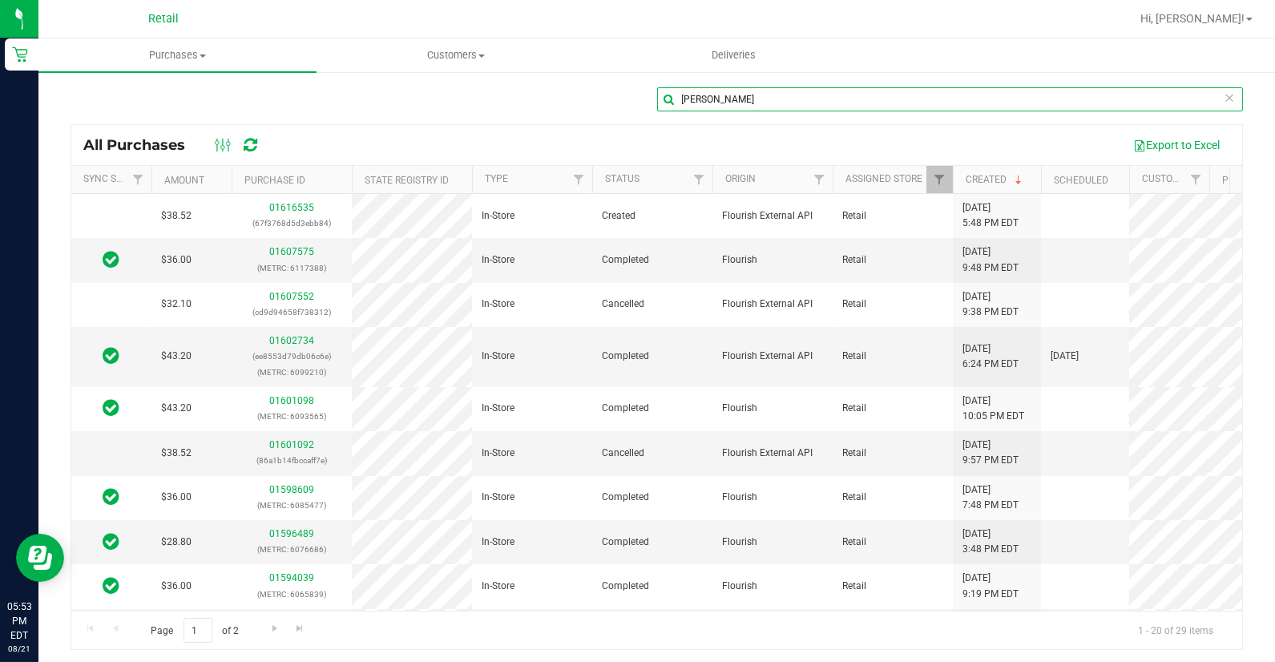
click at [754, 107] on input "[PERSON_NAME]" at bounding box center [950, 99] width 587 height 24
type input "a"
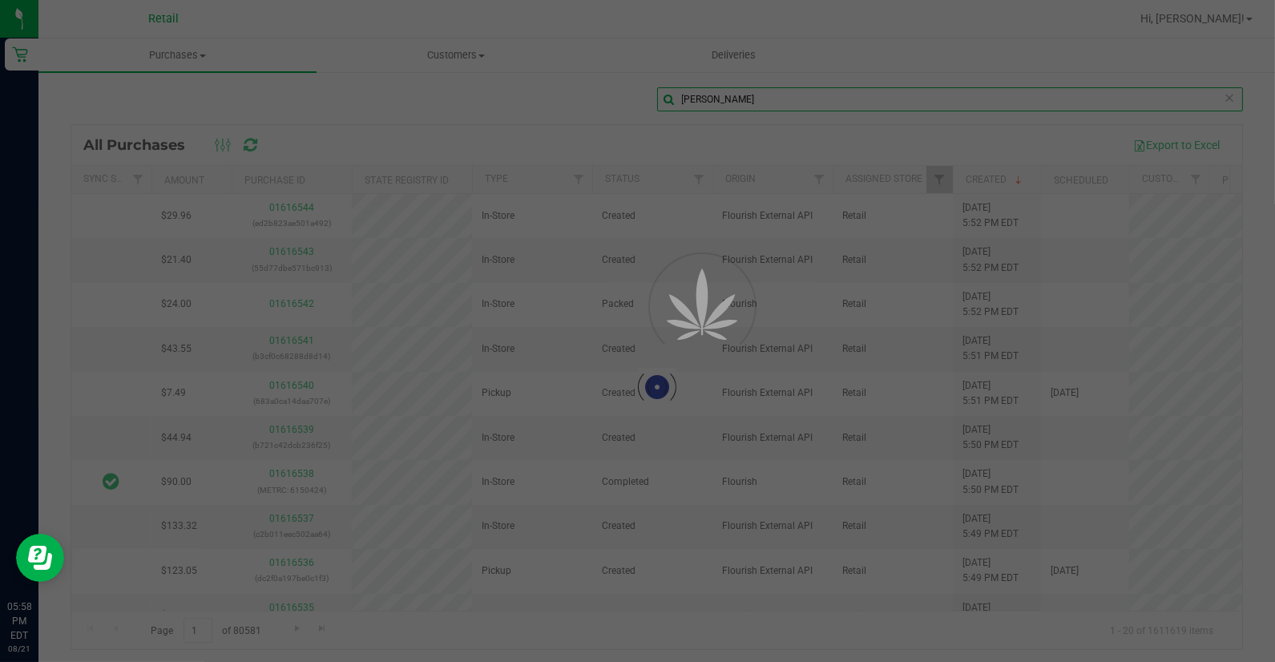
type input "[PERSON_NAME]"
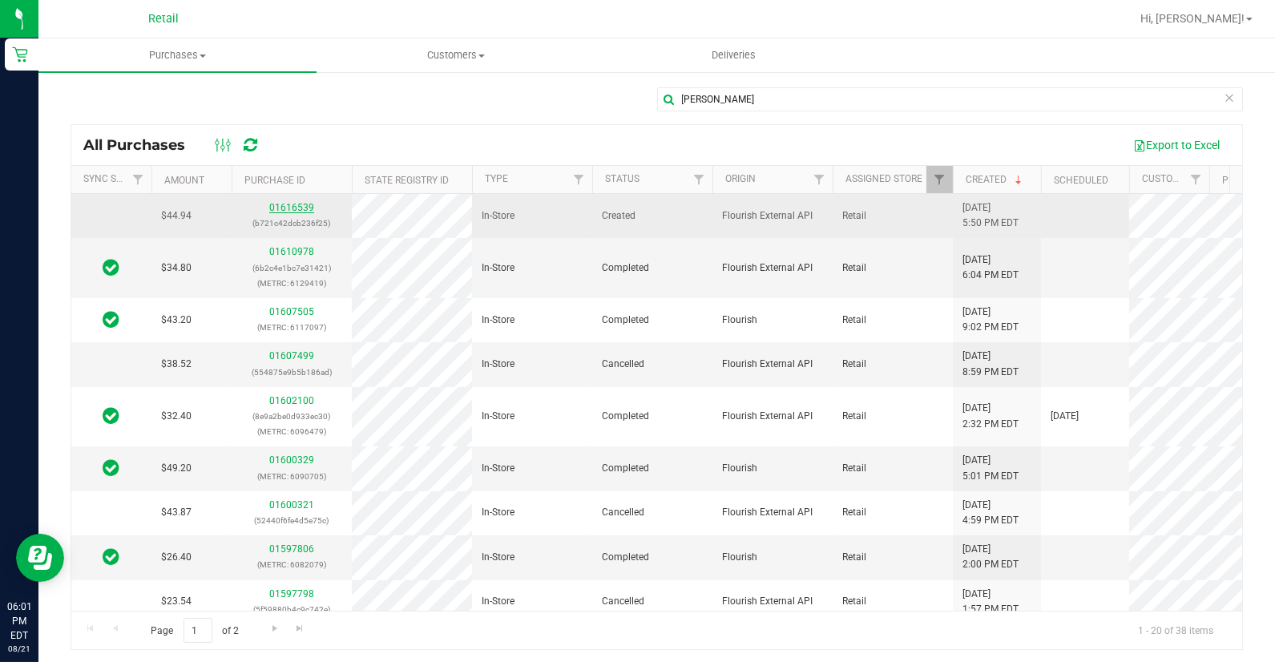
click at [283, 205] on link "01616539" at bounding box center [291, 207] width 45 height 11
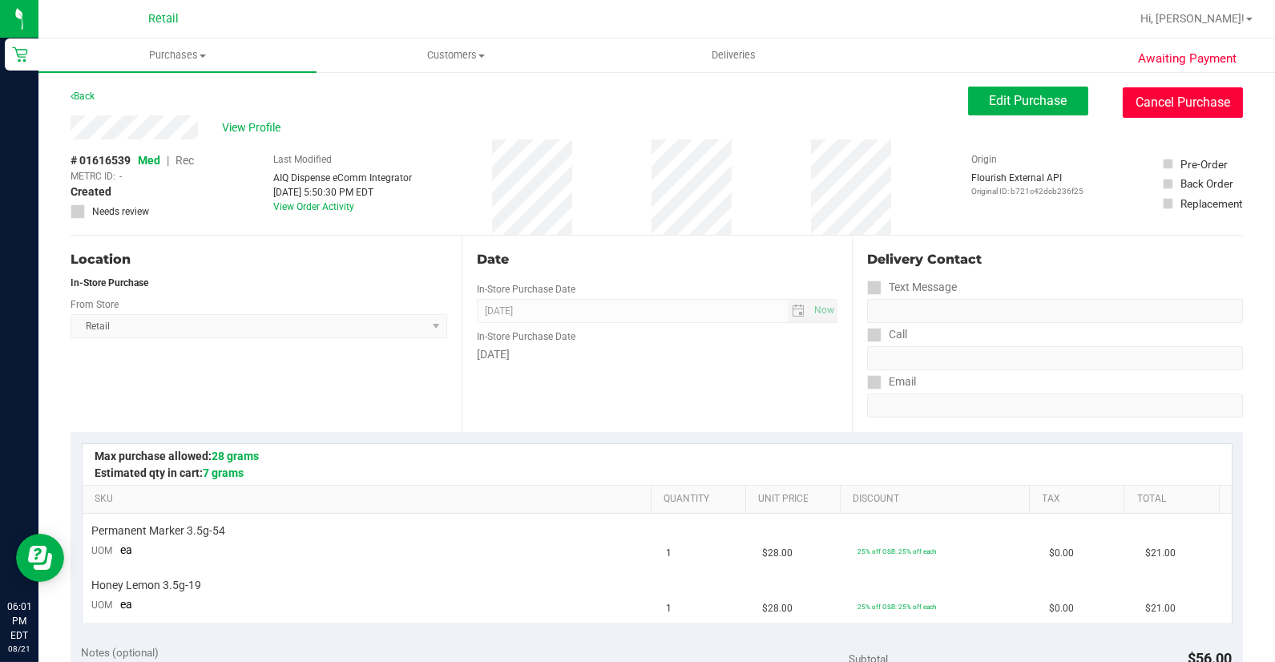
click at [1168, 103] on button "Cancel Purchase" at bounding box center [1183, 102] width 120 height 30
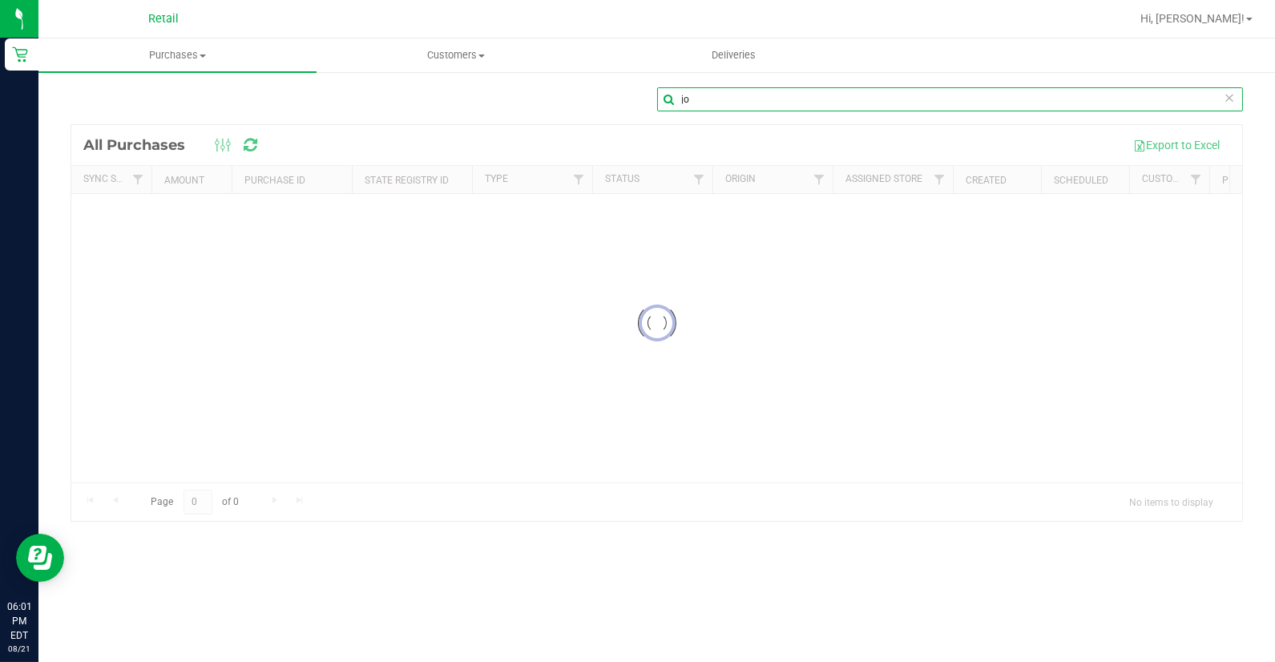
type input "j"
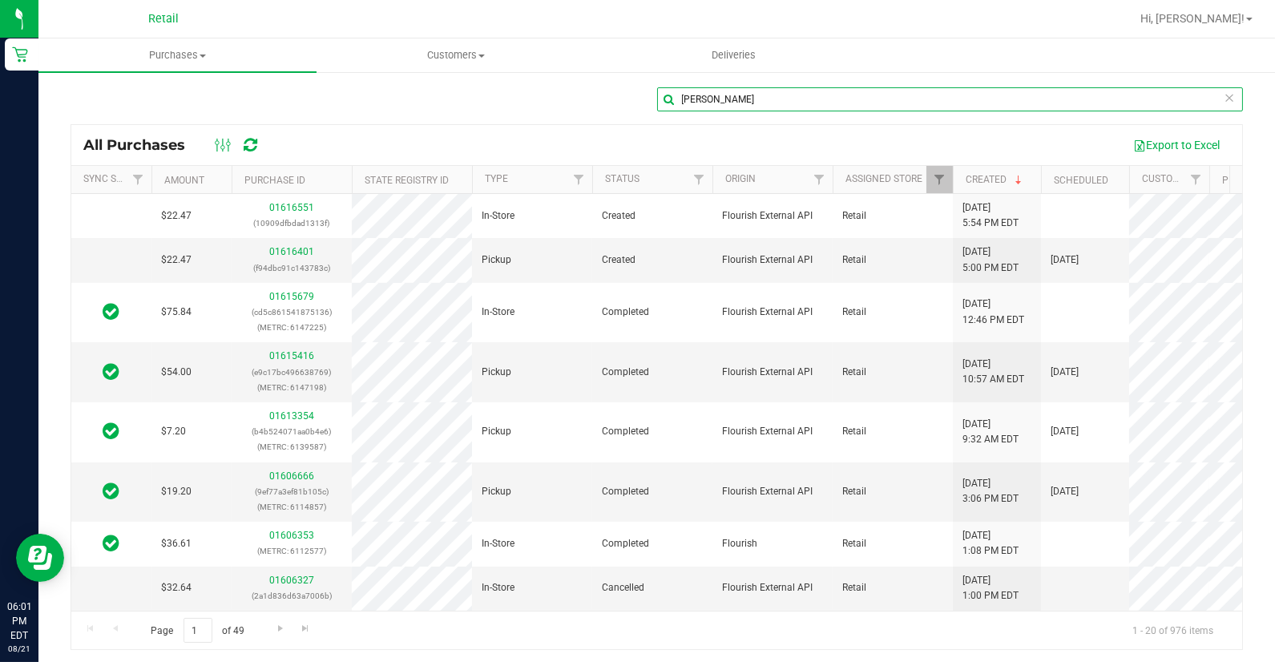
type input "[PERSON_NAME]"
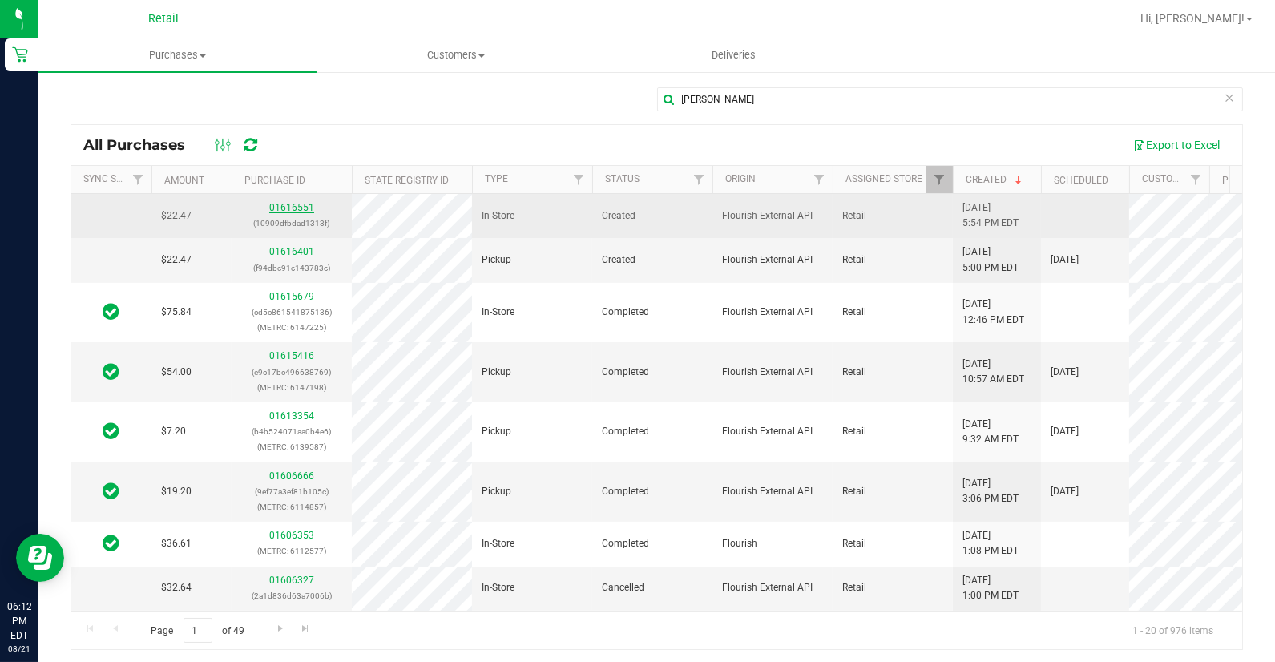
click at [292, 208] on link "01616551" at bounding box center [291, 207] width 45 height 11
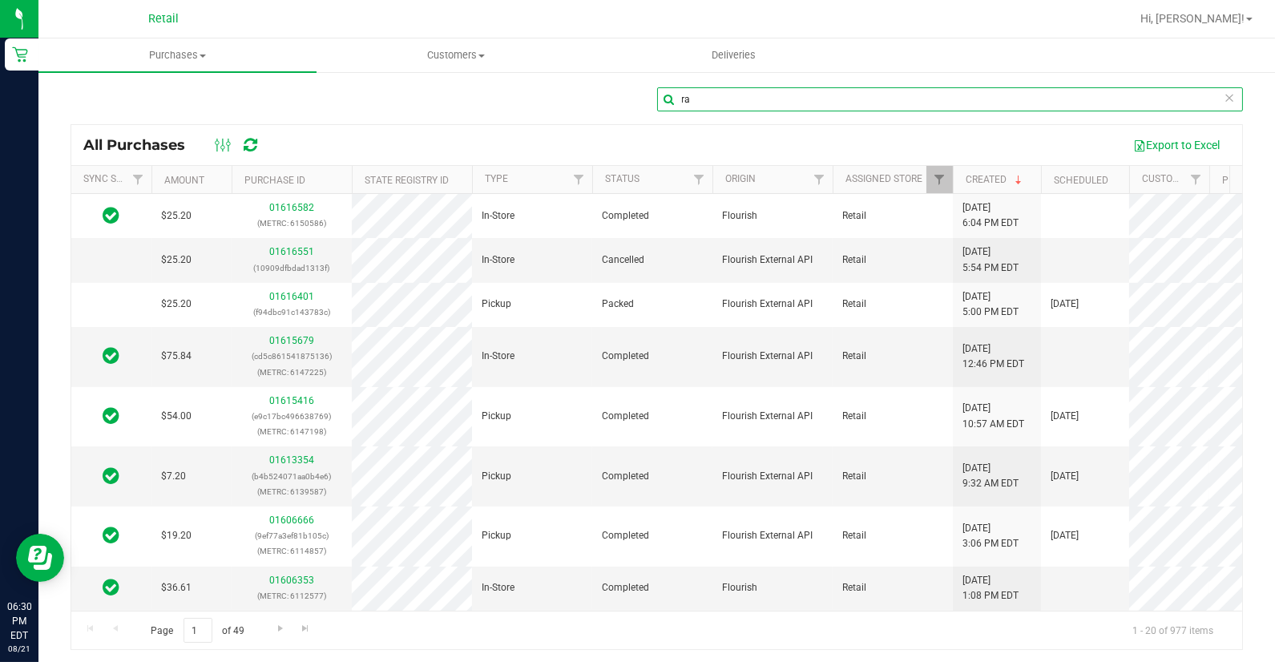
type input "r"
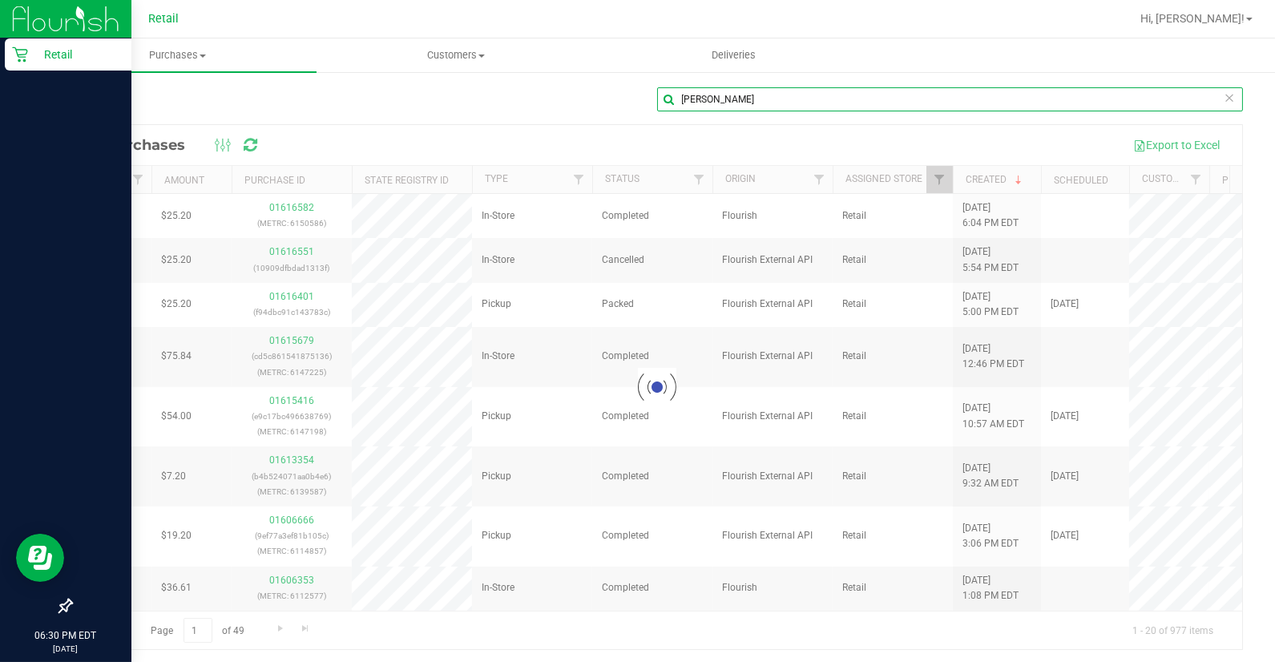
type input "[PERSON_NAME]"
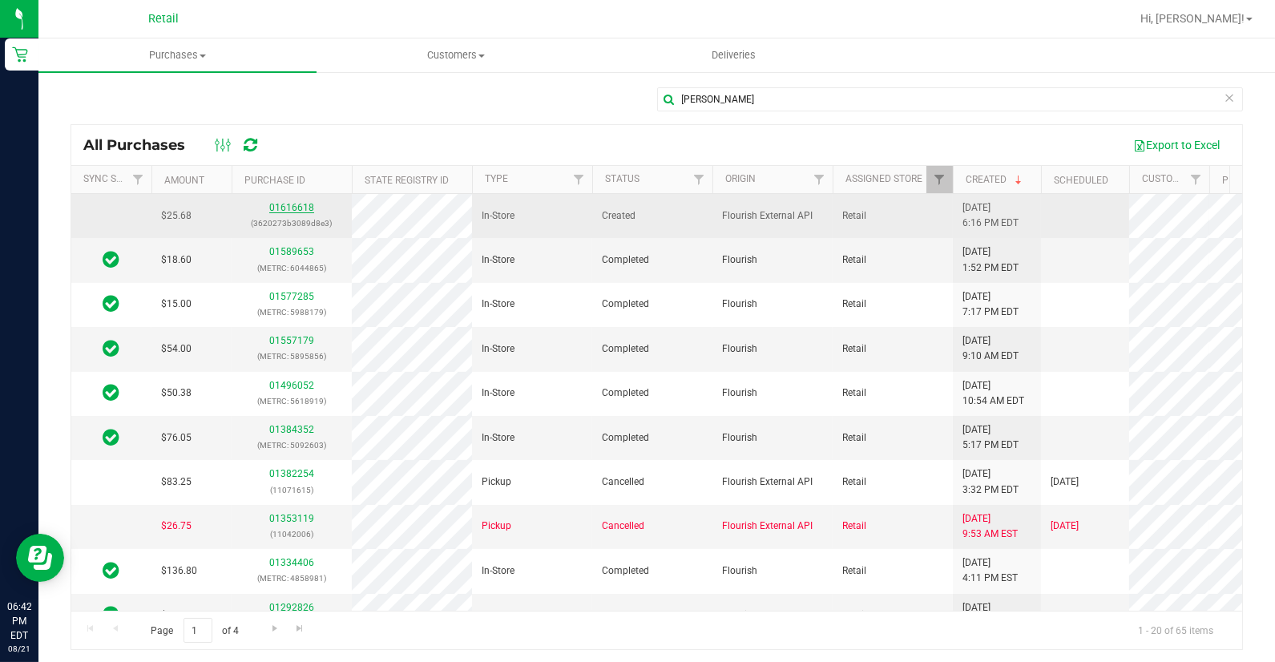
click at [287, 212] on link "01616618" at bounding box center [291, 207] width 45 height 11
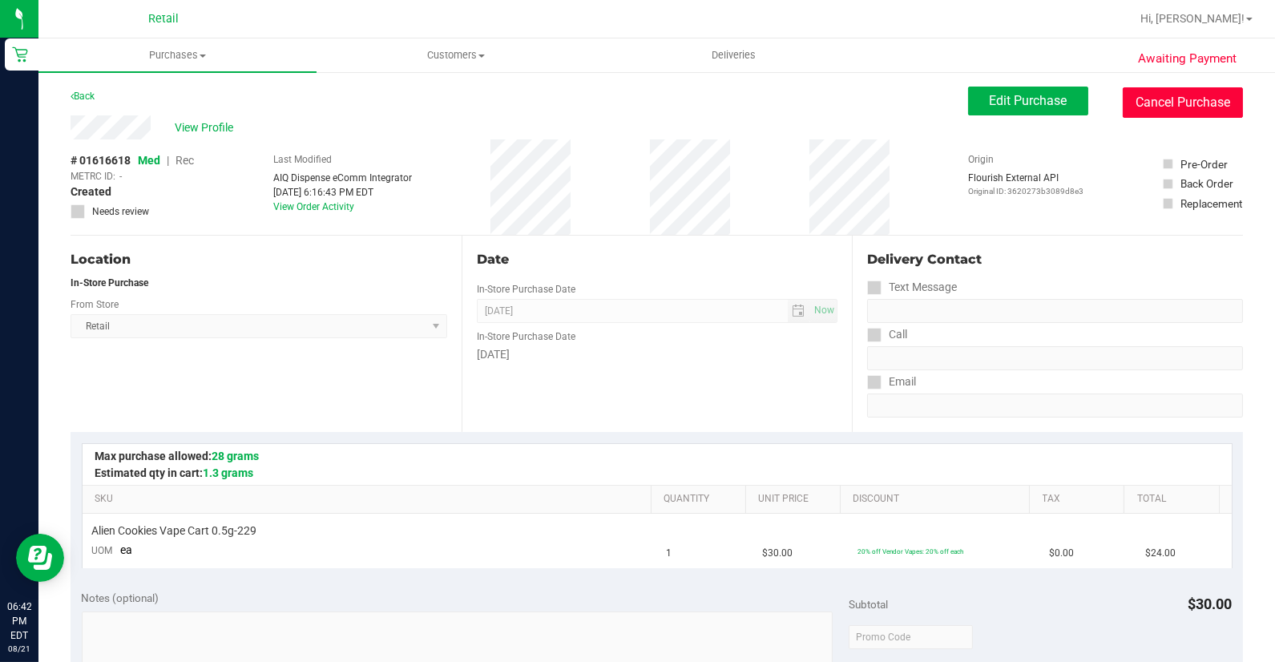
click at [1147, 98] on button "Cancel Purchase" at bounding box center [1183, 102] width 120 height 30
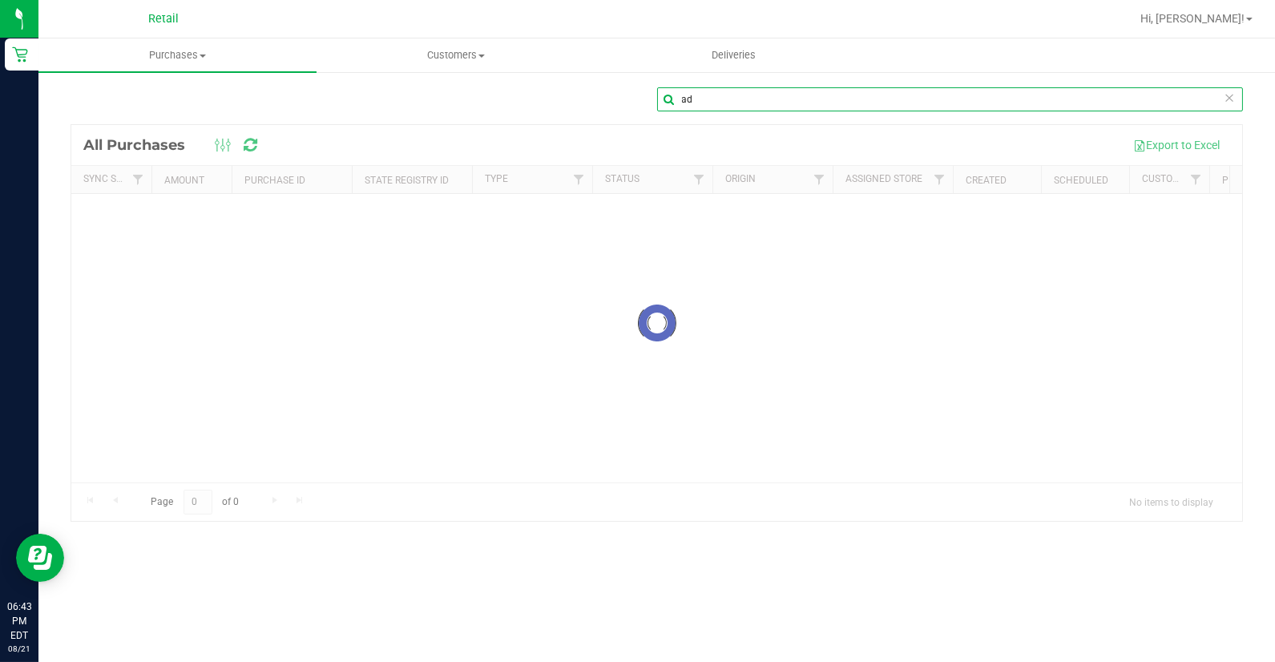
type input "a"
type input "junior"
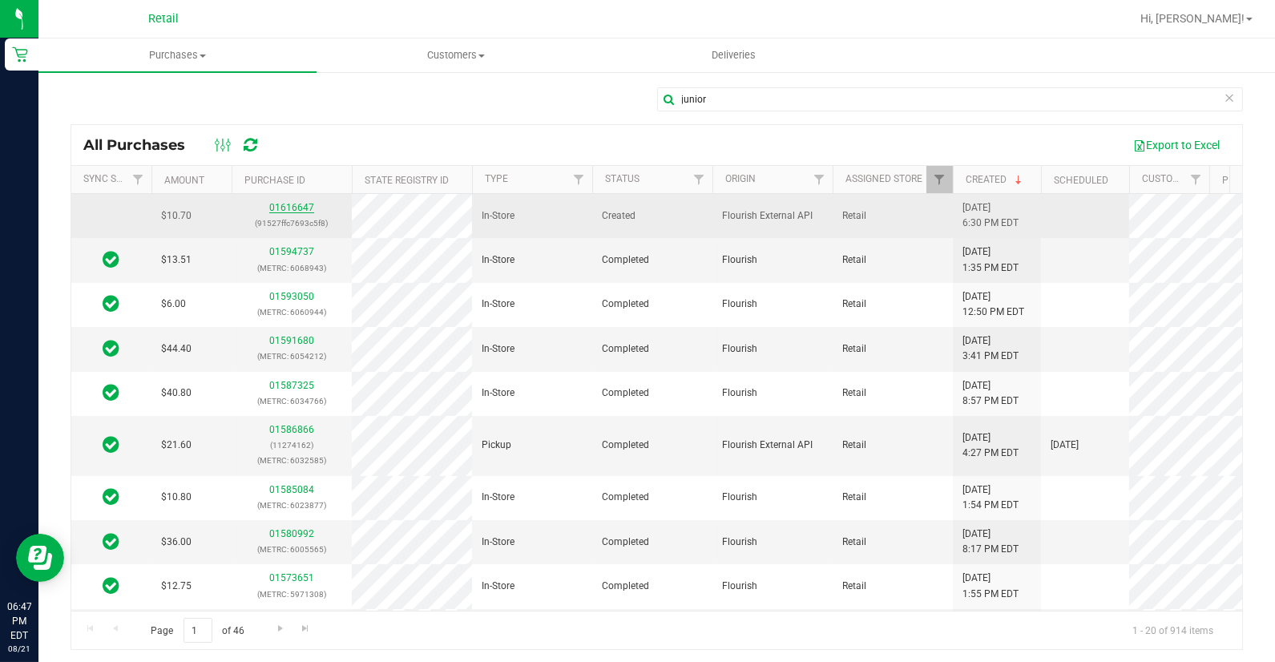
click at [280, 208] on link "01616647" at bounding box center [291, 207] width 45 height 11
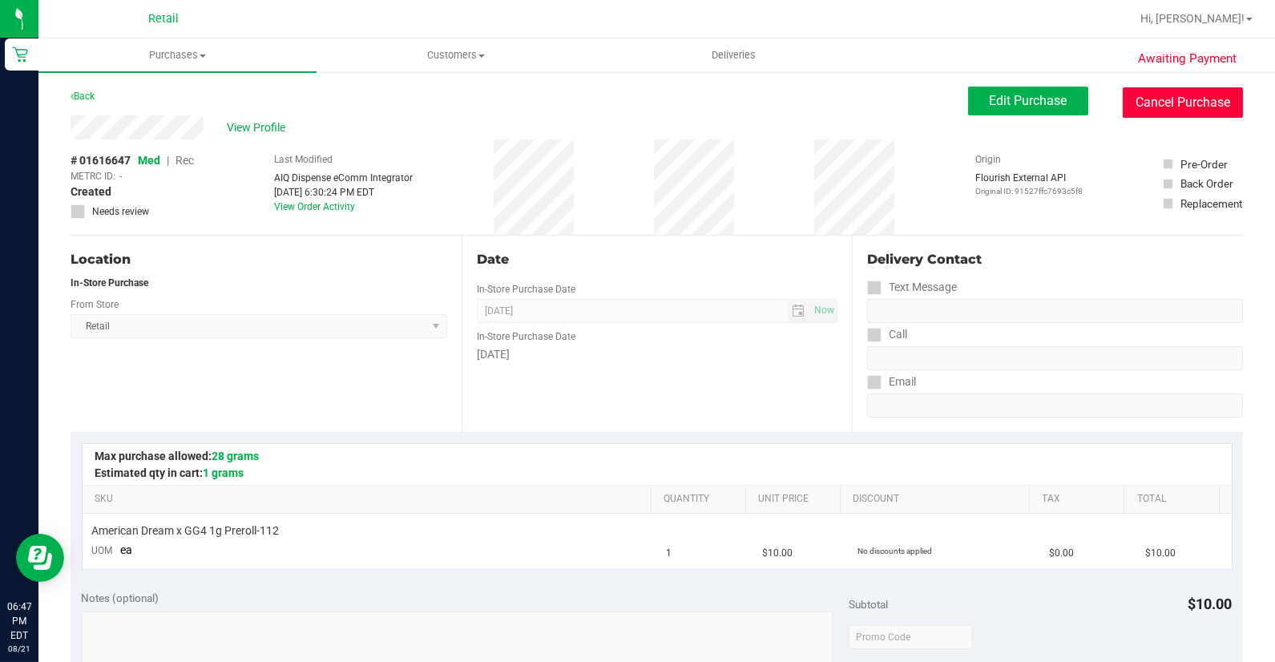
click at [1124, 99] on button "Cancel Purchase" at bounding box center [1183, 102] width 120 height 30
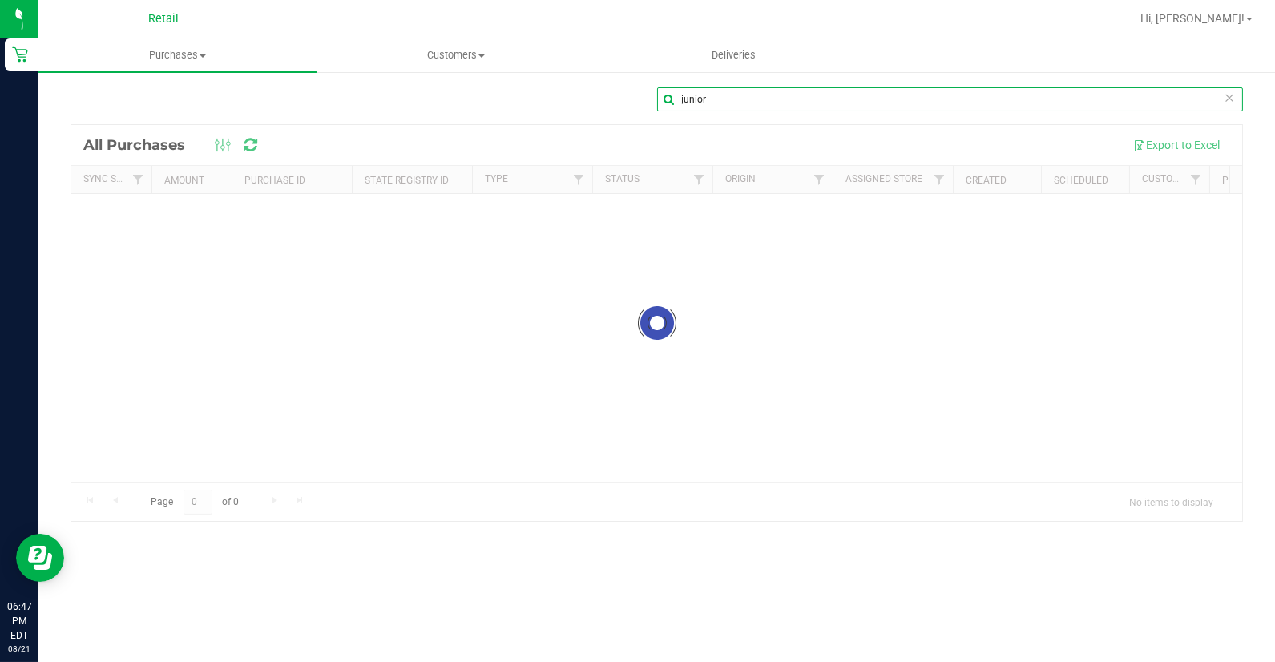
click at [707, 99] on input "junior" at bounding box center [950, 99] width 587 height 24
type input "[PERSON_NAME]"
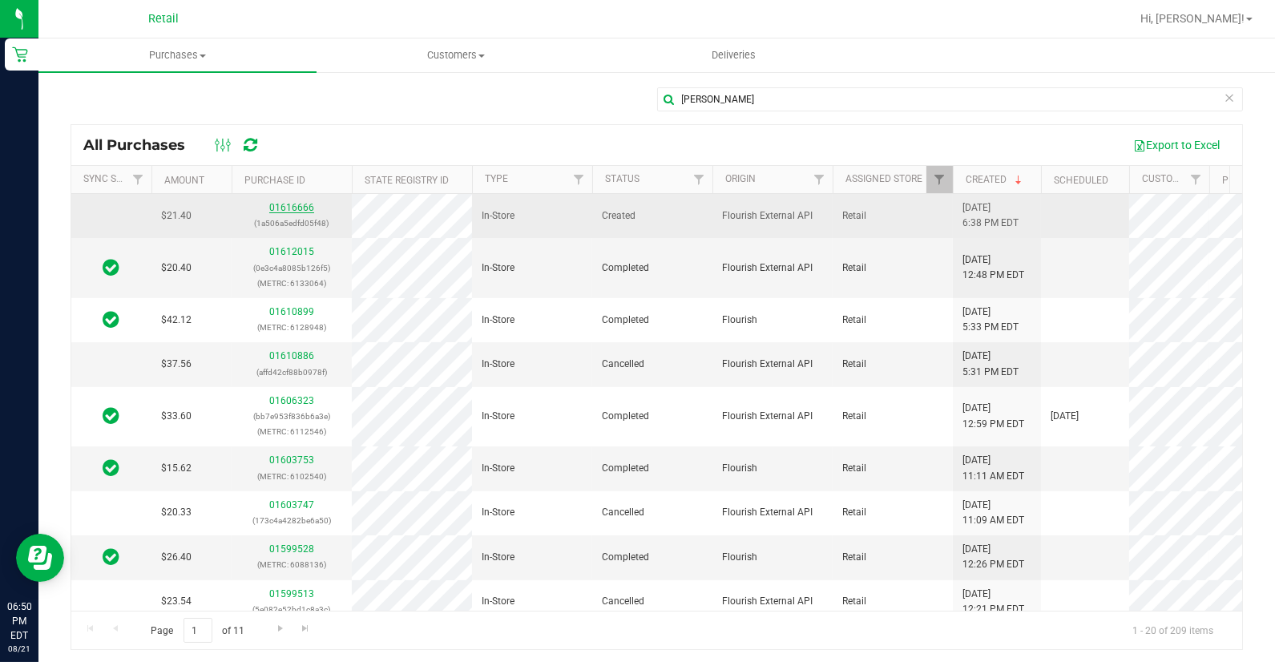
click at [276, 205] on link "01616666" at bounding box center [291, 207] width 45 height 11
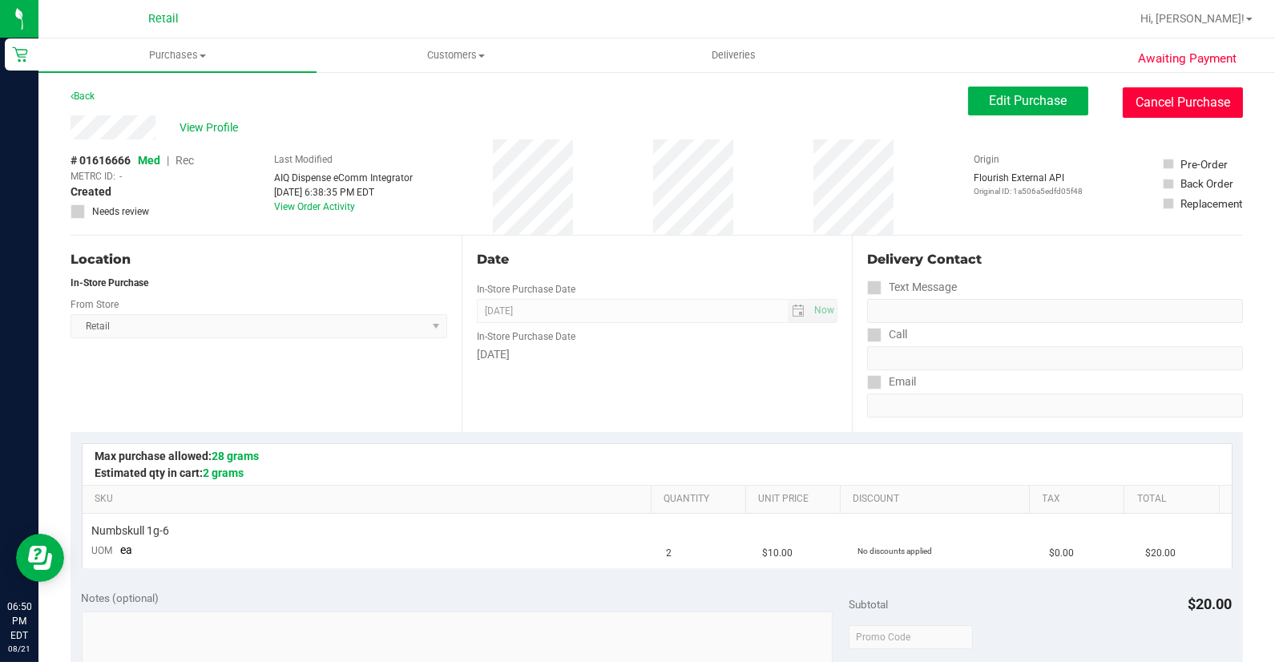
click at [1160, 106] on button "Cancel Purchase" at bounding box center [1183, 102] width 120 height 30
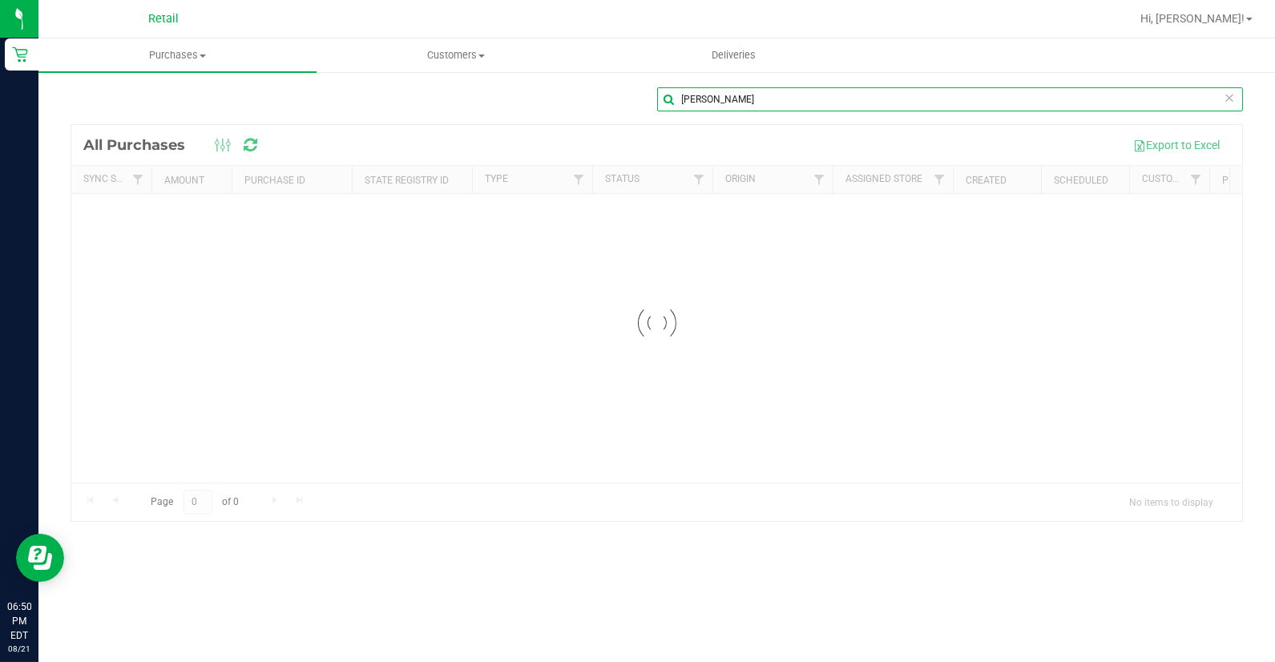
click at [779, 100] on input "[PERSON_NAME]" at bounding box center [950, 99] width 587 height 24
type input "j"
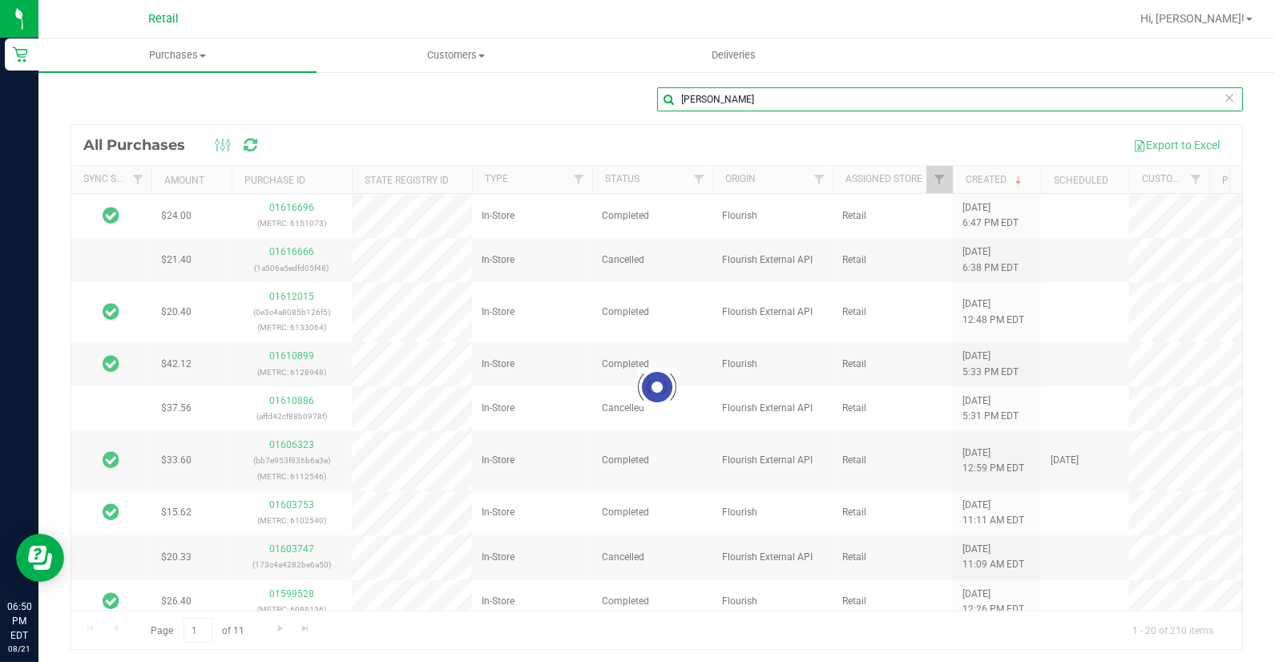
type input "[PERSON_NAME]"
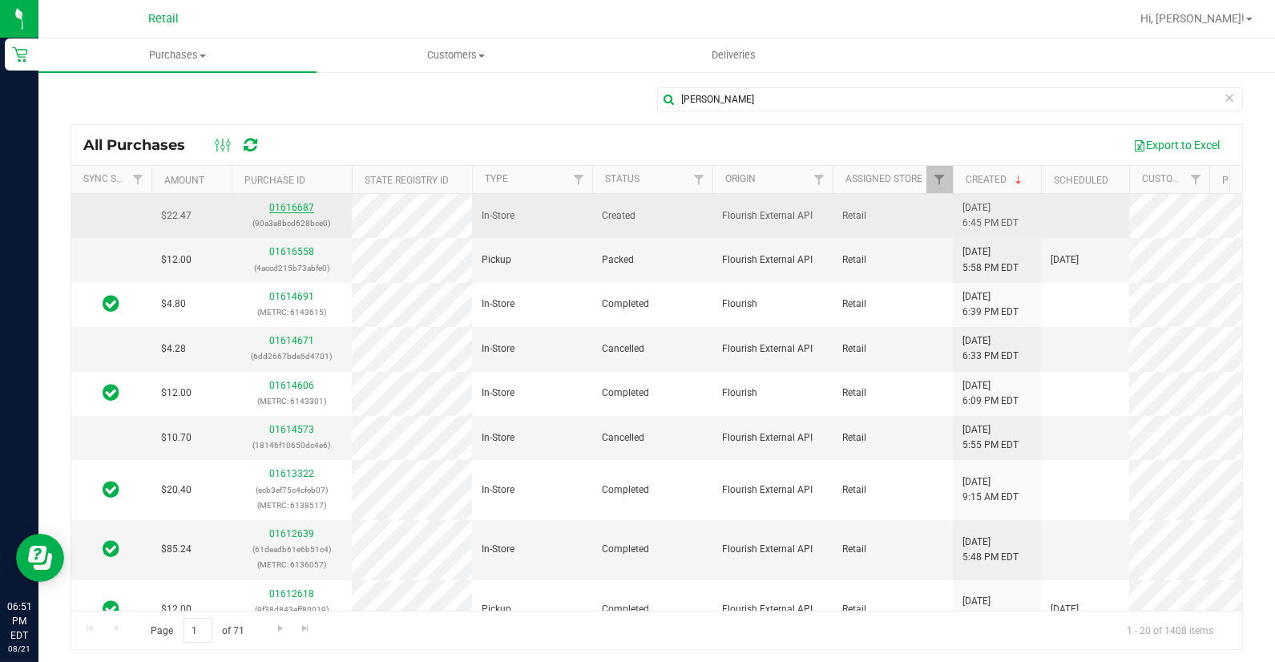
click at [289, 202] on link "01616687" at bounding box center [291, 207] width 45 height 11
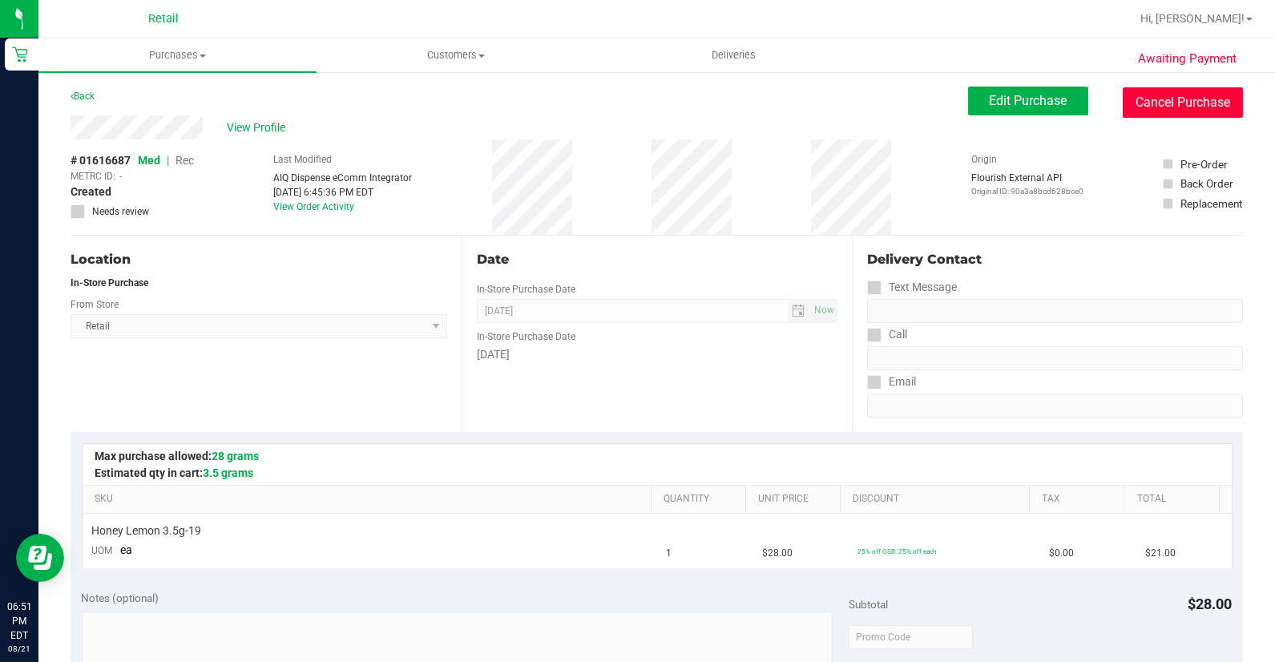
click at [1154, 107] on button "Cancel Purchase" at bounding box center [1183, 102] width 120 height 30
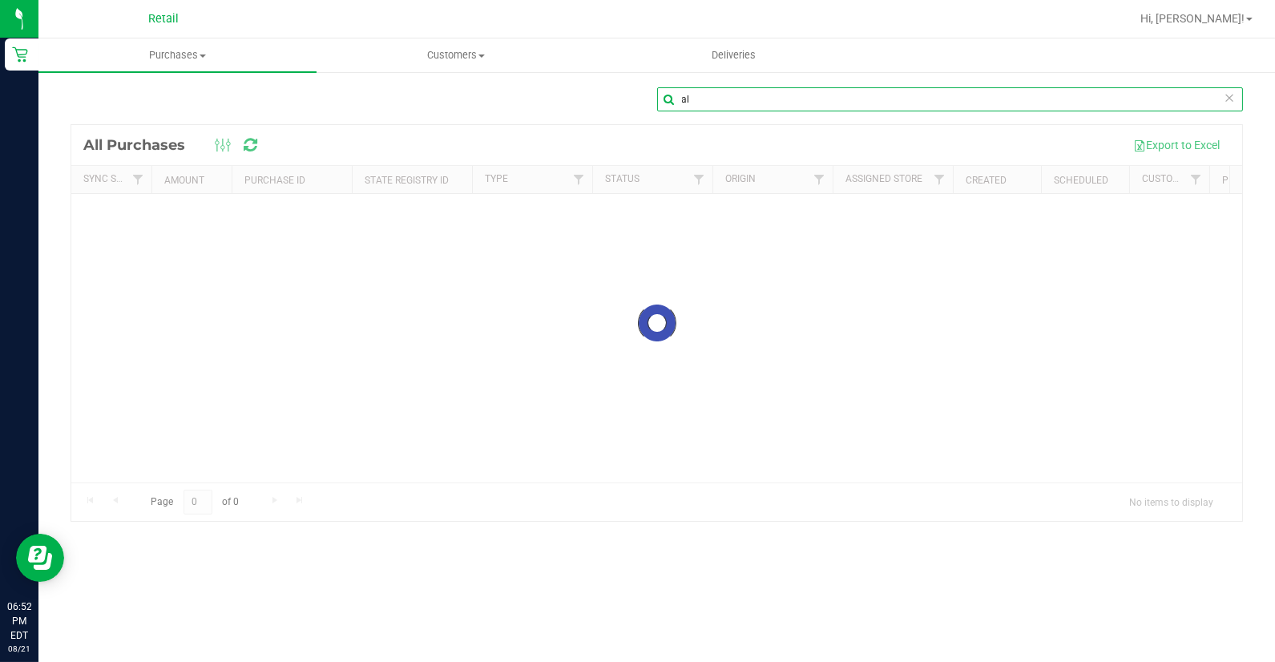
type input "a"
type input "[PERSON_NAME]"
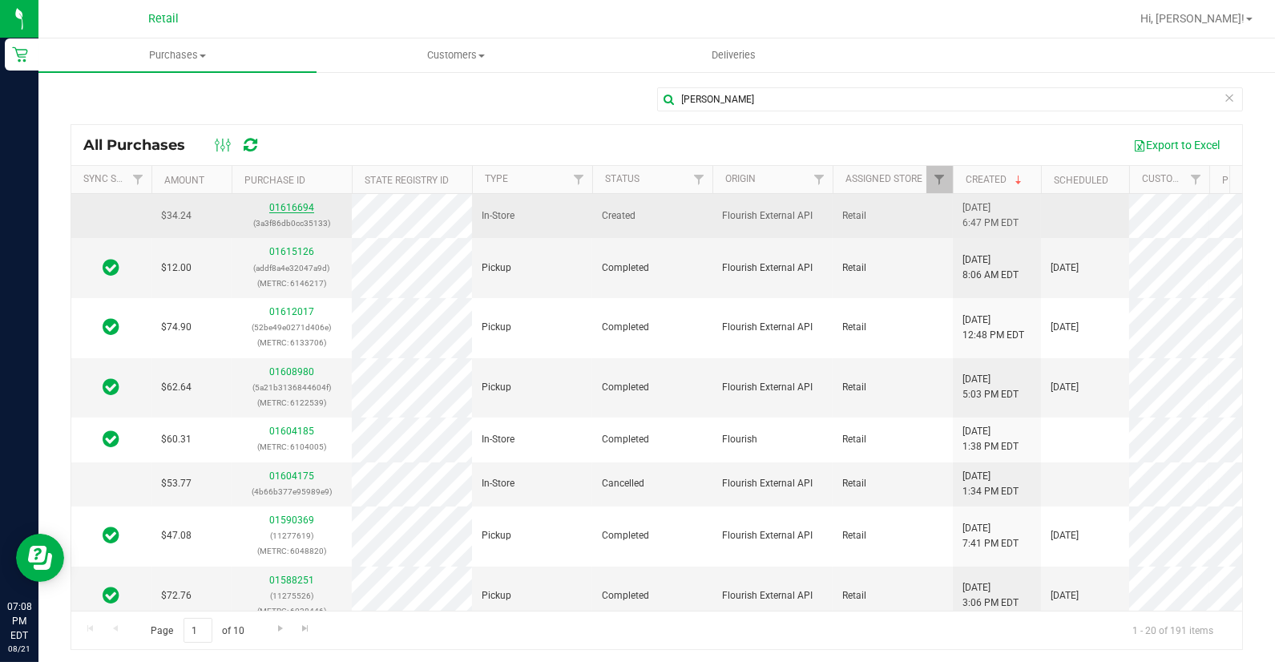
click at [280, 209] on link "01616694" at bounding box center [291, 207] width 45 height 11
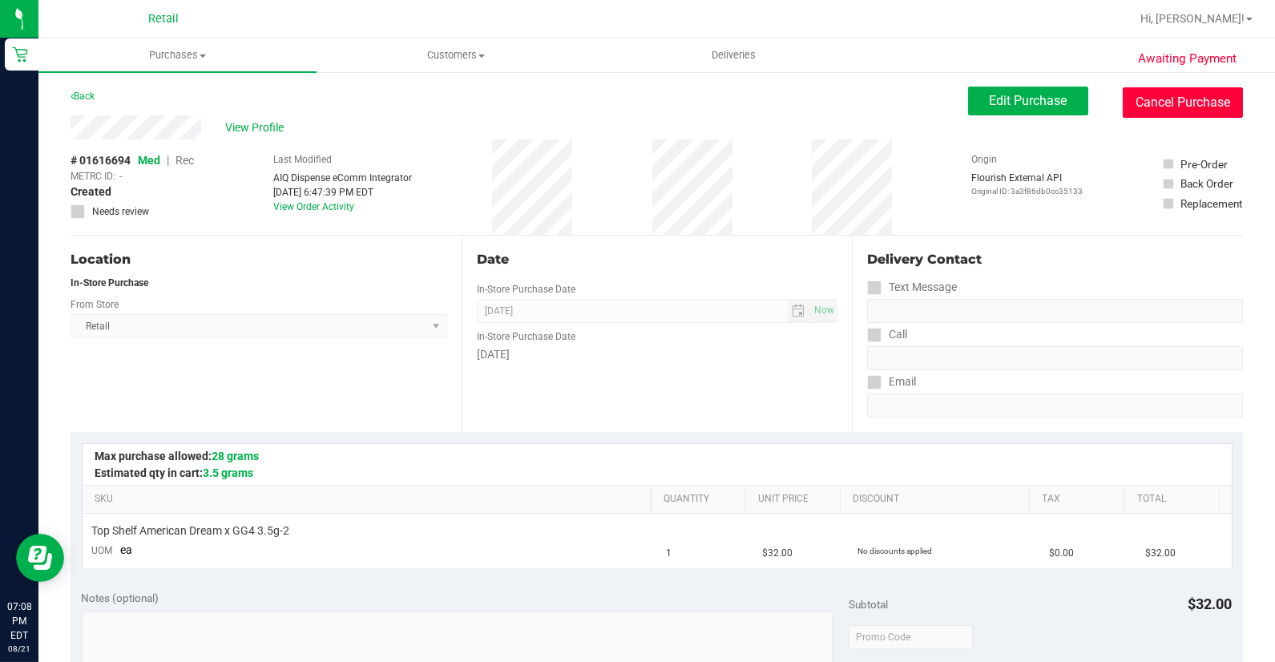
click at [1123, 99] on button "Cancel Purchase" at bounding box center [1183, 102] width 120 height 30
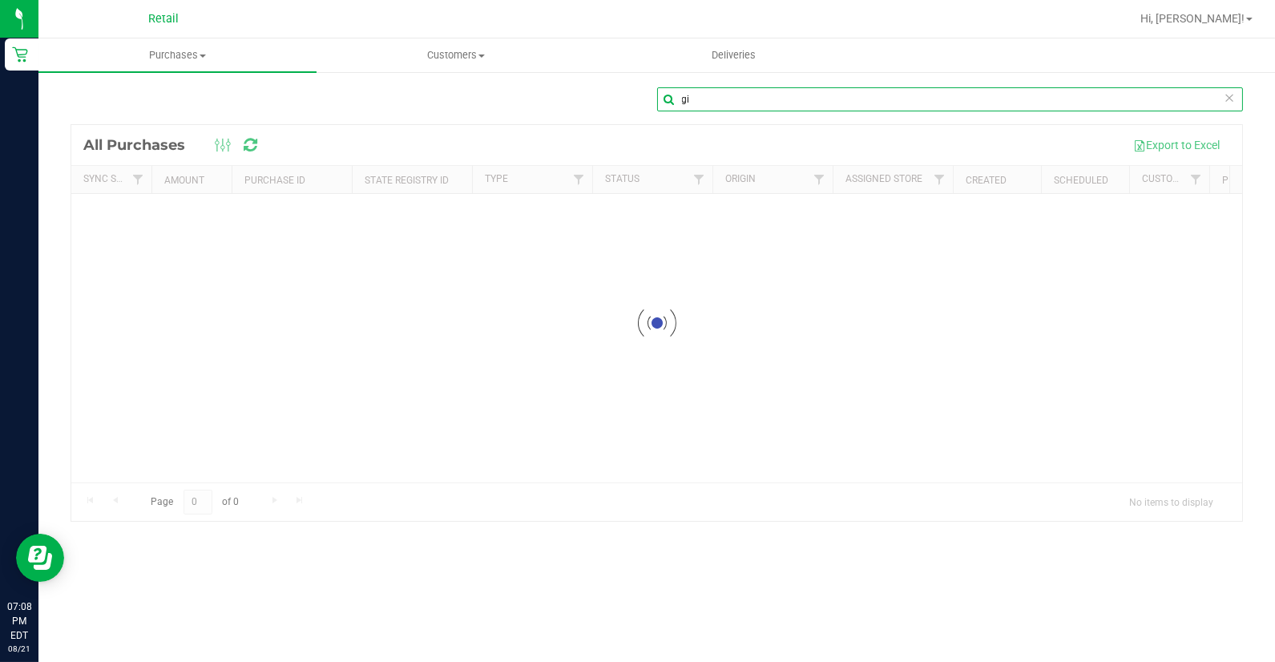
type input "g"
type input "ben g"
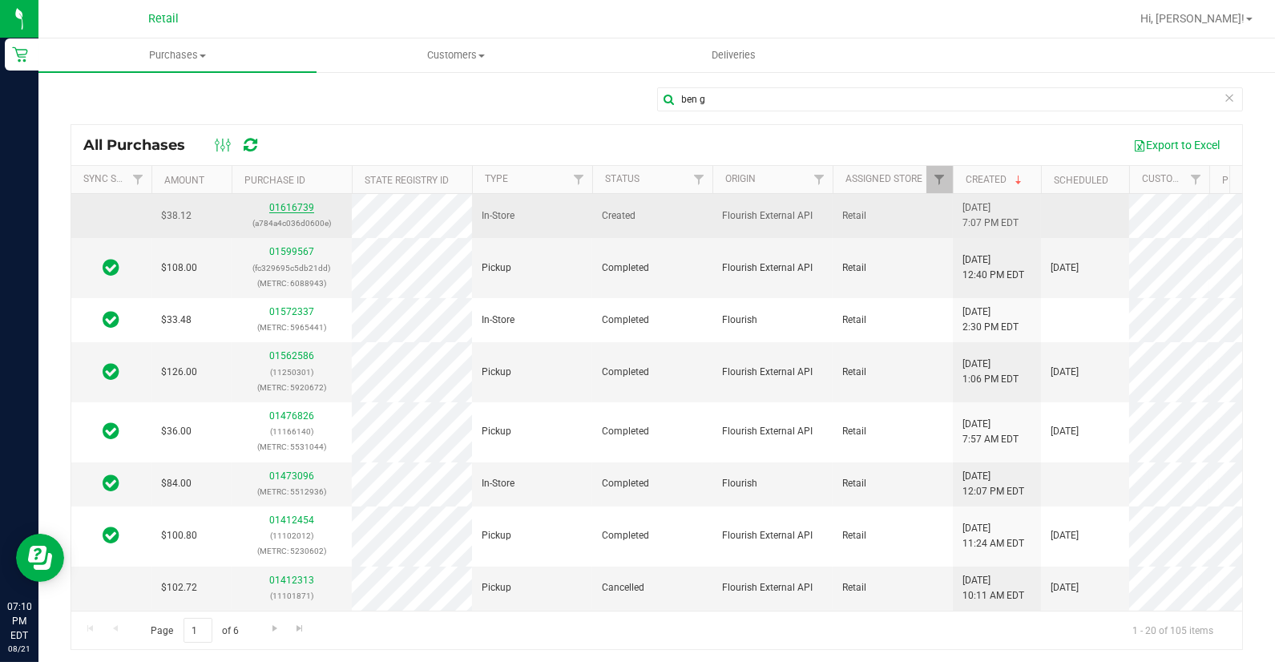
click at [295, 209] on link "01616739" at bounding box center [291, 207] width 45 height 11
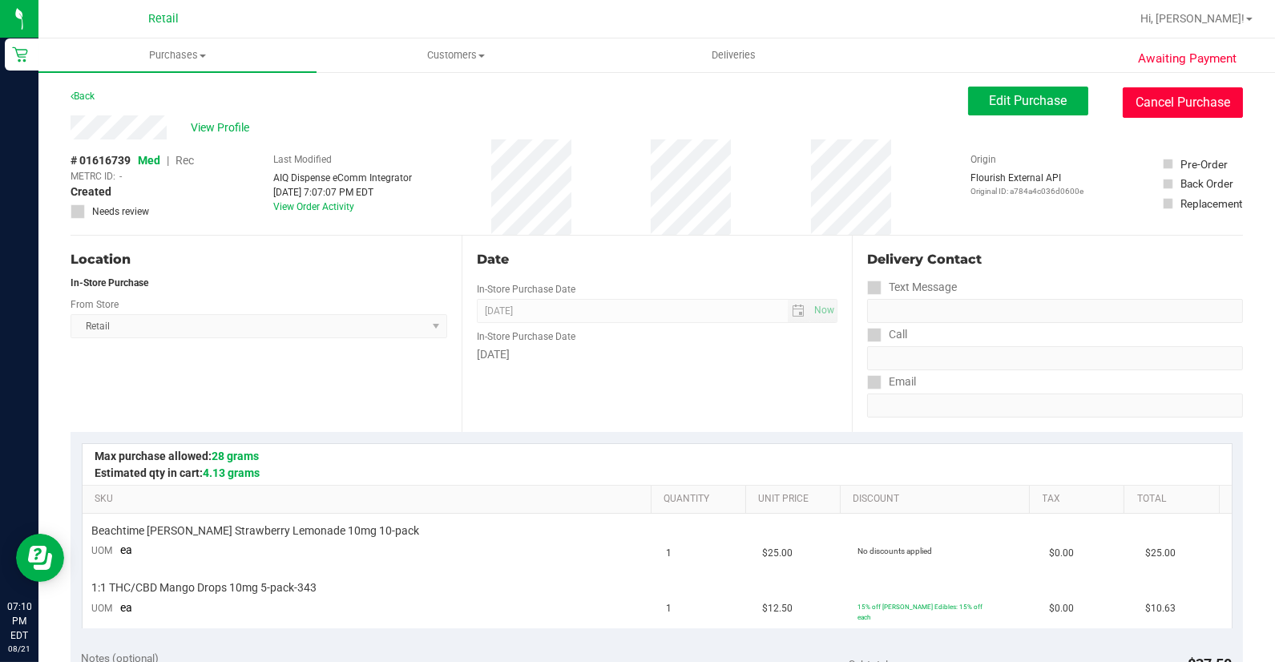
click at [1208, 95] on button "Cancel Purchase" at bounding box center [1183, 102] width 120 height 30
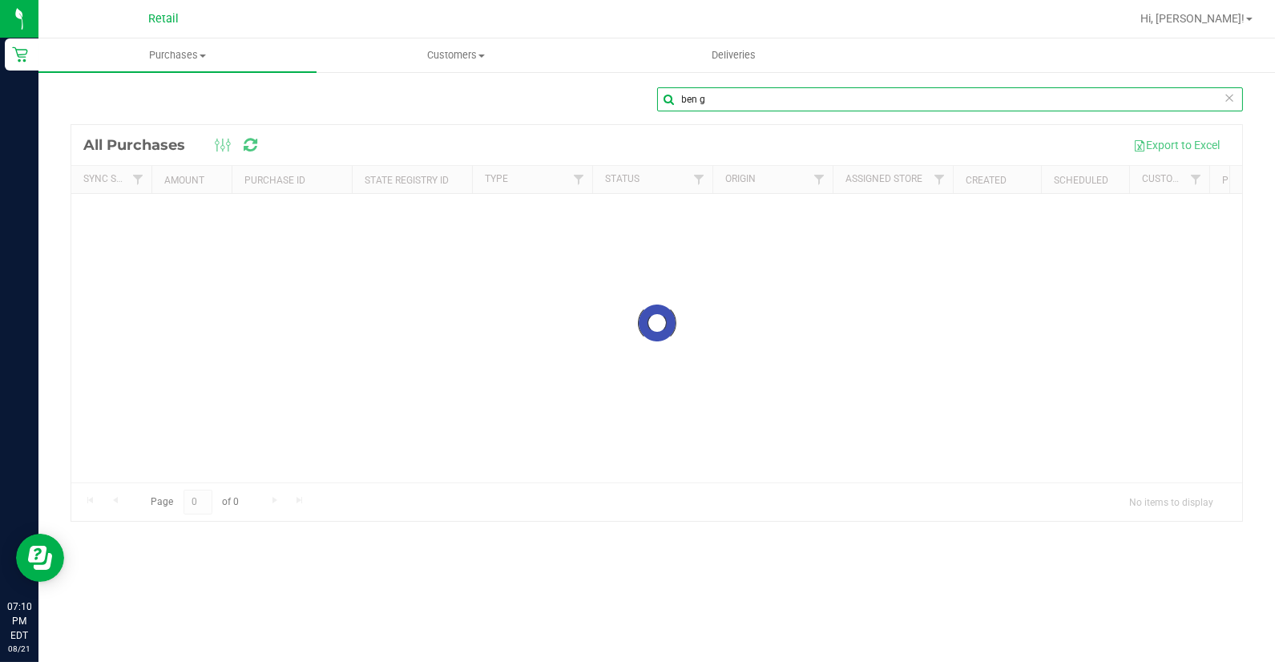
click at [751, 101] on input "ben g" at bounding box center [950, 99] width 587 height 24
type input "b"
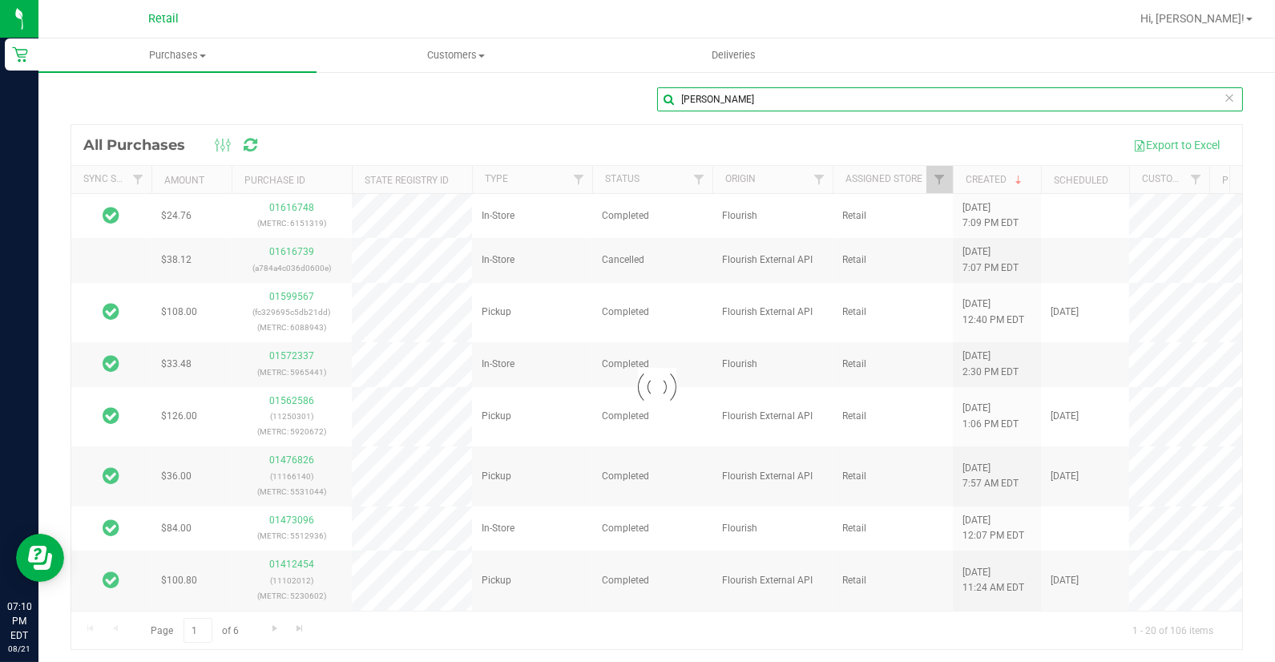
type input "[PERSON_NAME]"
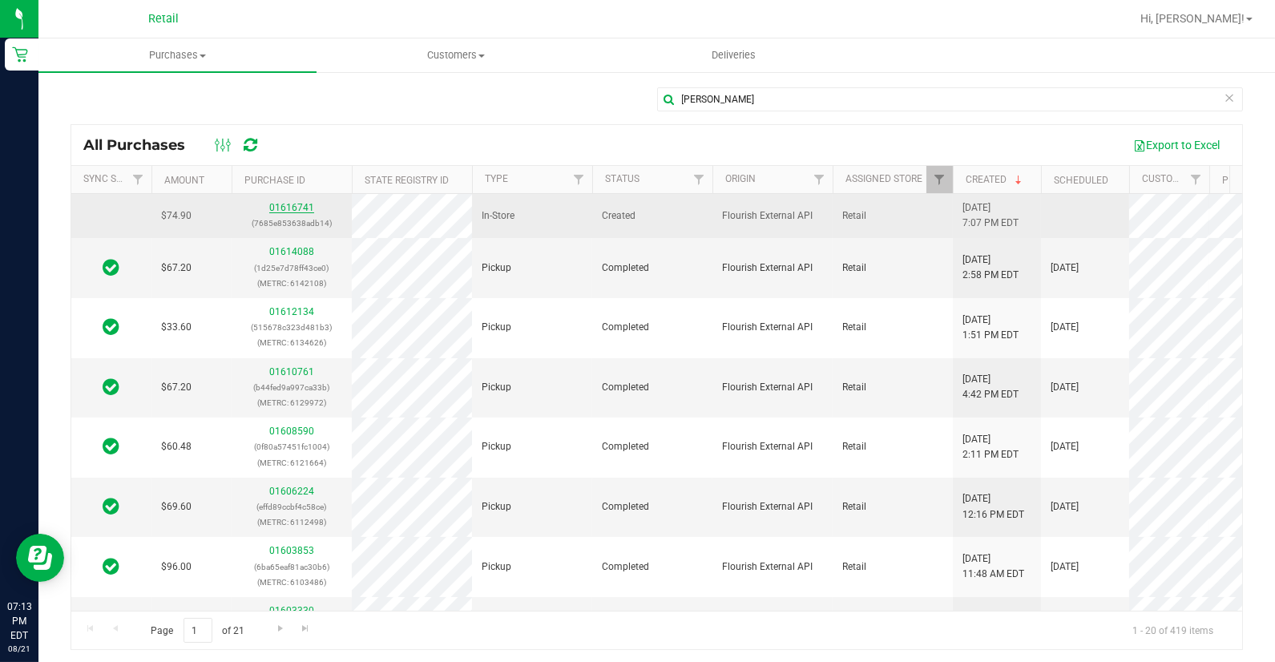
click at [287, 210] on link "01616741" at bounding box center [291, 207] width 45 height 11
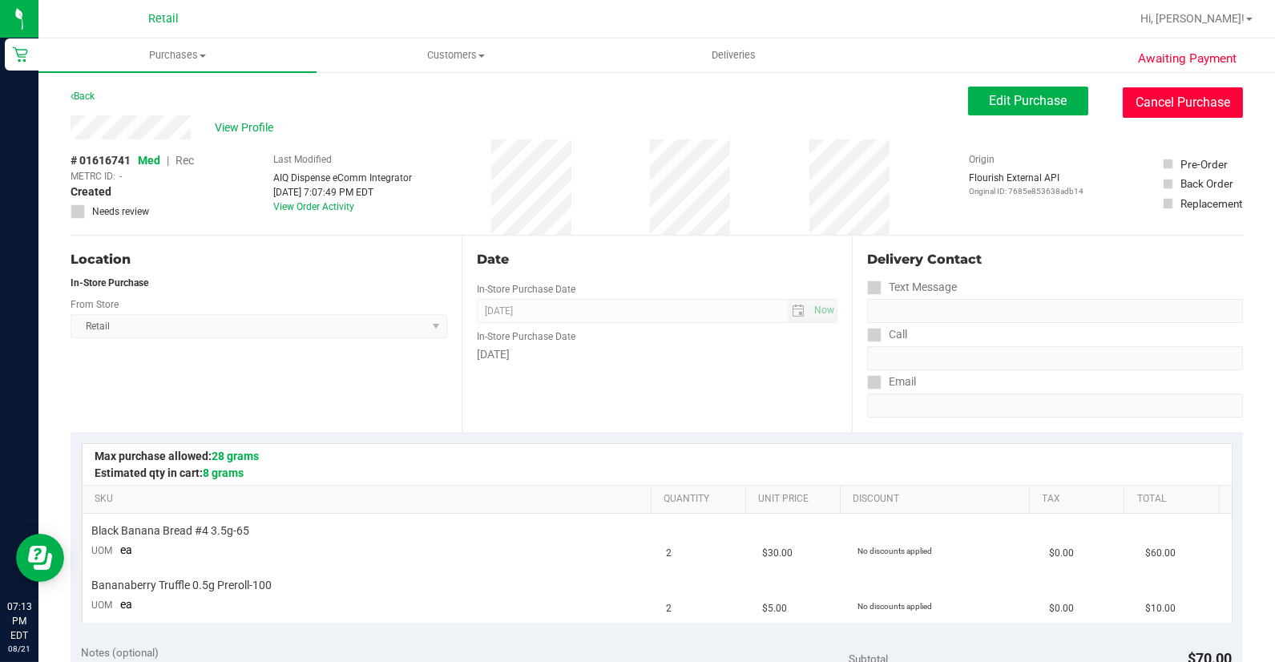
click at [1147, 92] on button "Cancel Purchase" at bounding box center [1183, 102] width 120 height 30
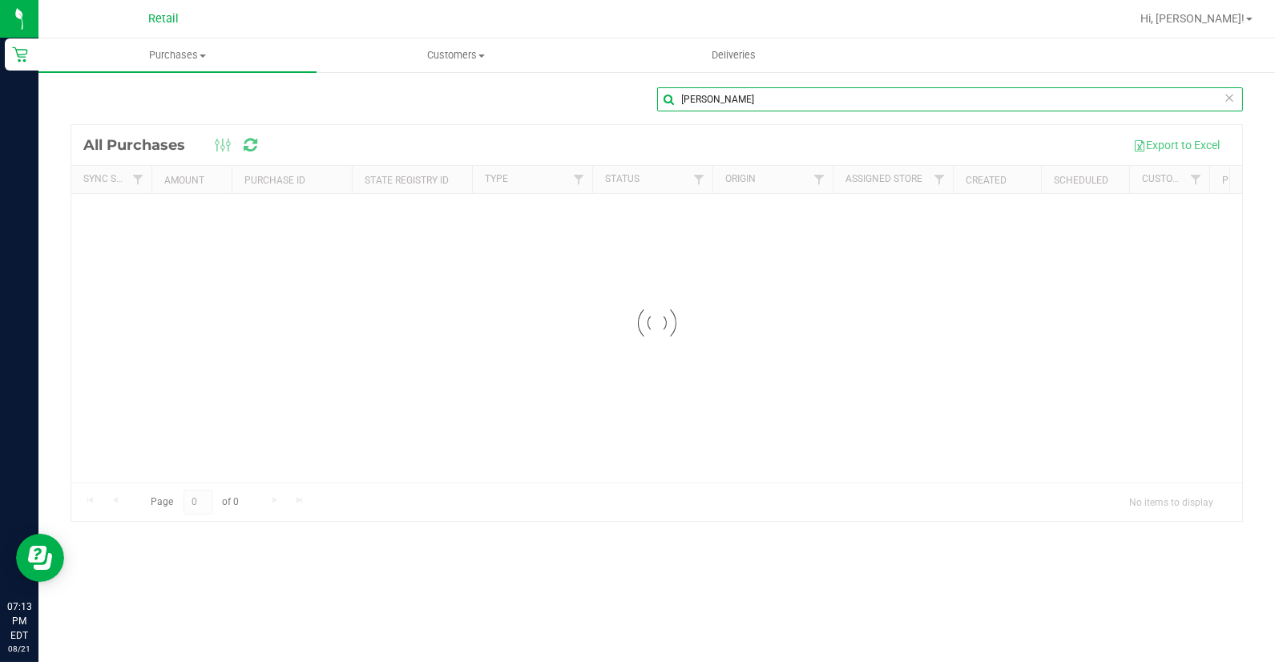
click at [734, 103] on input "[PERSON_NAME]" at bounding box center [950, 99] width 587 height 24
type input "c"
type input "[PERSON_NAME] m"
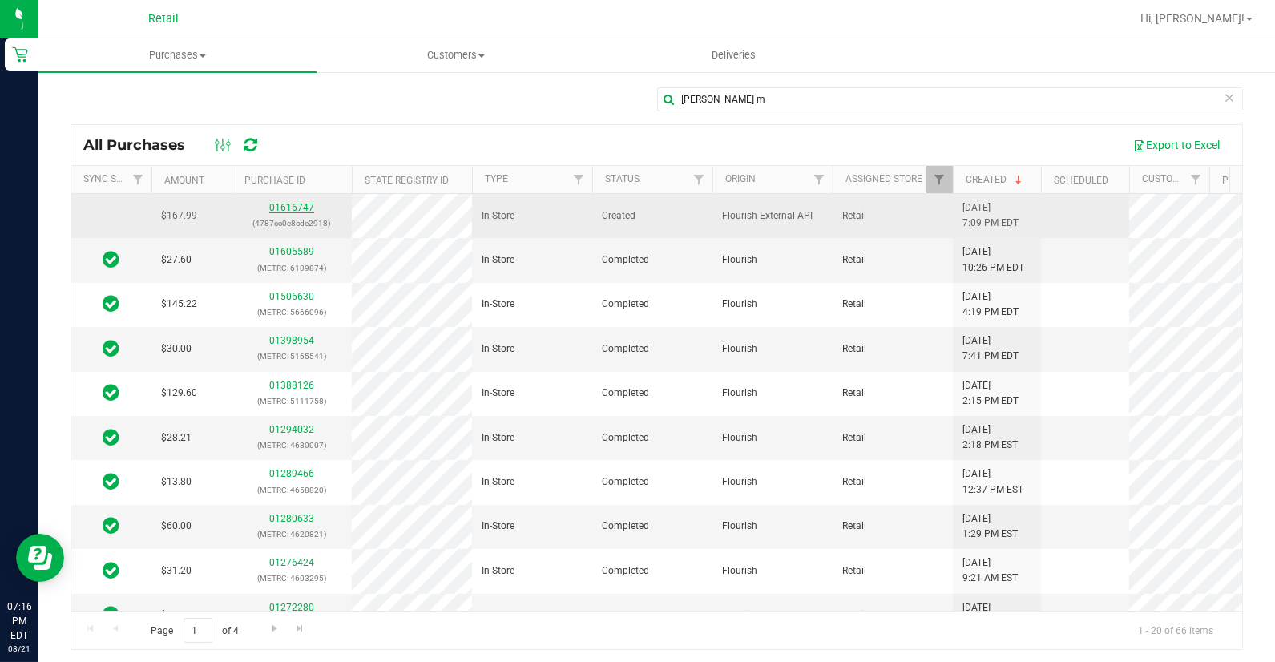
click at [276, 204] on link "01616747" at bounding box center [291, 207] width 45 height 11
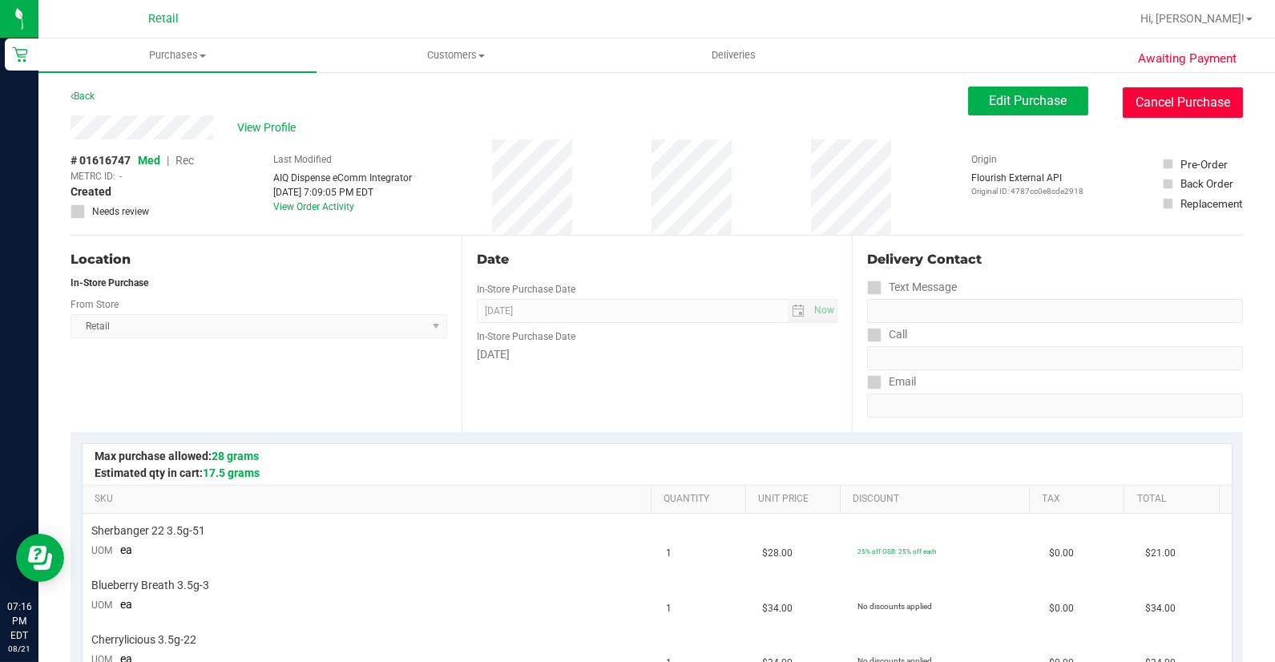
click at [1135, 101] on button "Cancel Purchase" at bounding box center [1183, 102] width 120 height 30
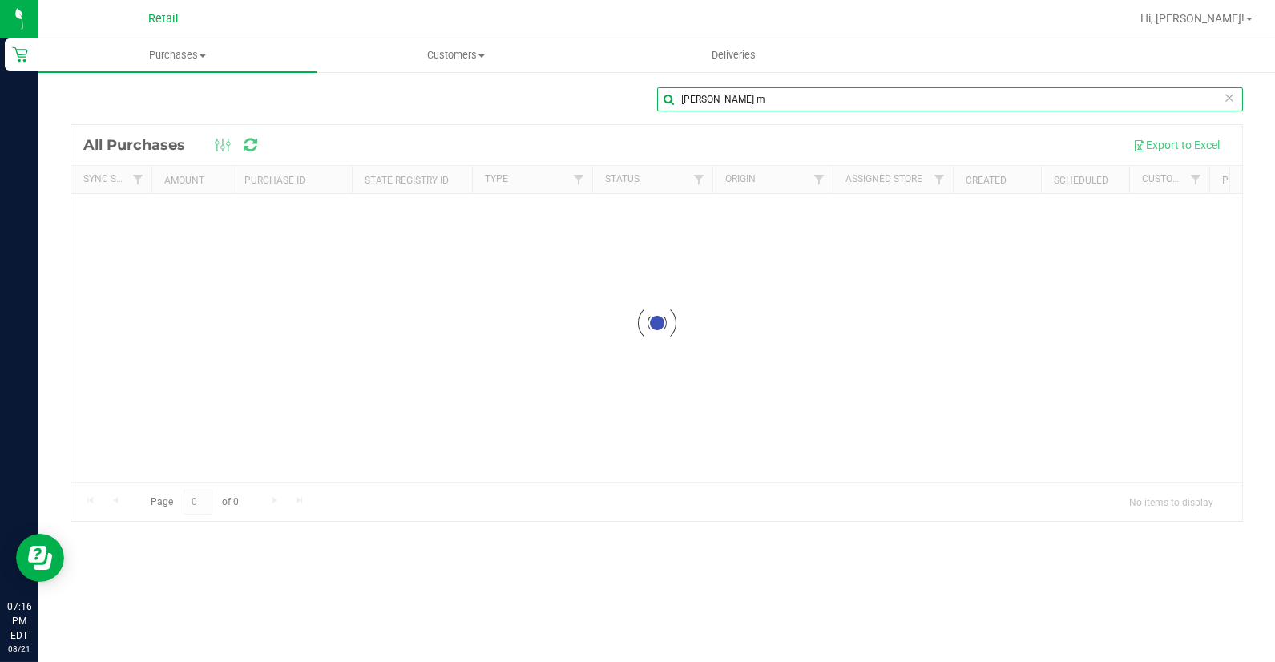
click at [757, 92] on input "[PERSON_NAME] m" at bounding box center [950, 99] width 587 height 24
type input "m"
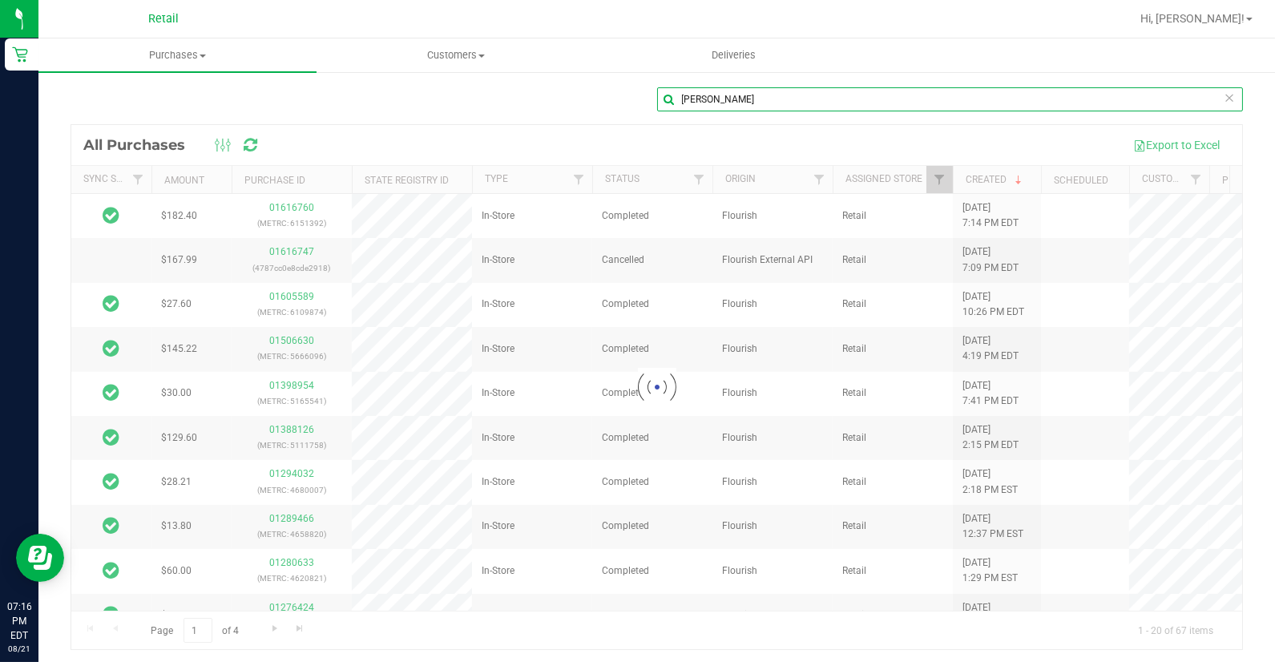
type input "[PERSON_NAME]"
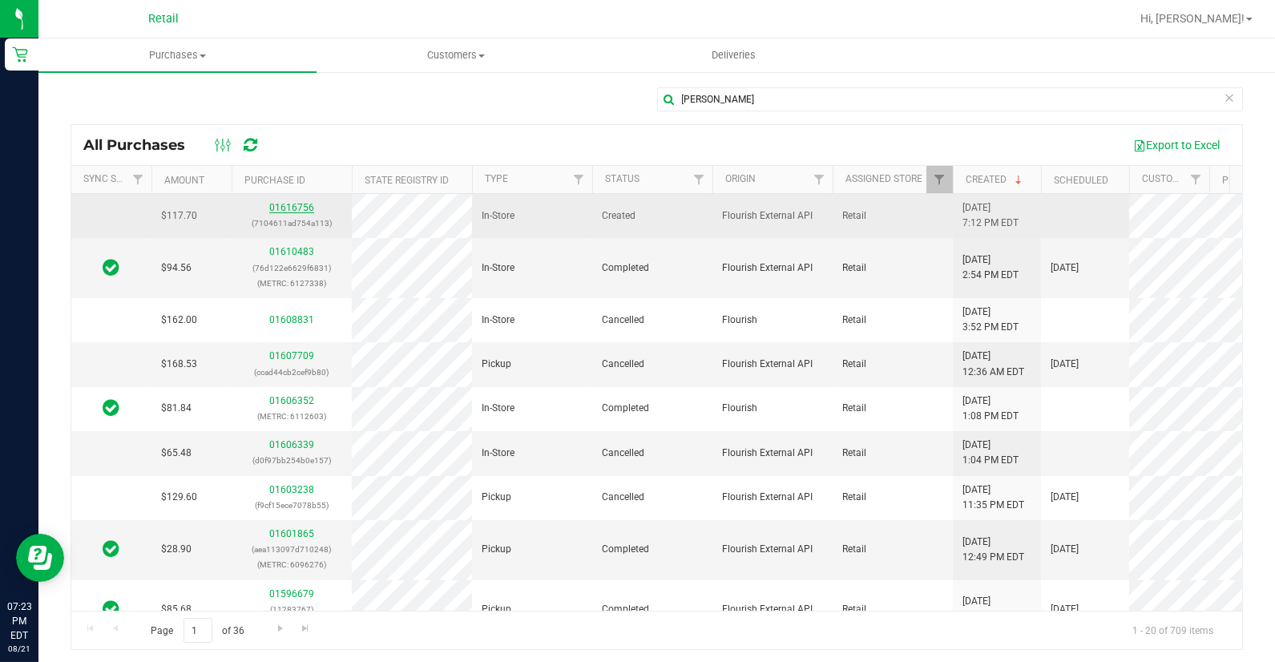
click at [284, 204] on link "01616756" at bounding box center [291, 207] width 45 height 11
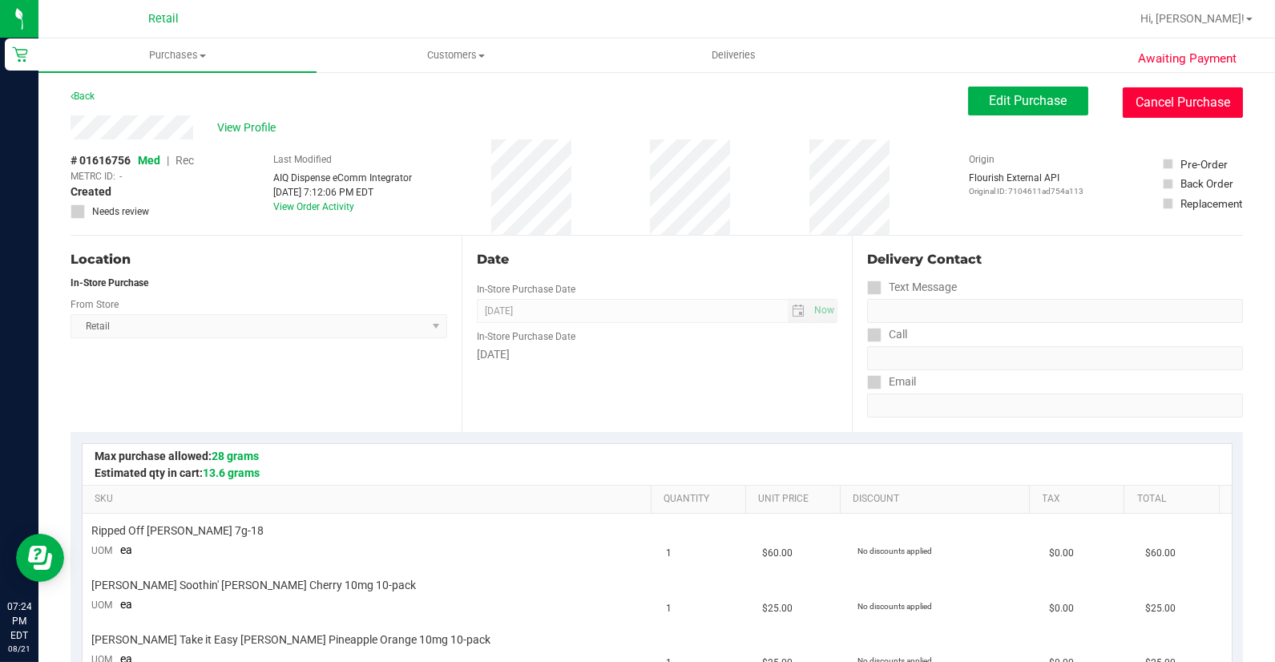
click at [1148, 95] on button "Cancel Purchase" at bounding box center [1183, 102] width 120 height 30
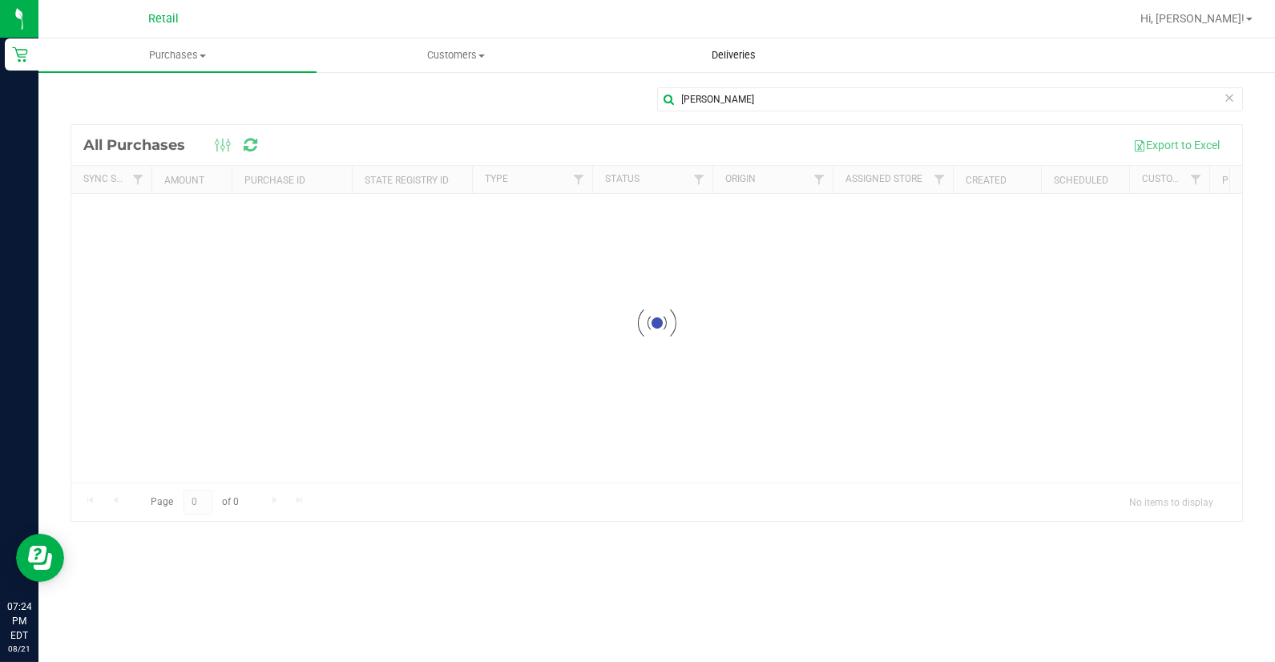
click at [754, 50] on span "Deliveries" at bounding box center [733, 55] width 87 height 14
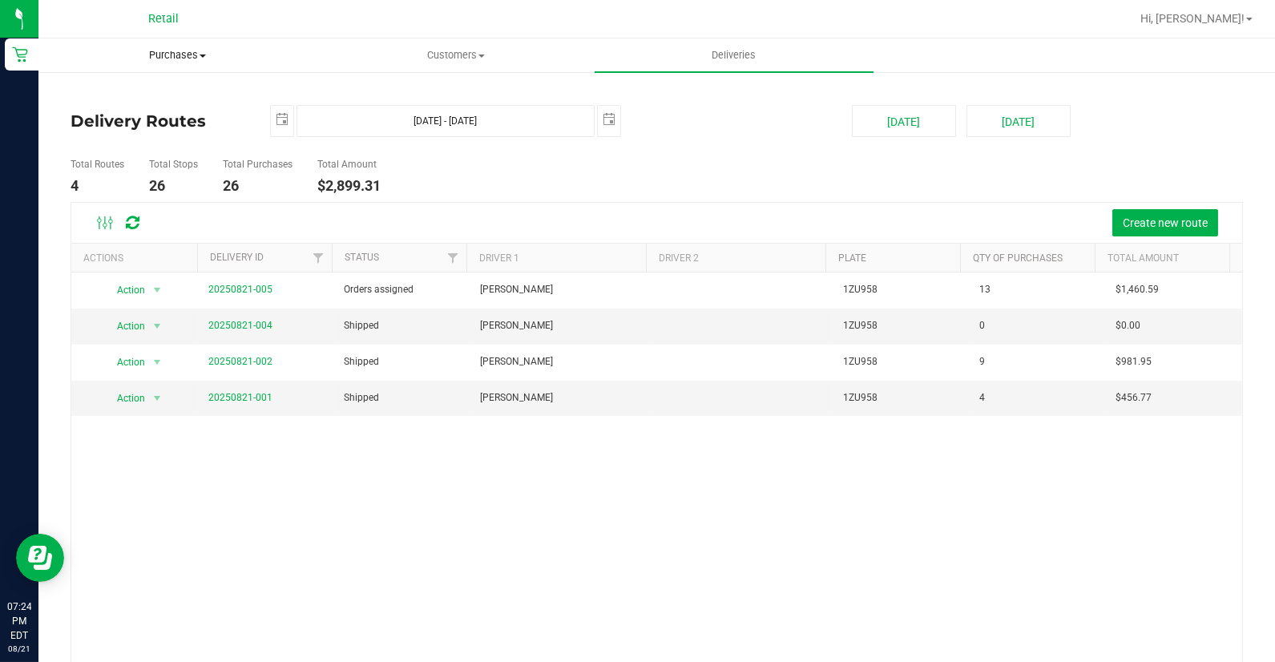
click at [180, 67] on uib-tab-heading "Purchases Summary of purchases Fulfillment All purchases" at bounding box center [177, 55] width 276 height 32
click at [177, 61] on span "Purchases" at bounding box center [177, 55] width 278 height 14
click at [188, 51] on span "Purchases" at bounding box center [177, 55] width 278 height 14
click at [201, 61] on span "Purchases" at bounding box center [177, 55] width 278 height 14
click at [180, 48] on span "Purchases" at bounding box center [177, 55] width 278 height 14
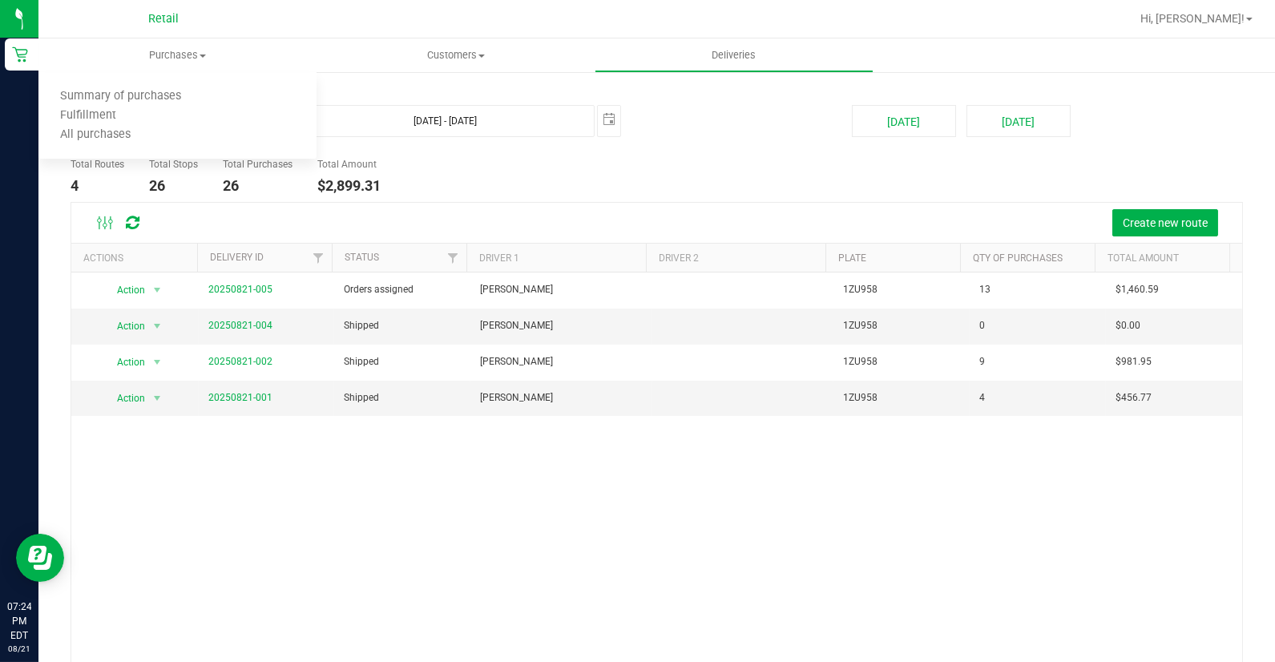
click at [168, 24] on span "Retail" at bounding box center [163, 19] width 30 height 14
click at [213, 27] on div "Retail" at bounding box center [163, 18] width 234 height 25
click at [141, 24] on div "Retail" at bounding box center [163, 18] width 234 height 25
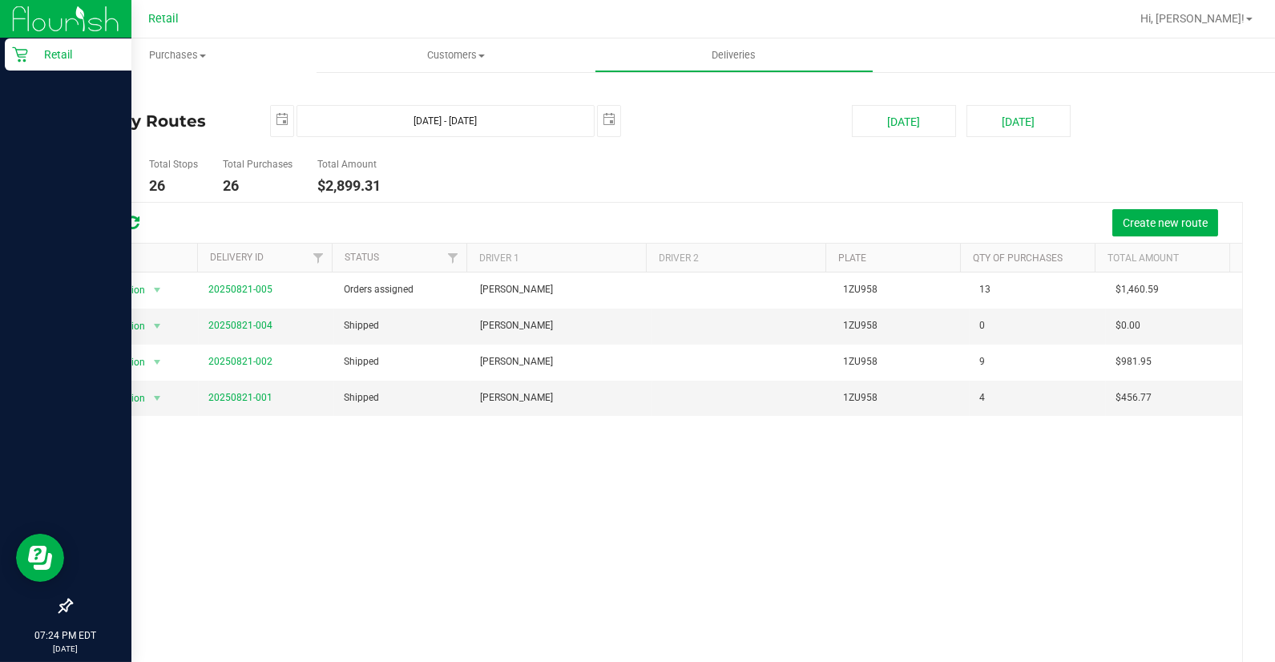
click at [28, 9] on img at bounding box center [65, 19] width 107 height 38
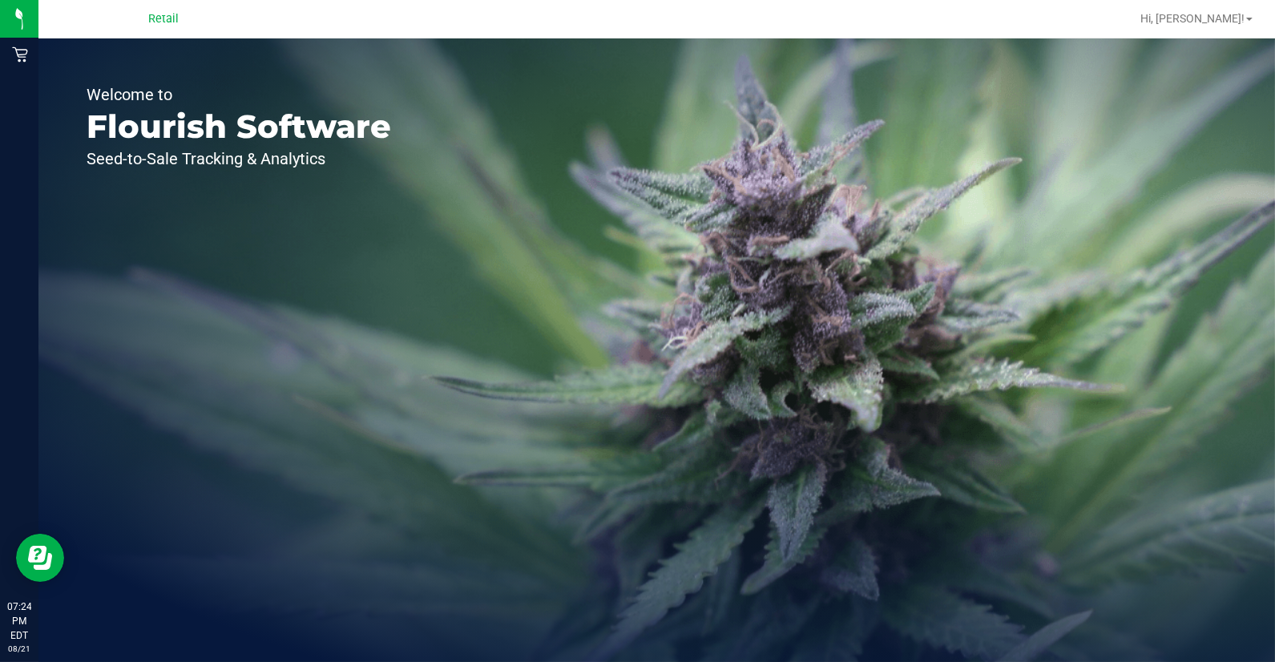
click at [159, 18] on span "Retail" at bounding box center [163, 19] width 30 height 14
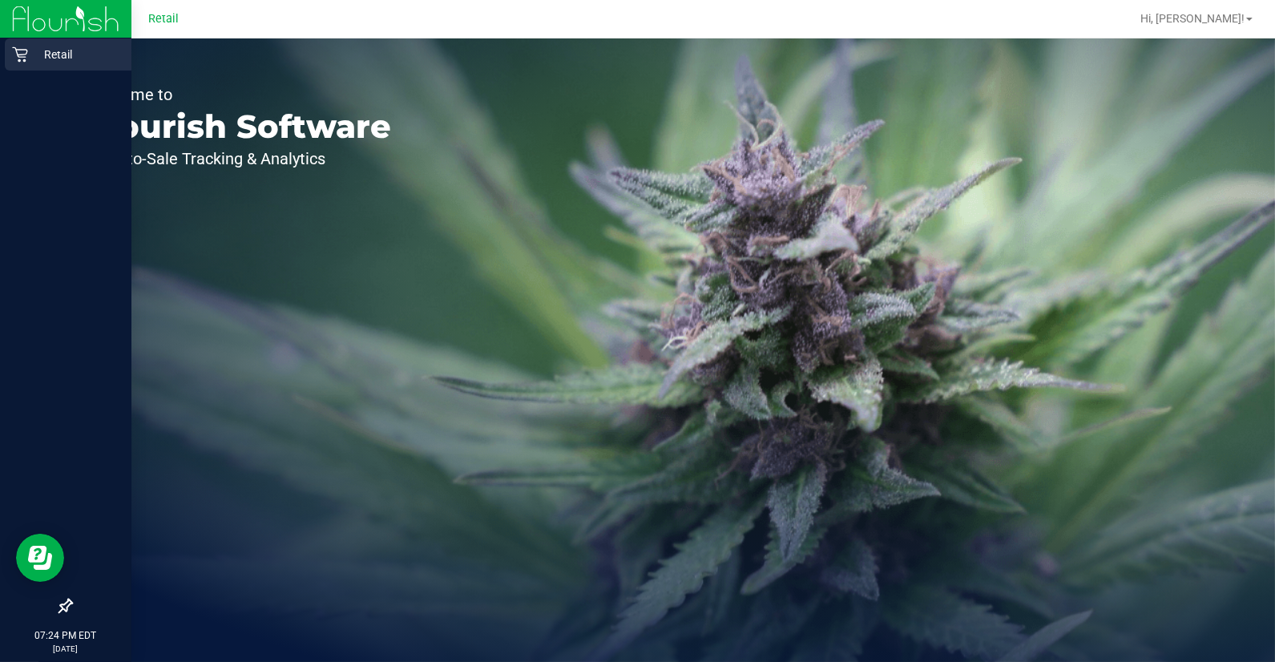
click at [14, 46] on icon at bounding box center [20, 54] width 16 height 16
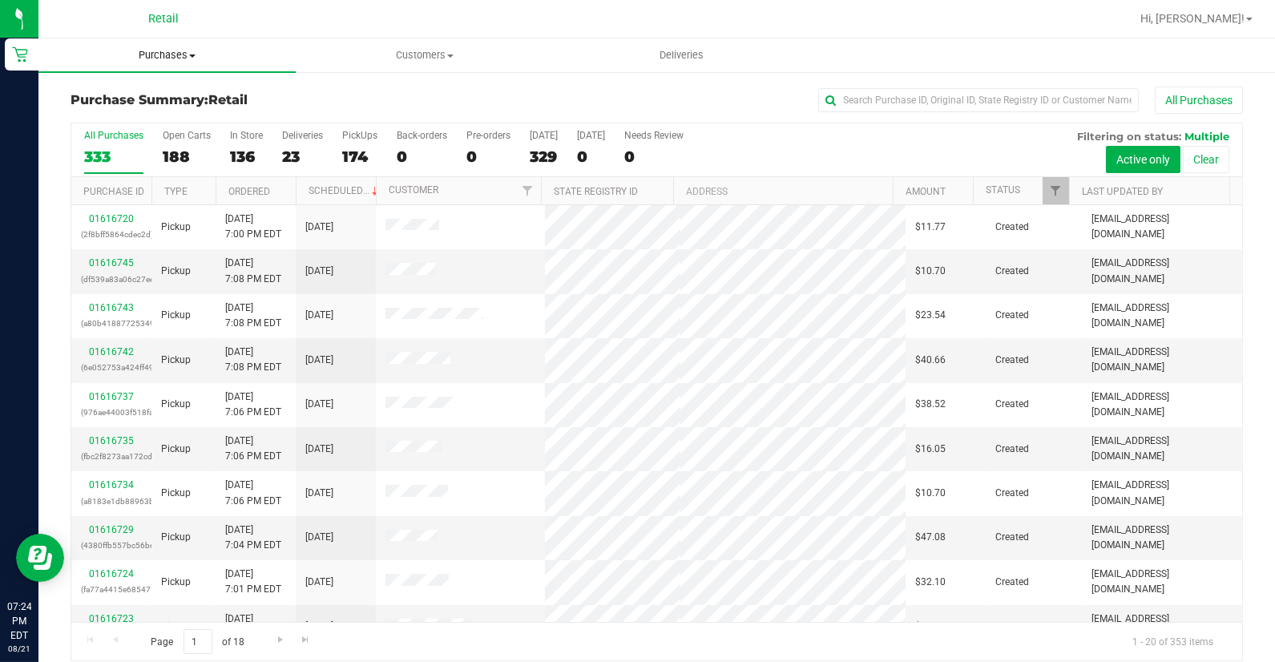
click at [155, 53] on span "Purchases" at bounding box center [166, 55] width 257 height 14
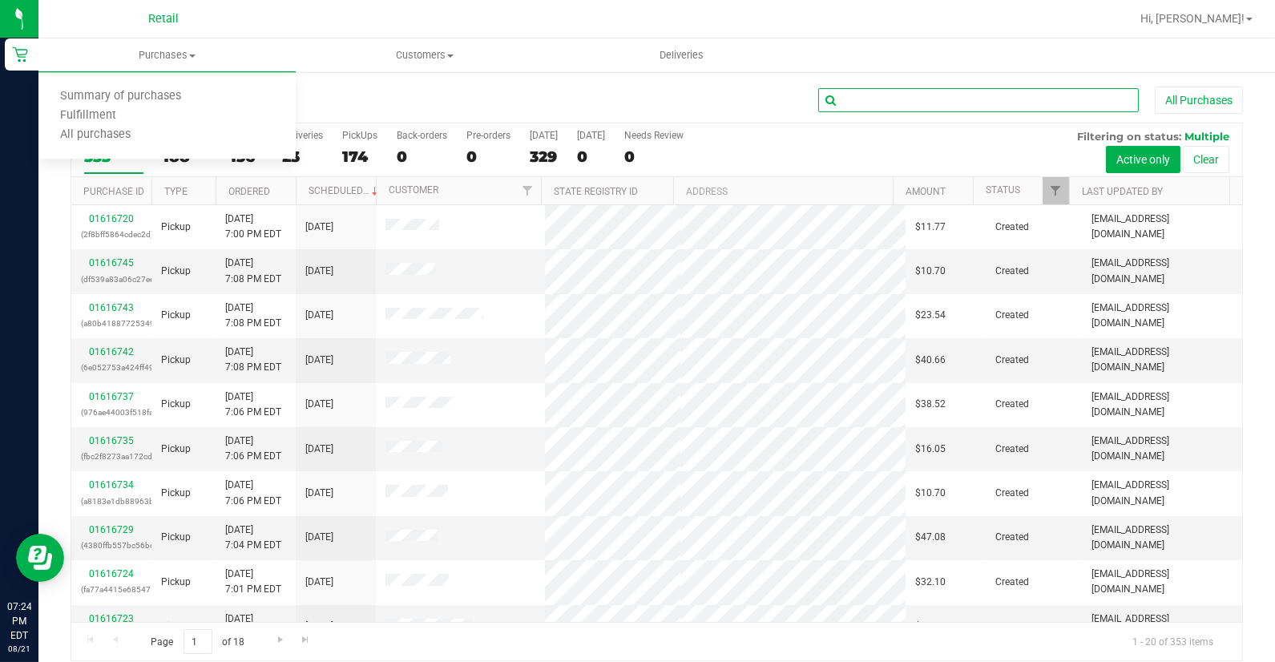
click at [866, 107] on input "text" at bounding box center [978, 100] width 321 height 24
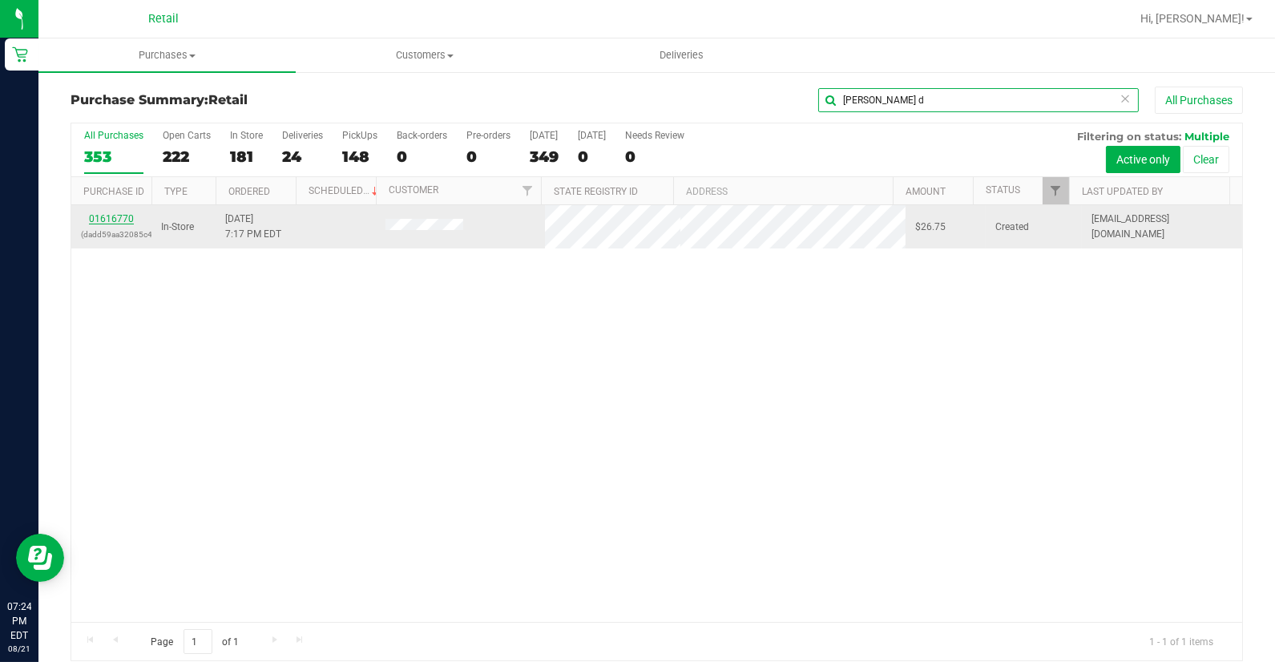
type input "[PERSON_NAME] d"
click at [119, 217] on link "01616770" at bounding box center [111, 218] width 45 height 11
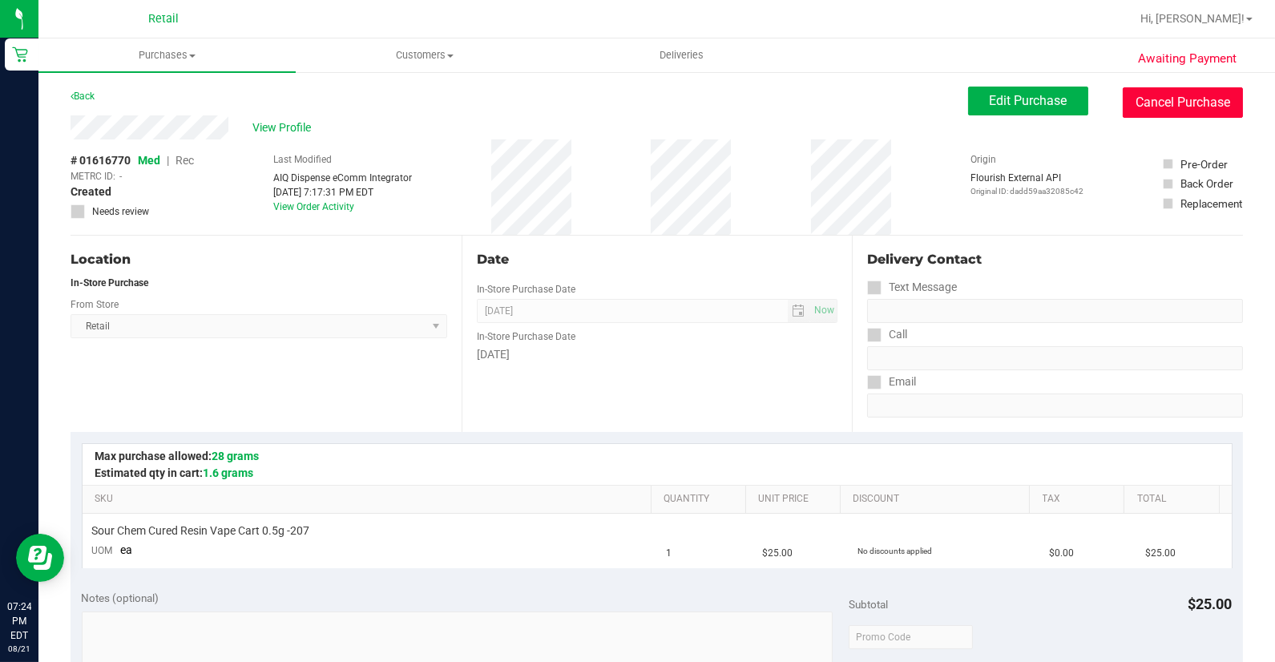
click at [1163, 108] on button "Cancel Purchase" at bounding box center [1183, 102] width 120 height 30
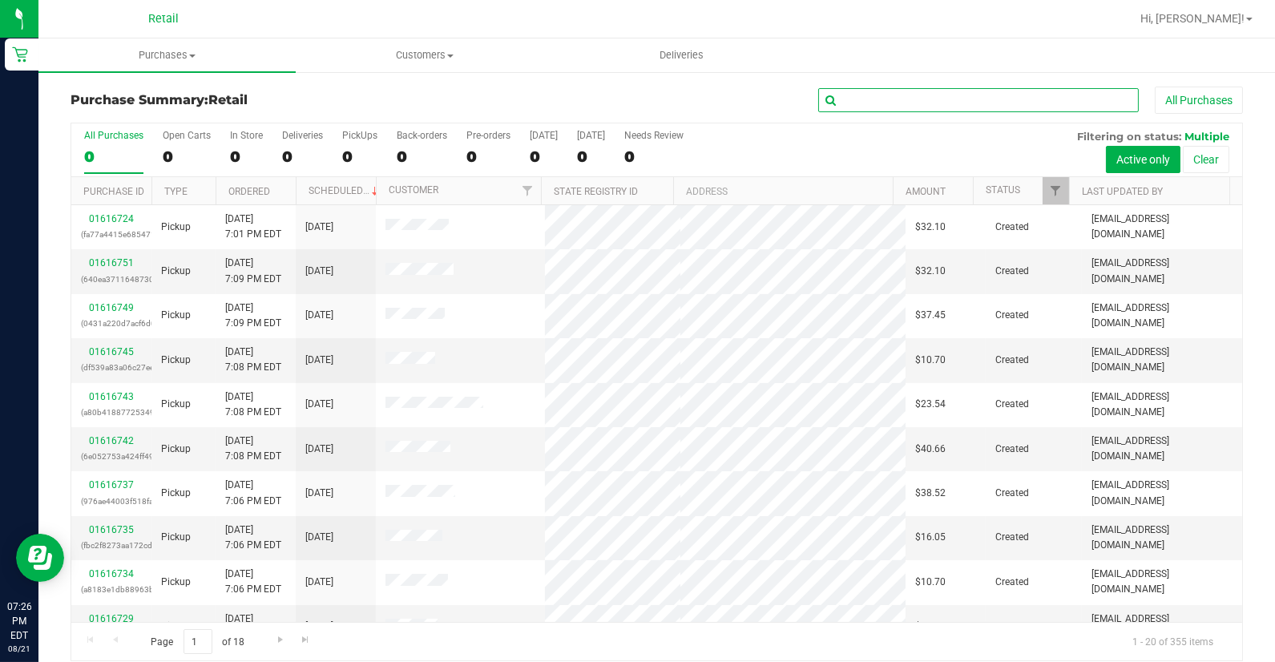
click at [902, 97] on input "text" at bounding box center [978, 100] width 321 height 24
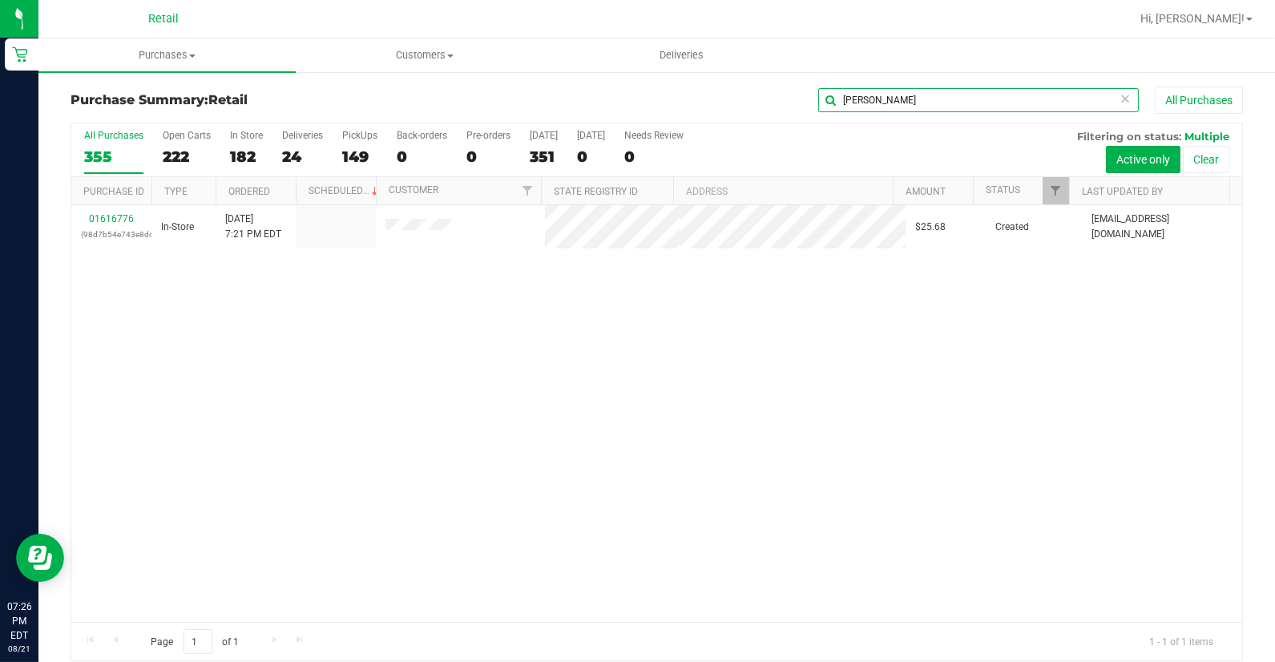
type input "[PERSON_NAME]"
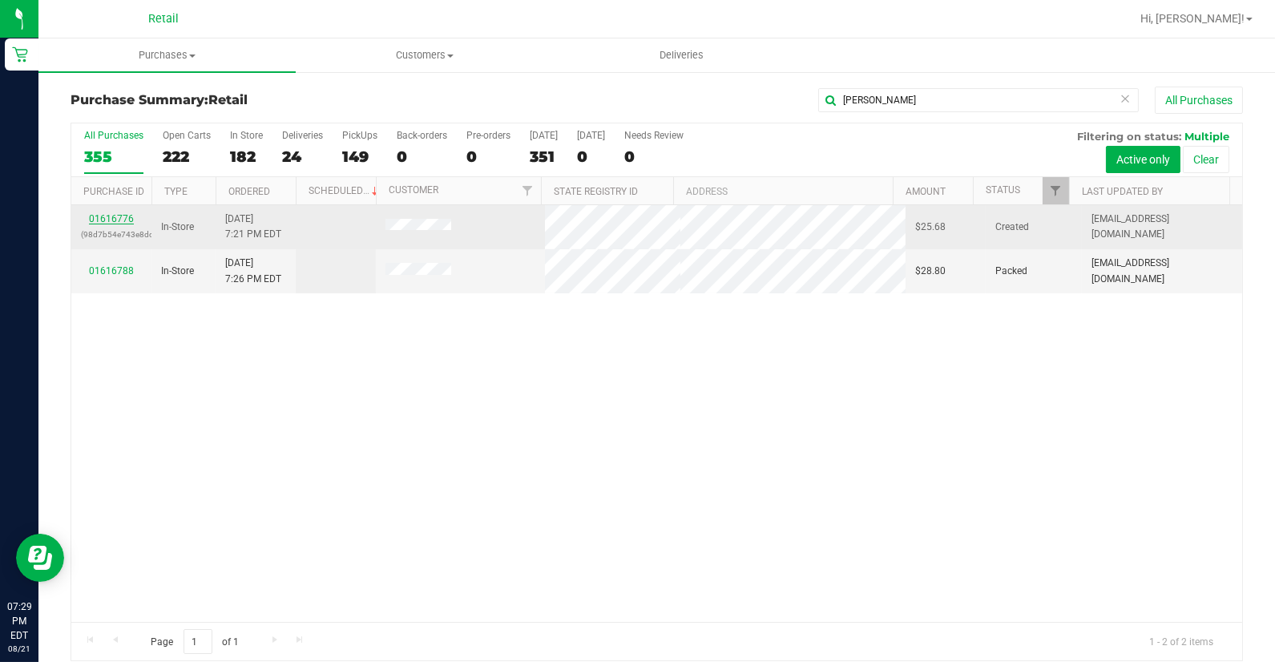
click at [122, 220] on link "01616776" at bounding box center [111, 218] width 45 height 11
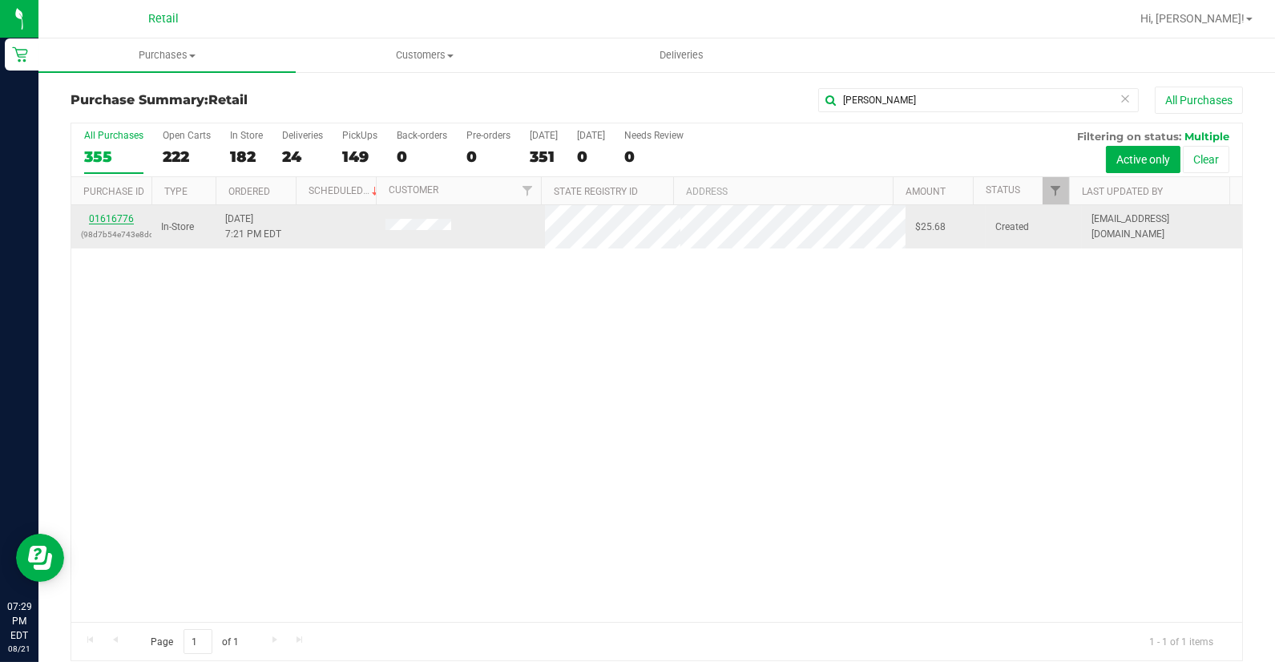
click at [115, 222] on link "01616776" at bounding box center [111, 218] width 45 height 11
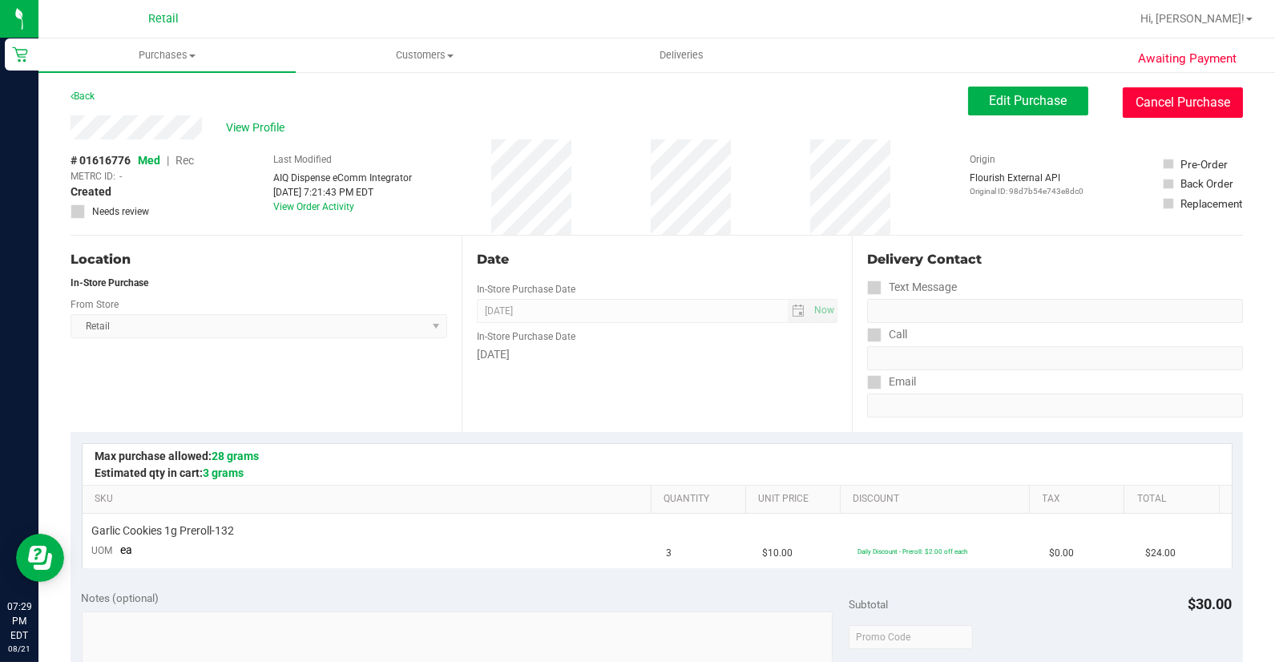
click at [1164, 91] on button "Cancel Purchase" at bounding box center [1183, 102] width 120 height 30
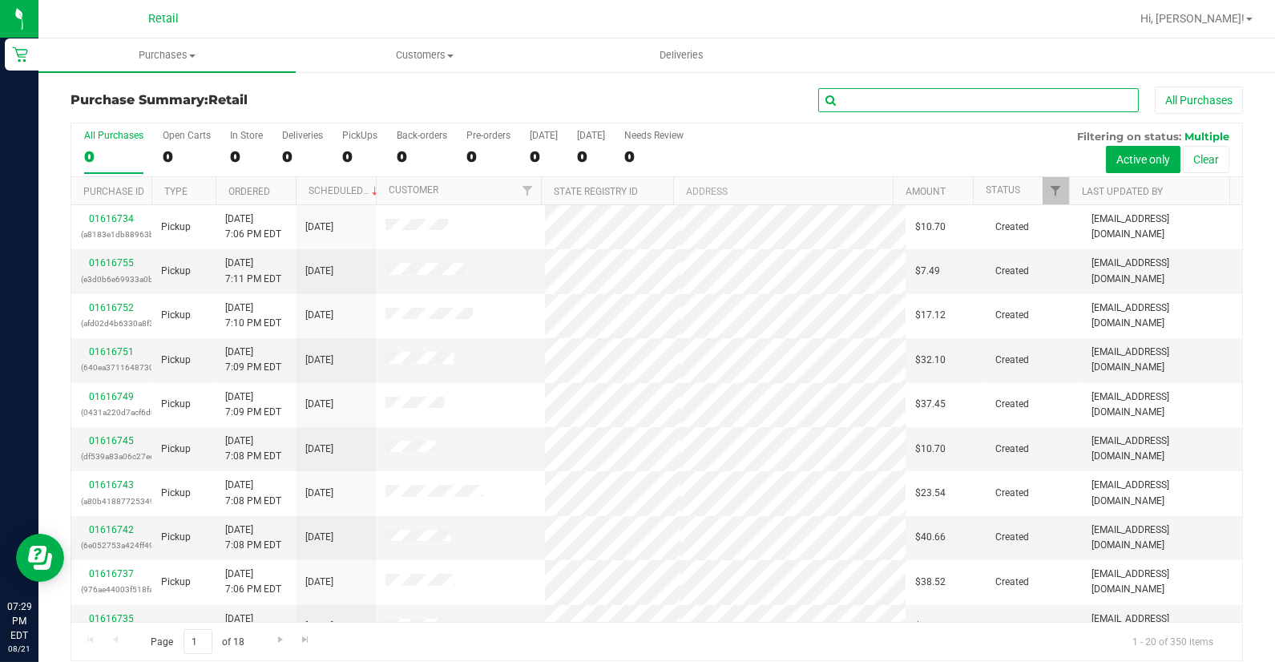
click at [837, 94] on input "text" at bounding box center [978, 100] width 321 height 24
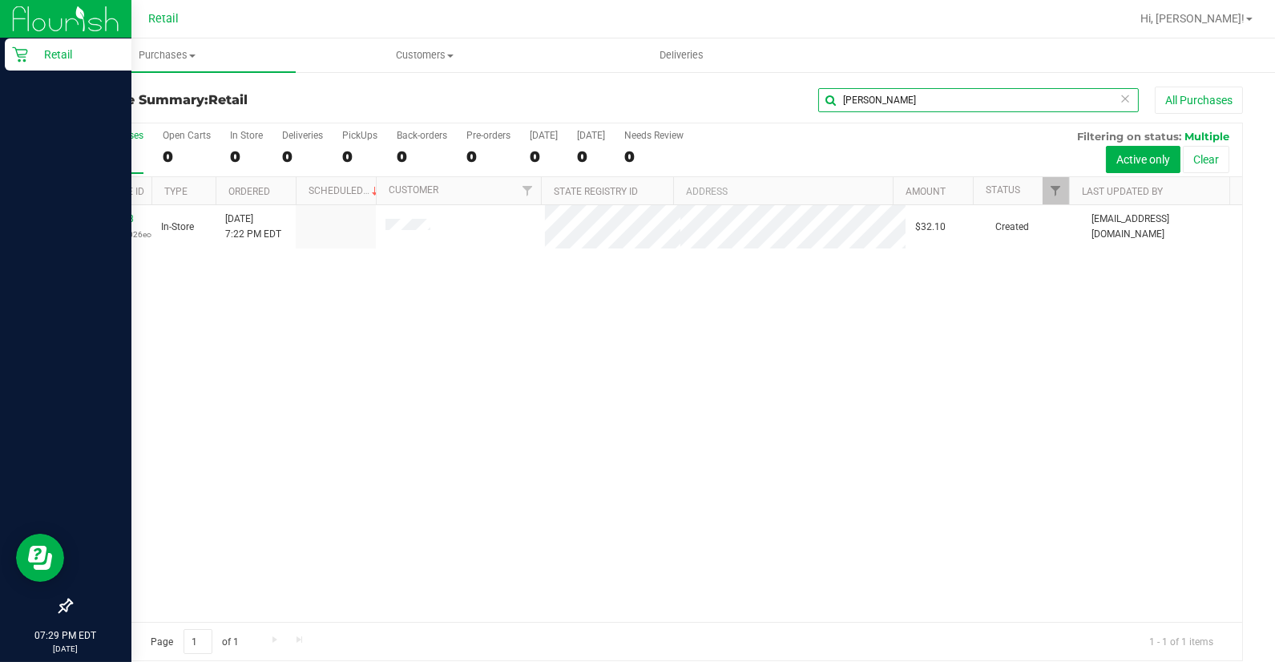
type input "[PERSON_NAME]"
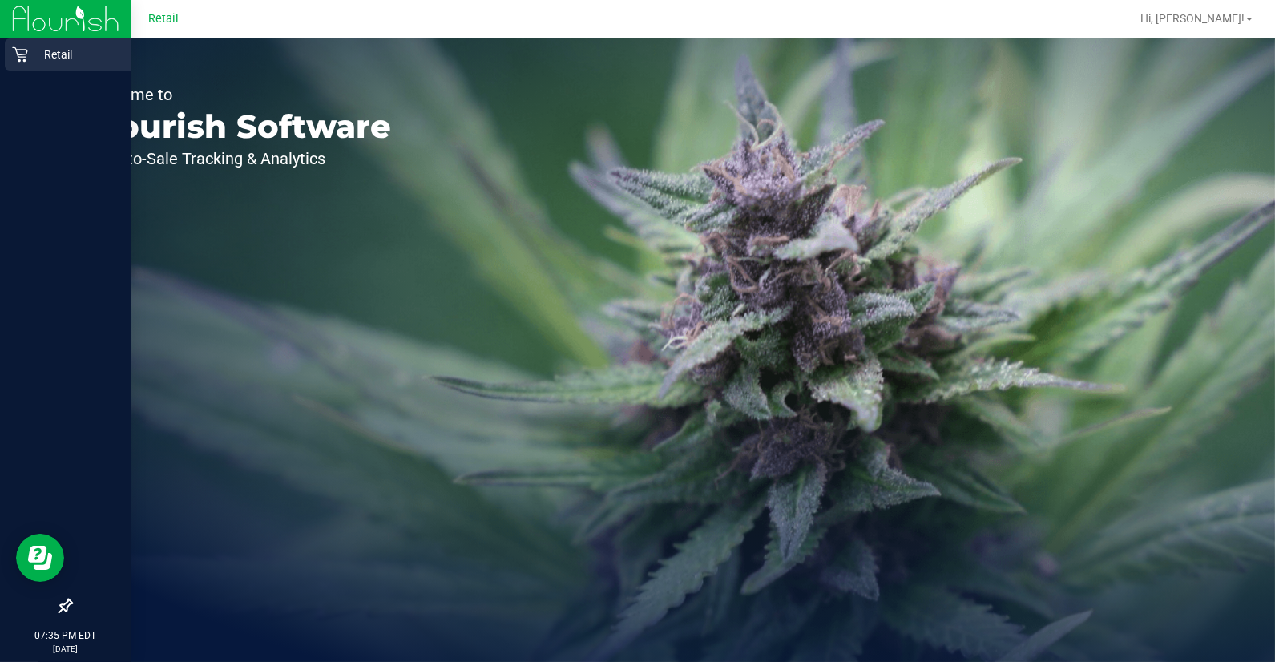
click at [24, 57] on icon at bounding box center [20, 54] width 16 height 16
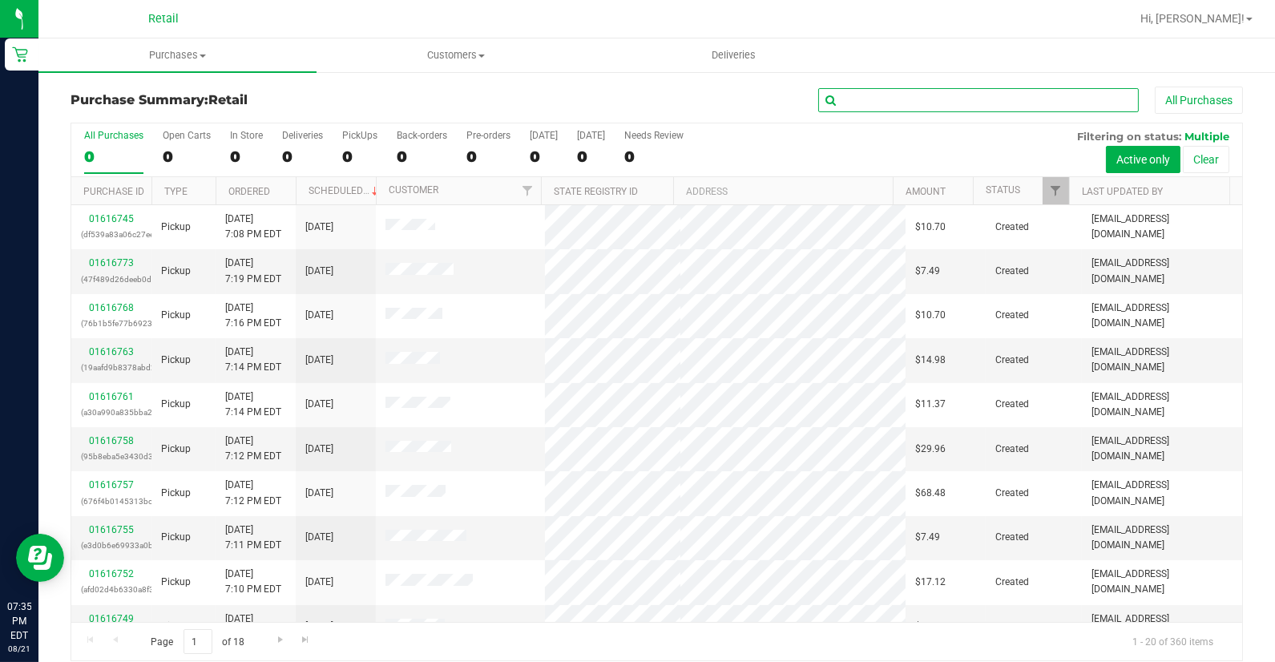
click at [879, 97] on input "text" at bounding box center [978, 100] width 321 height 24
type input "[PERSON_NAME]"
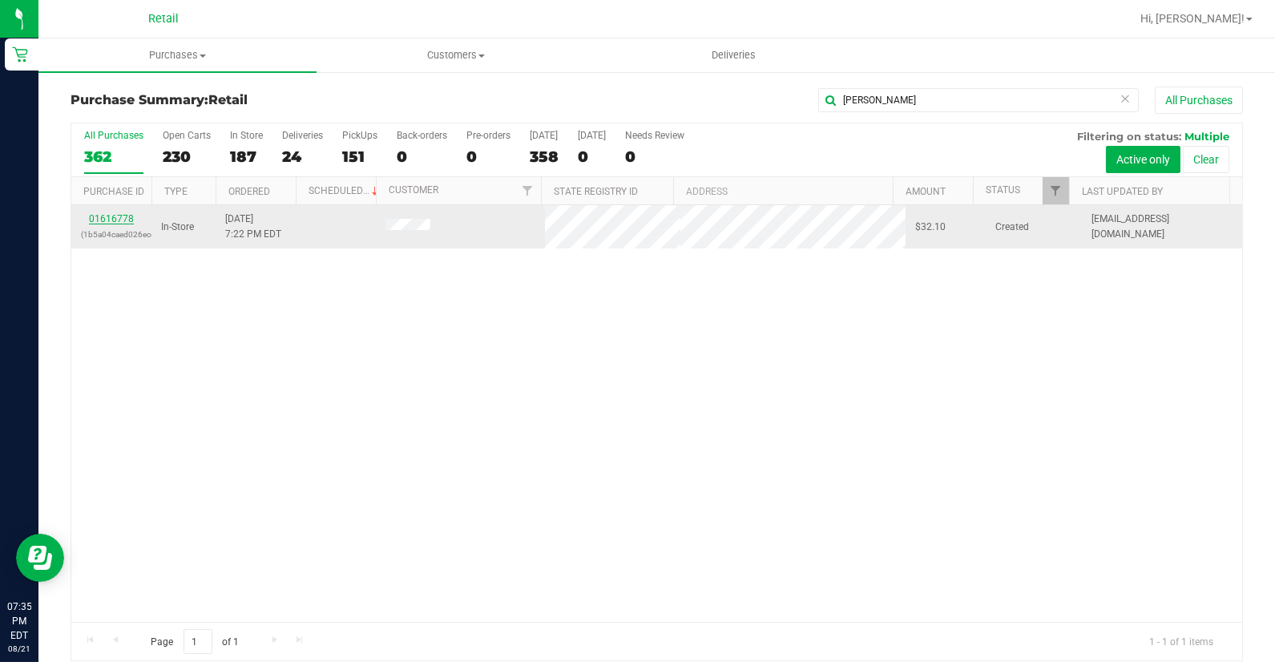
click at [107, 222] on link "01616778" at bounding box center [111, 218] width 45 height 11
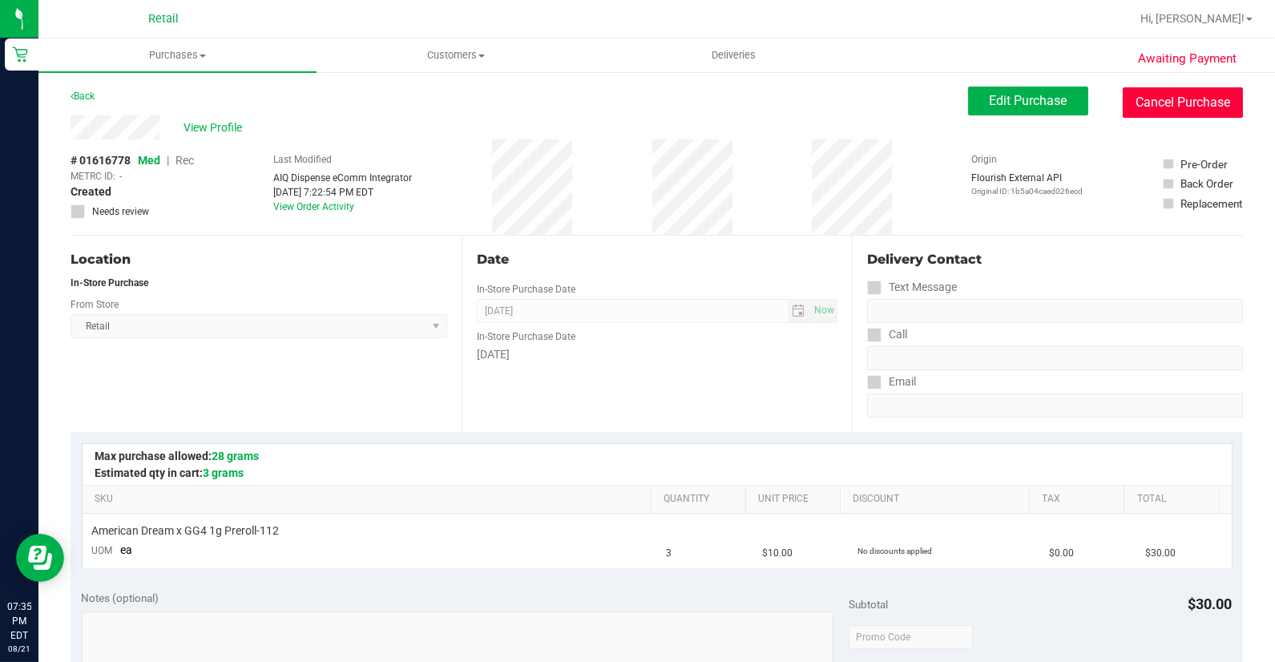
click at [1134, 104] on button "Cancel Purchase" at bounding box center [1183, 102] width 120 height 30
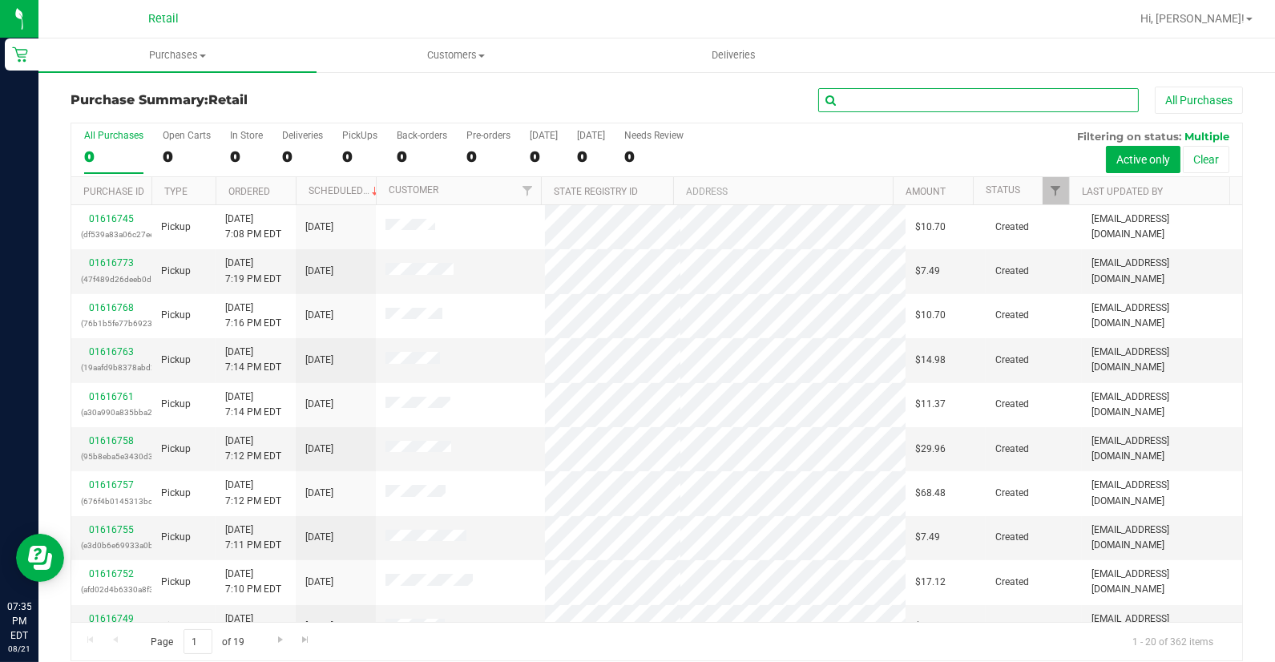
click at [951, 102] on input "text" at bounding box center [978, 100] width 321 height 24
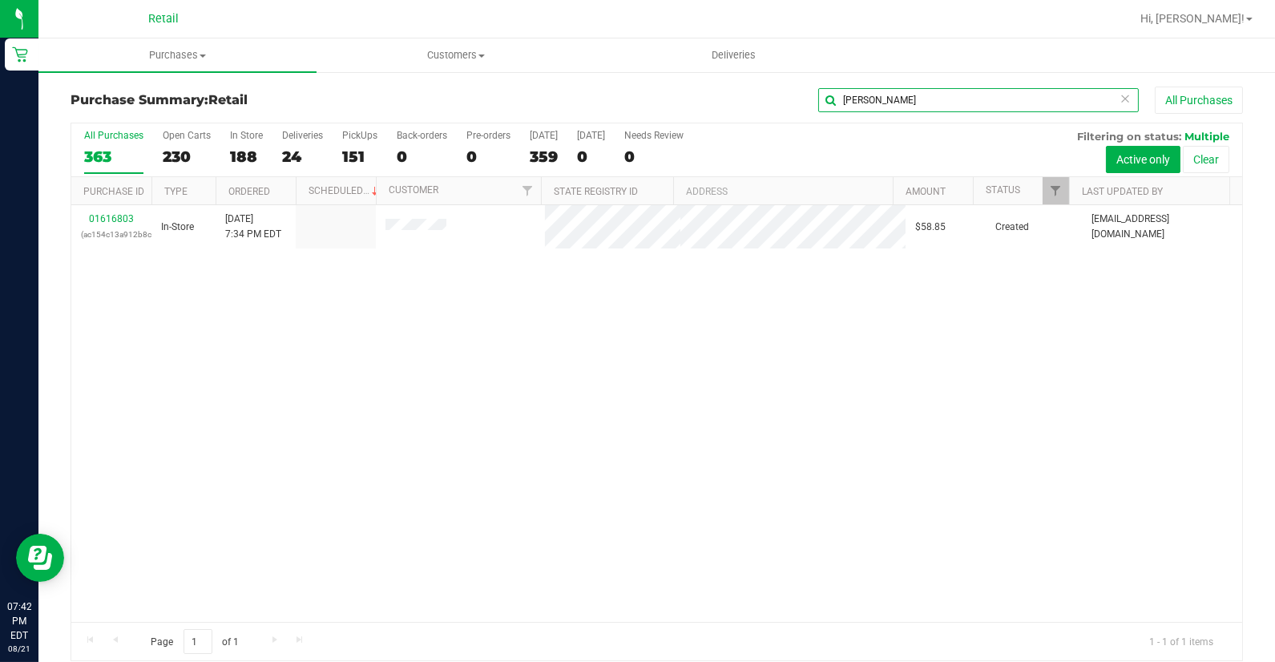
click at [906, 94] on input "henry d" at bounding box center [978, 100] width 321 height 24
type input "h"
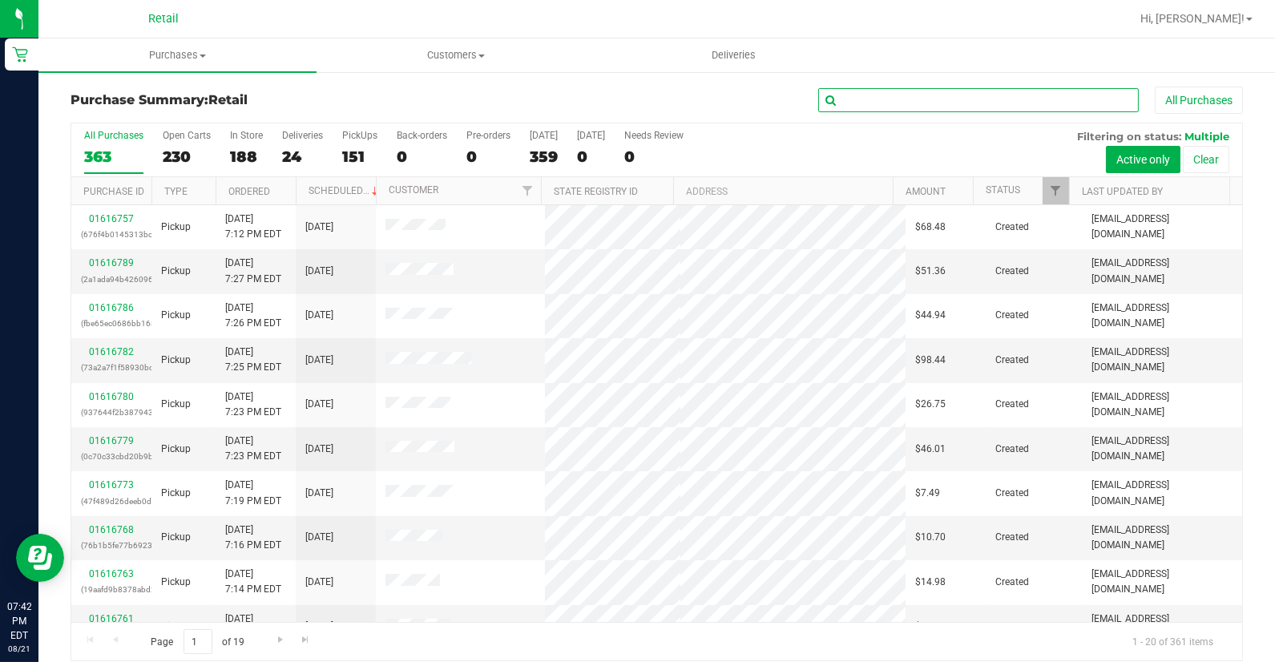
click at [894, 99] on input "text" at bounding box center [978, 100] width 321 height 24
type input "henry d"
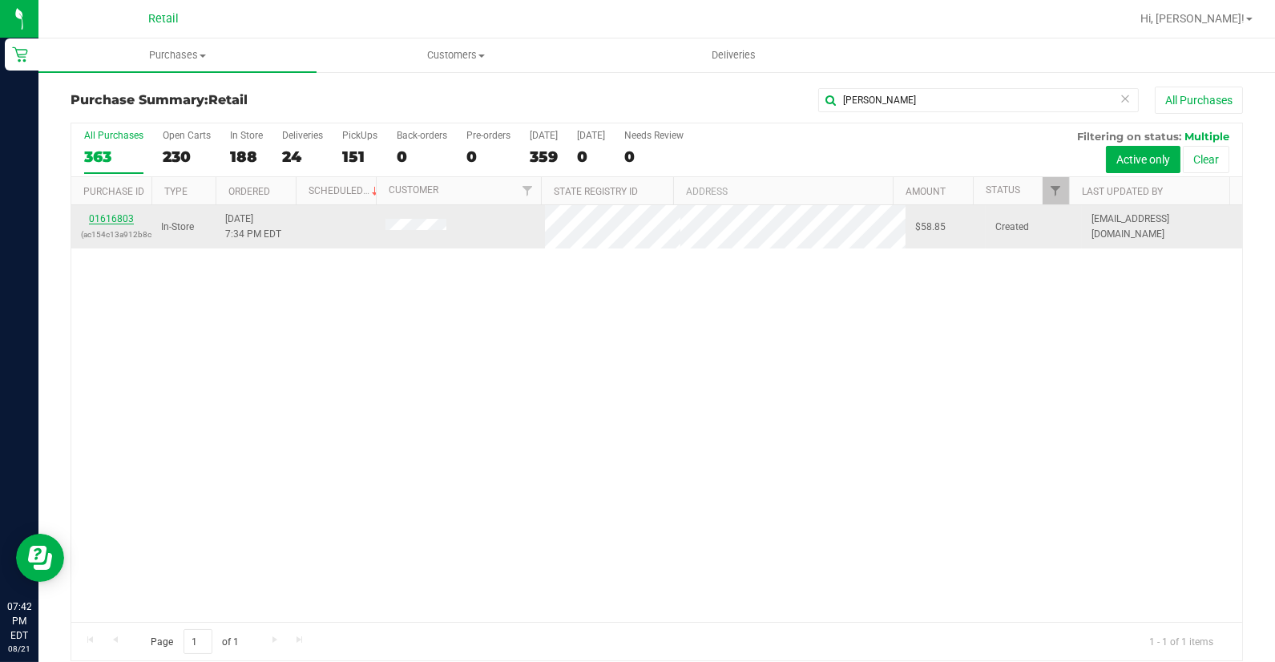
click at [117, 216] on link "01616803" at bounding box center [111, 218] width 45 height 11
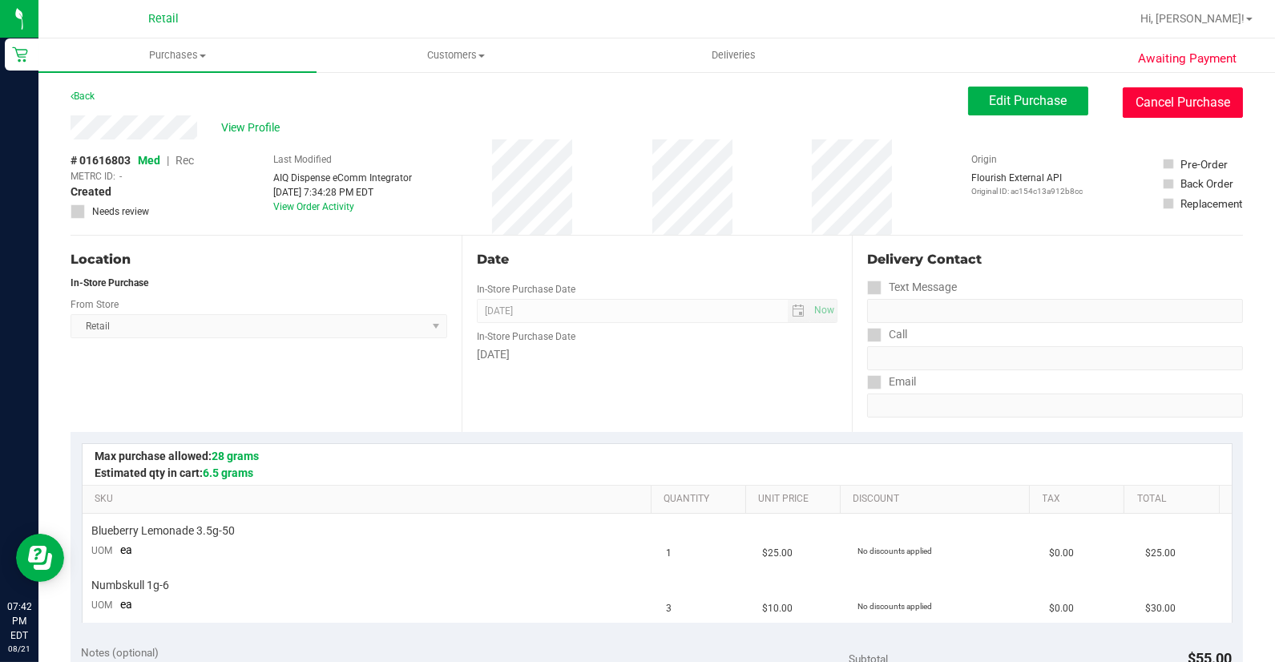
click at [1132, 94] on button "Cancel Purchase" at bounding box center [1183, 102] width 120 height 30
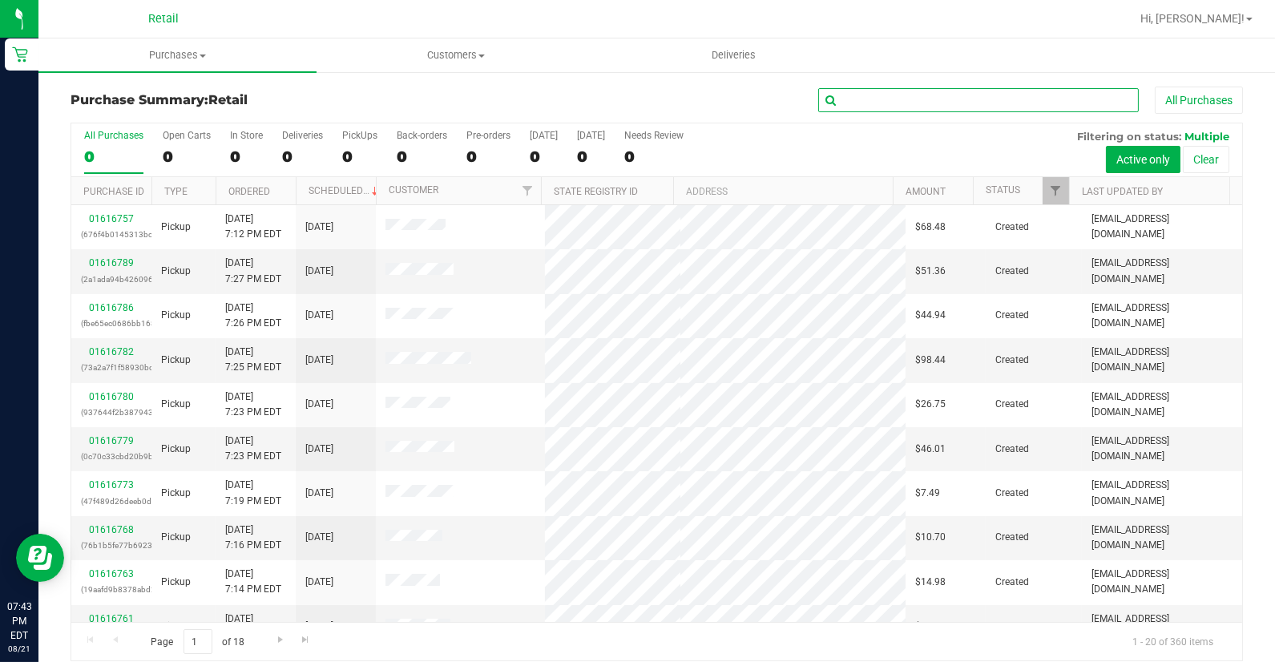
click at [829, 103] on input "text" at bounding box center [978, 100] width 321 height 24
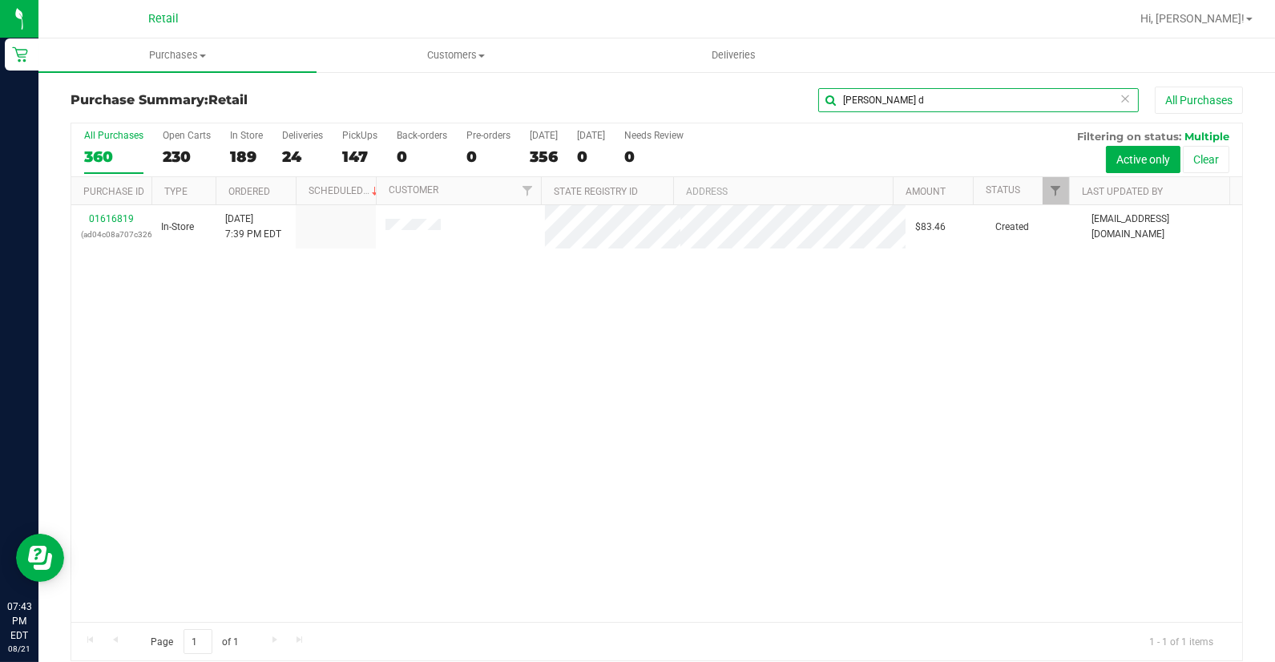
type input "celeste d"
